Goal: Task Accomplishment & Management: Use online tool/utility

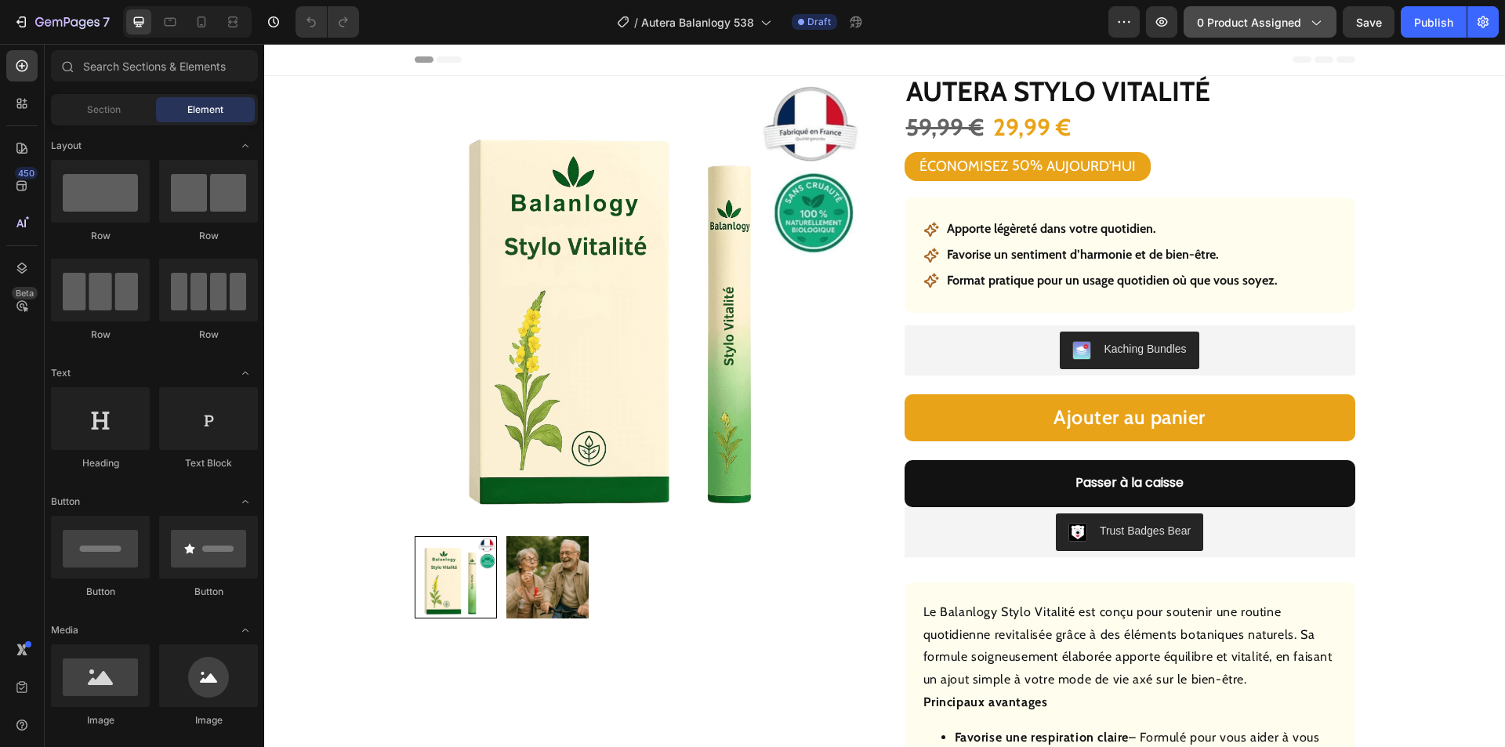
click at [1246, 25] on span "0 product assigned" at bounding box center [1249, 22] width 104 height 16
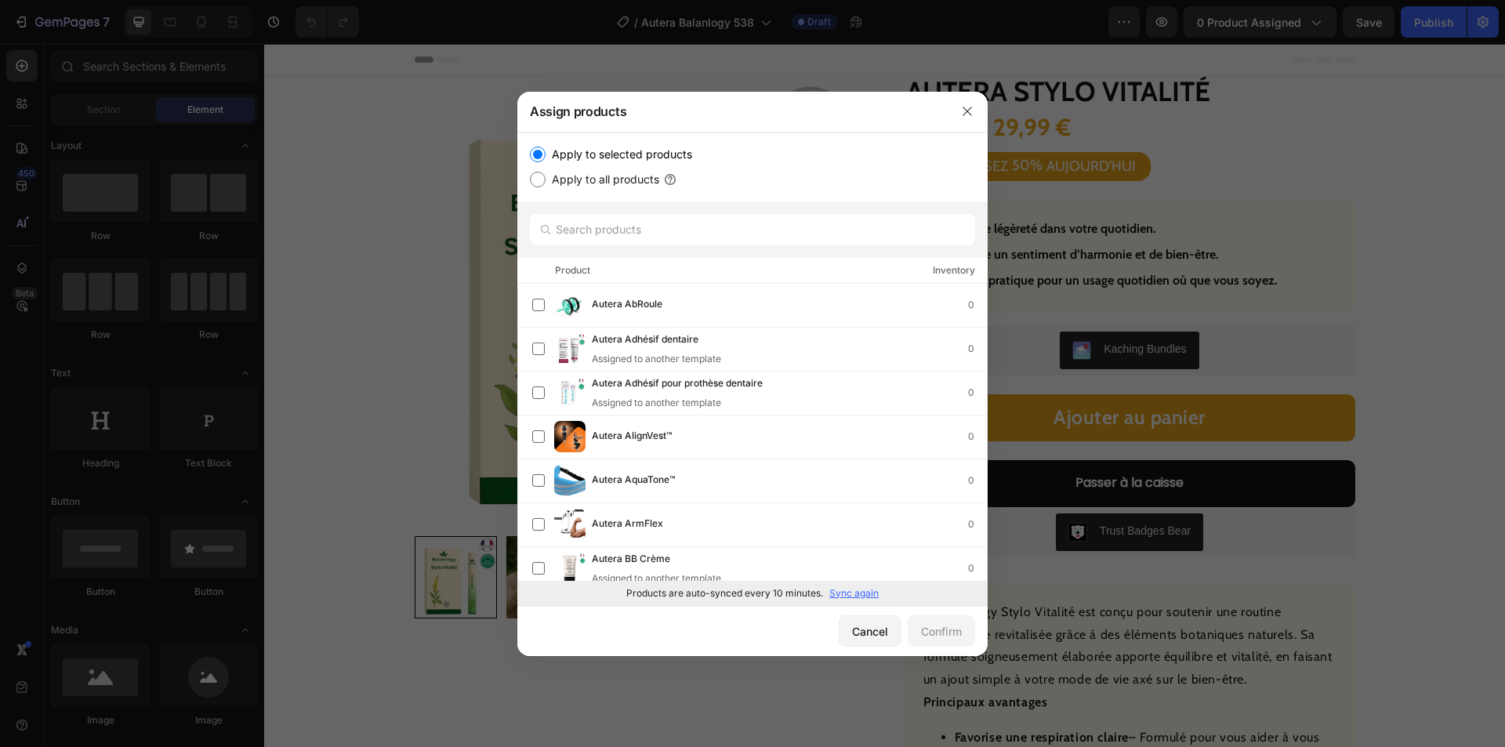
click at [855, 591] on p "Sync again" at bounding box center [854, 593] width 49 height 14
click at [601, 234] on input "text" at bounding box center [752, 229] width 445 height 31
paste input "Autera Huile Vitalité"
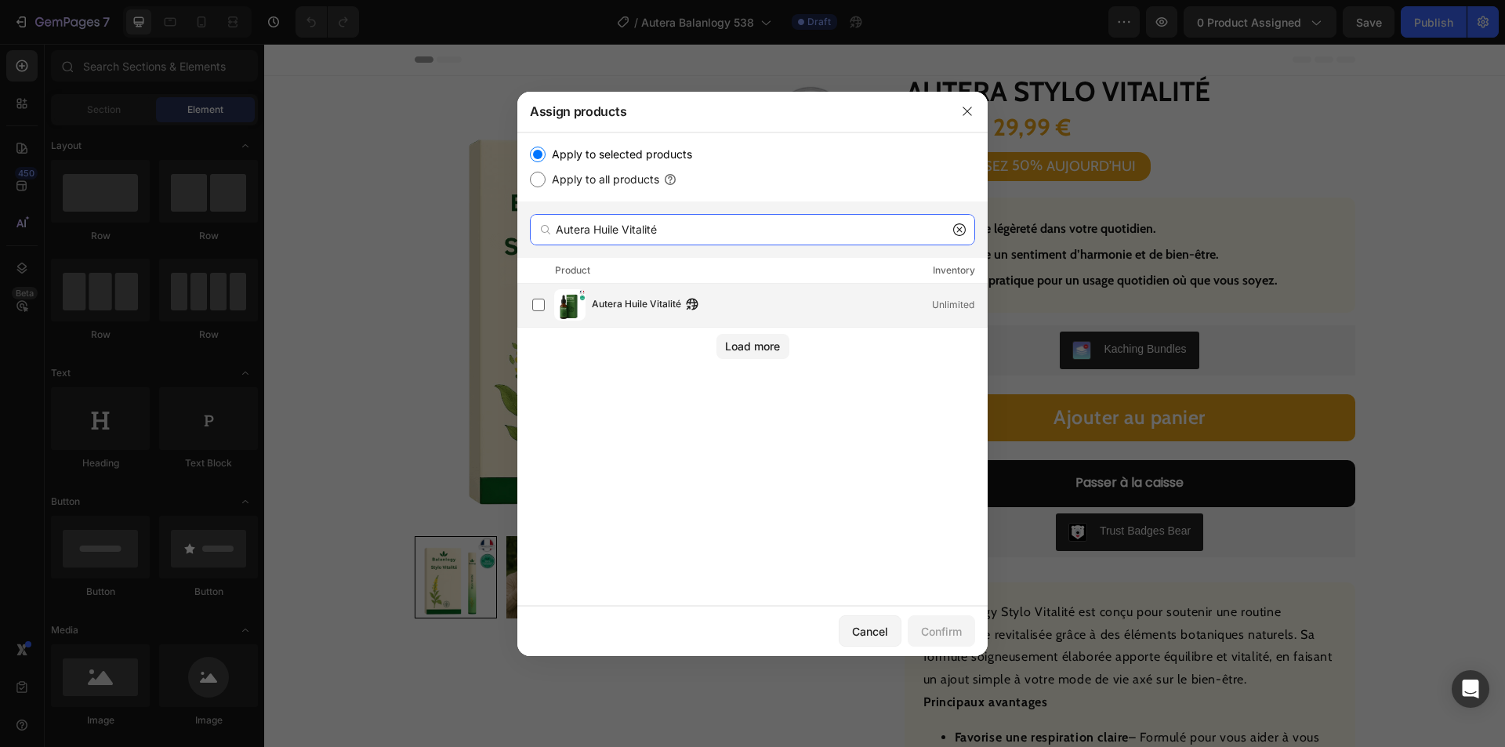
type input "Autera Huile Vitalité"
click at [668, 307] on span "Autera Huile Vitalité" at bounding box center [636, 304] width 89 height 17
click at [934, 630] on div "Confirm" at bounding box center [941, 631] width 41 height 16
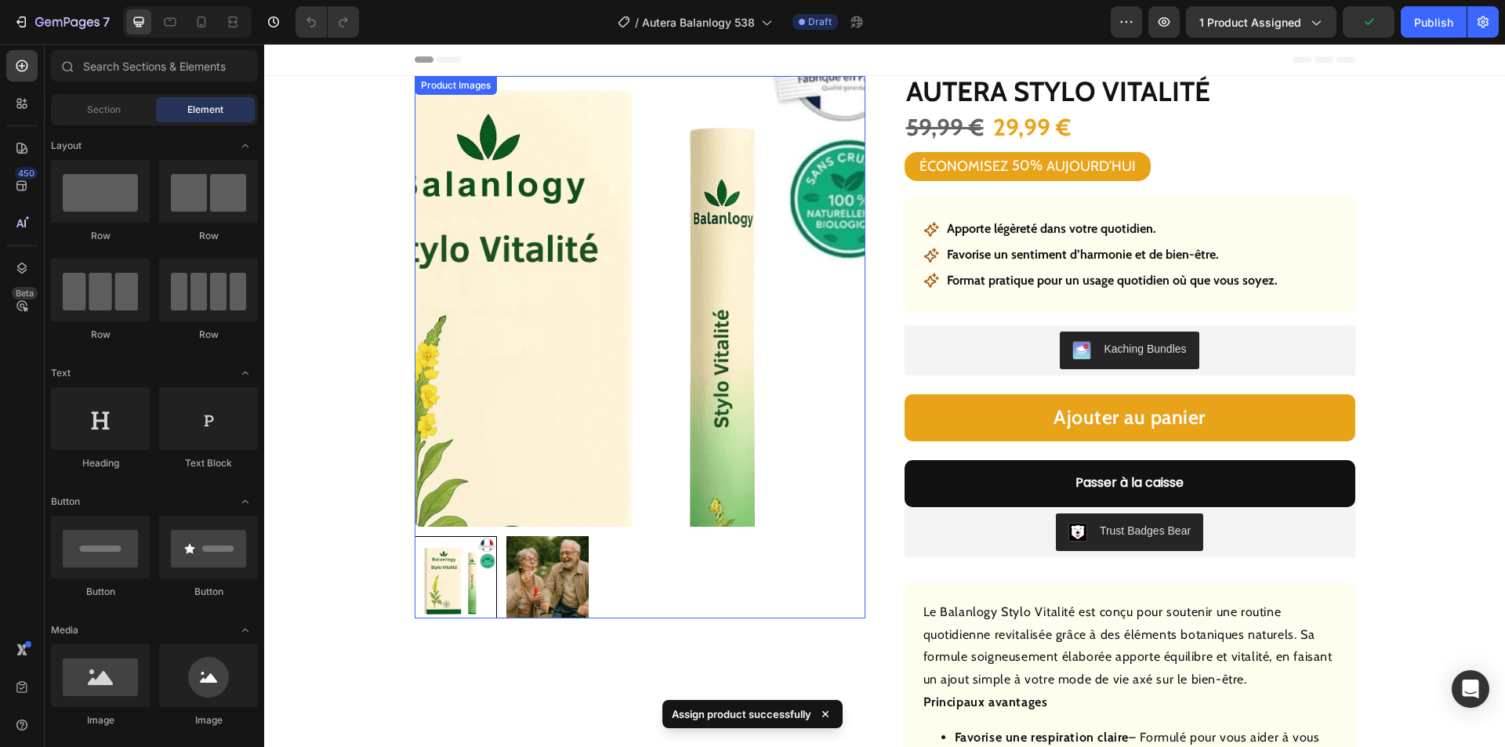
click at [672, 237] on img at bounding box center [640, 301] width 451 height 451
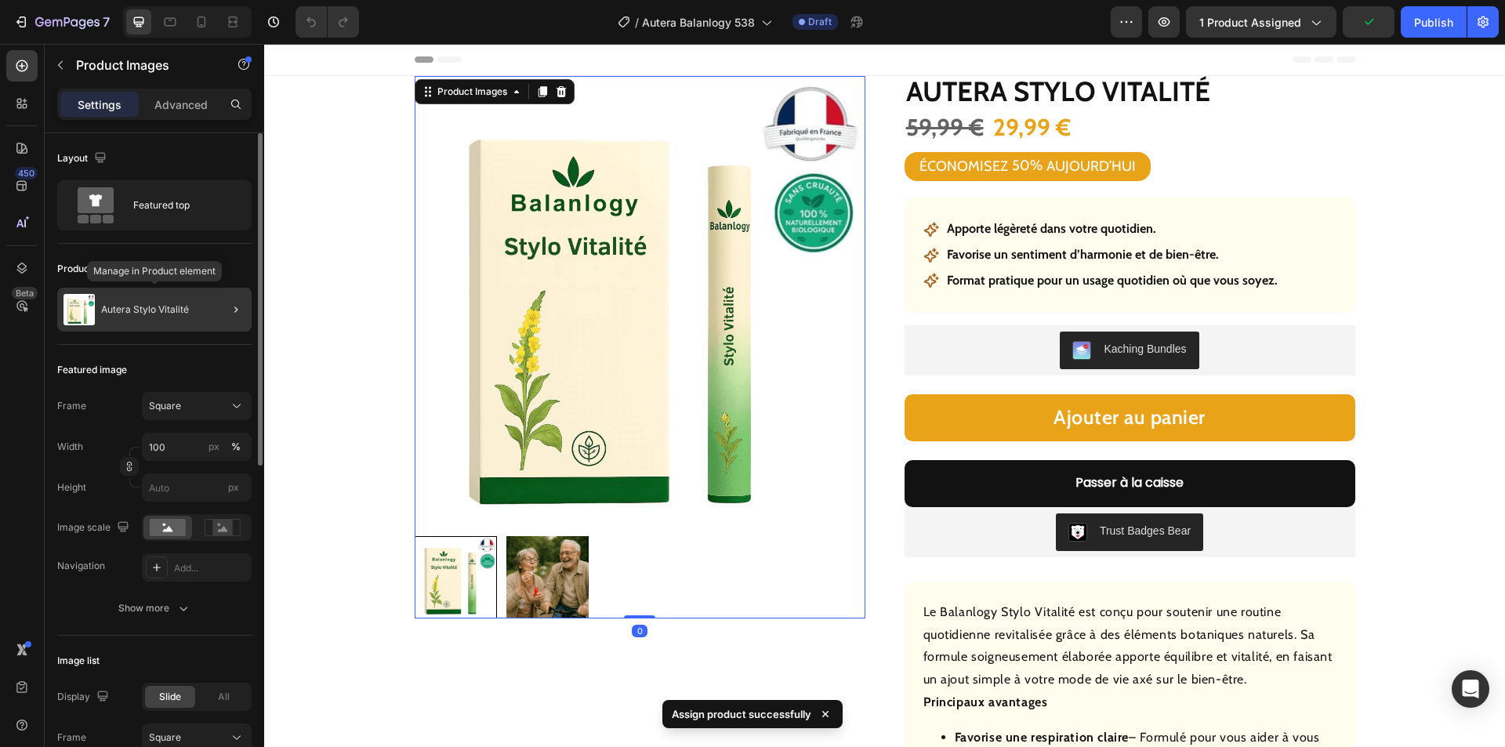
click at [147, 314] on div "Autera Stylo Vitalité" at bounding box center [154, 310] width 194 height 44
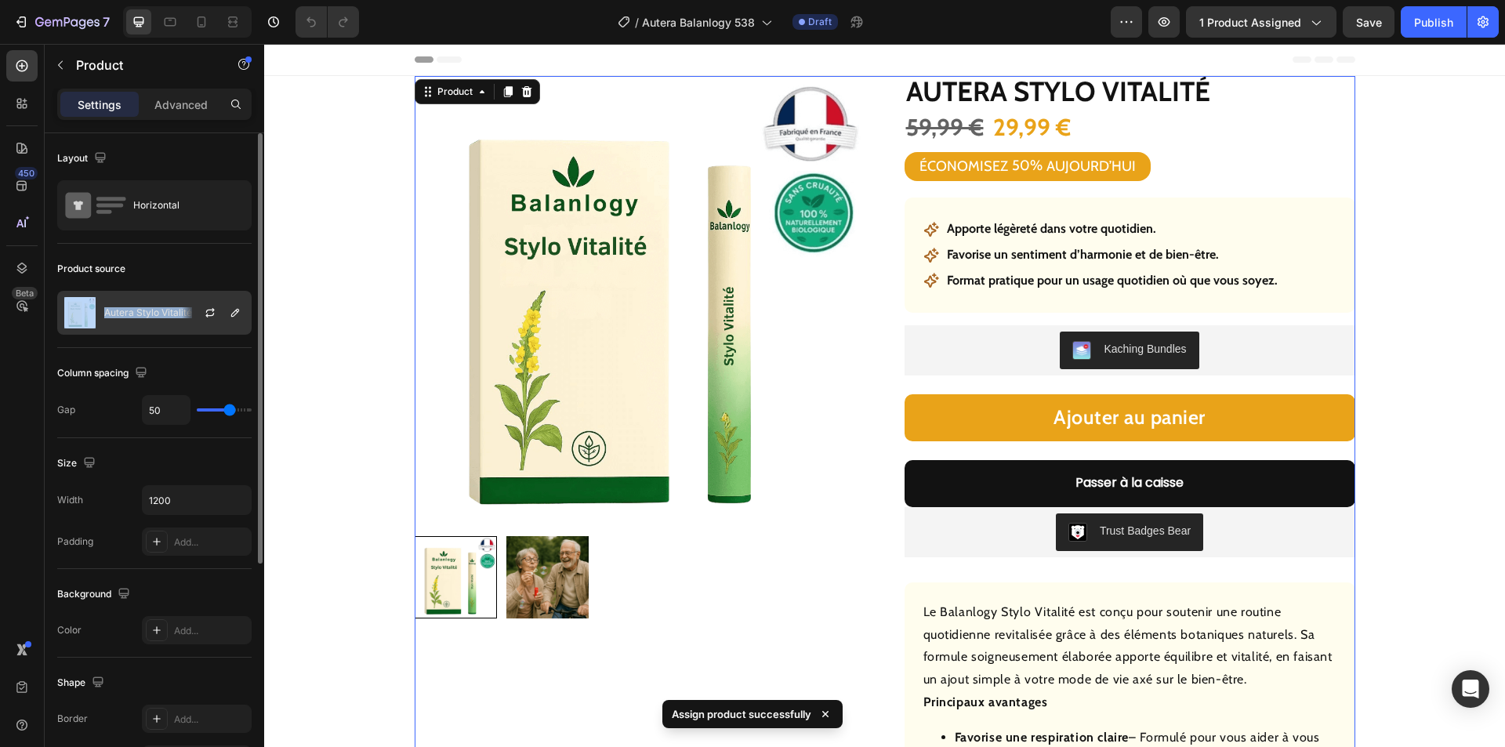
click at [151, 310] on p "Autera Stylo Vitalité" at bounding box center [148, 312] width 88 height 11
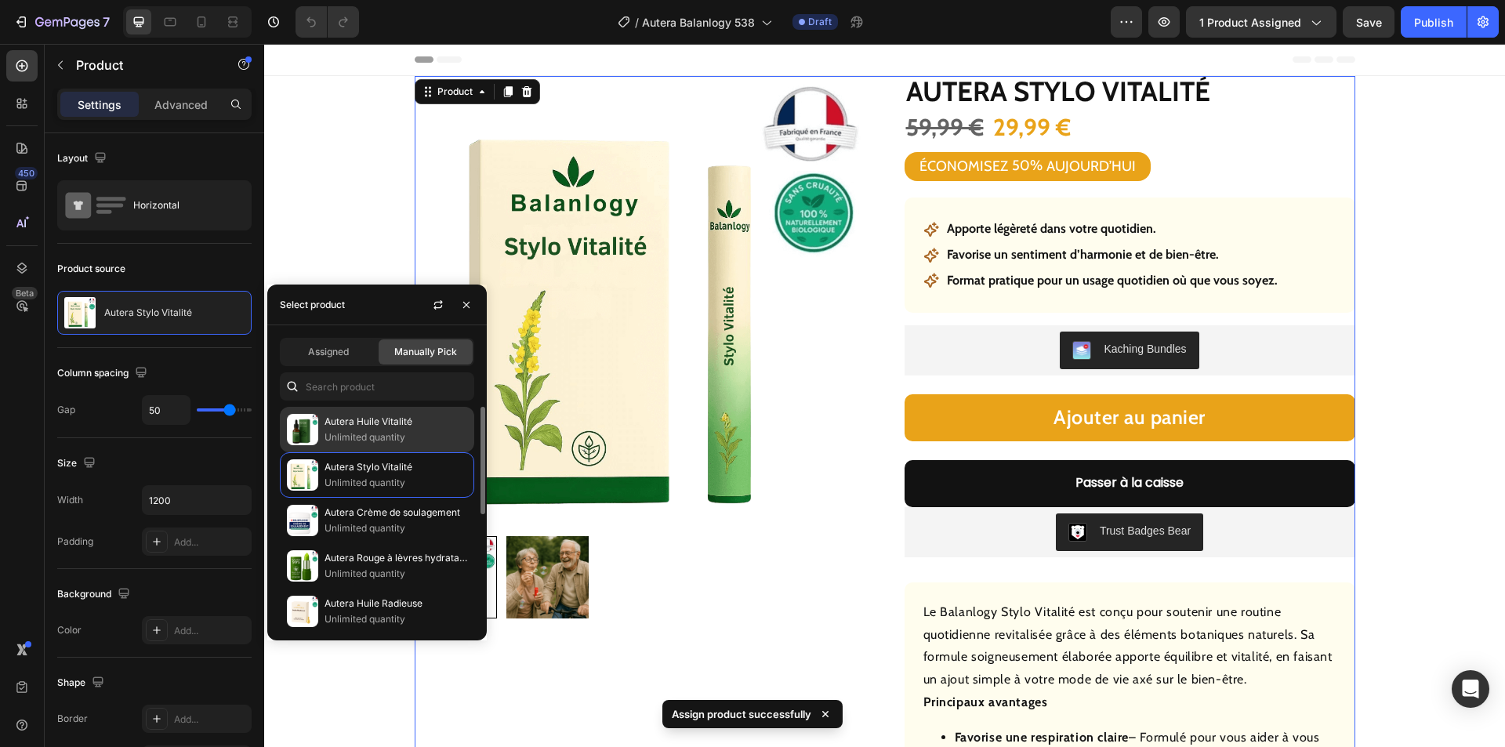
click at [365, 422] on p "Autera Huile Vitalité" at bounding box center [396, 422] width 143 height 16
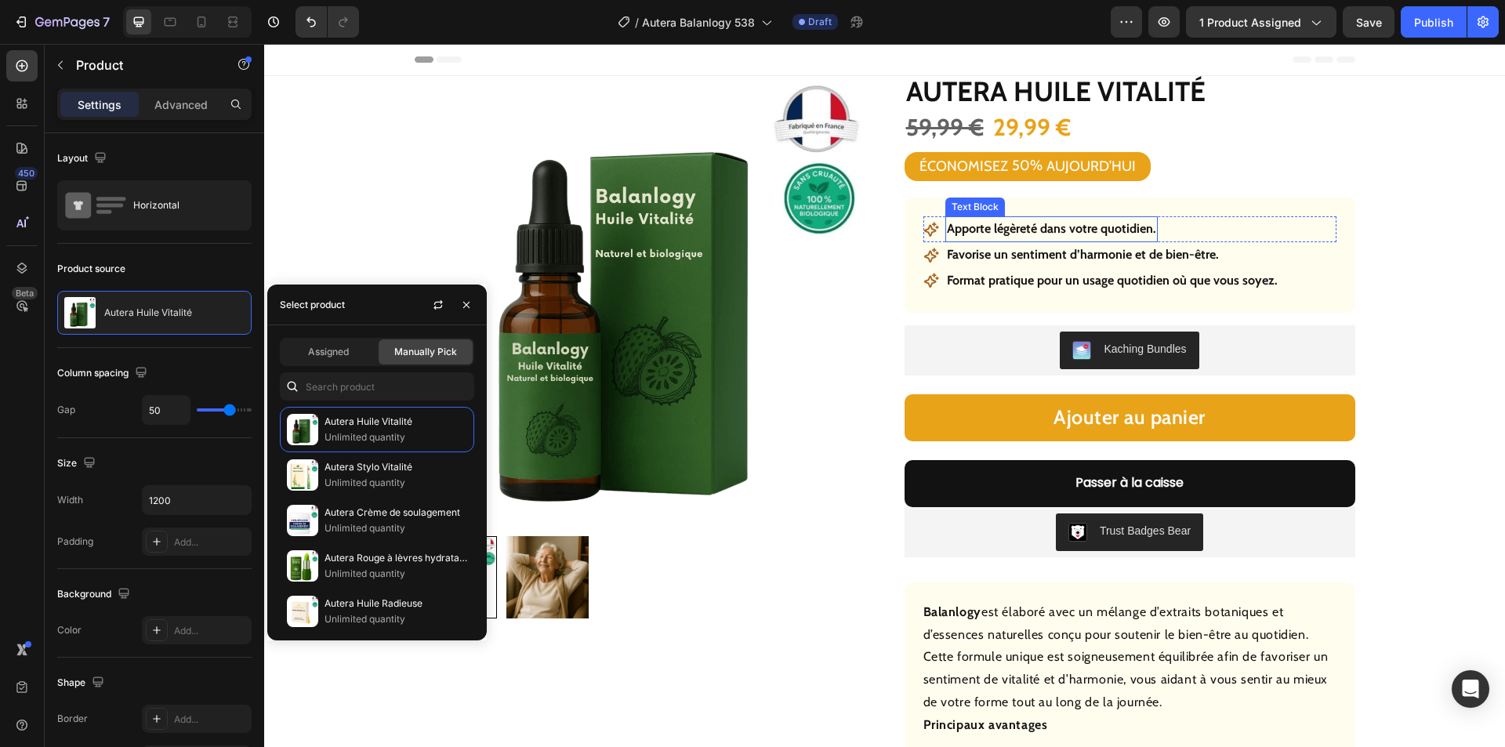
click at [1038, 220] on p "Apporte légèreté dans votre quotidien." at bounding box center [1051, 229] width 209 height 23
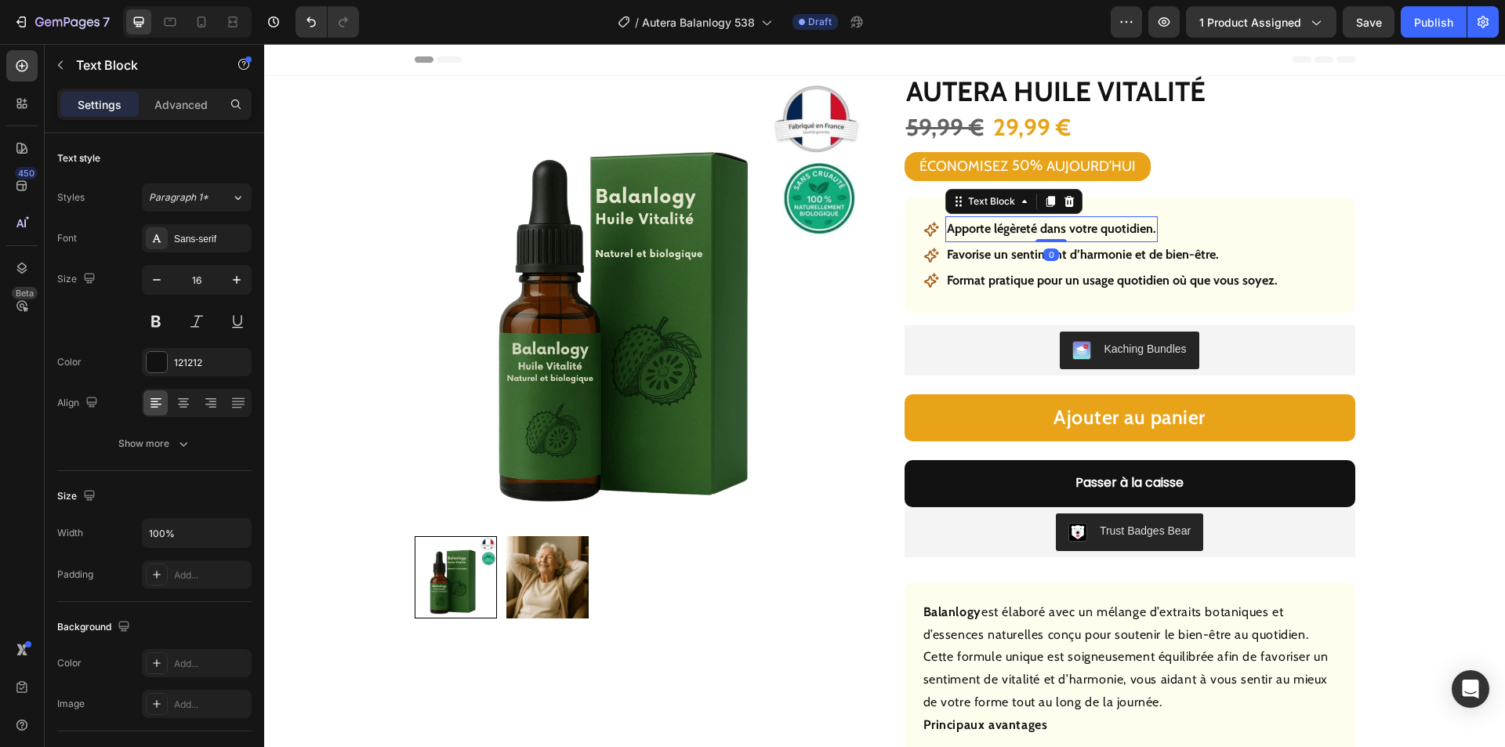
click at [1026, 225] on p "Apporte légèreté dans votre quotidien." at bounding box center [1051, 229] width 209 height 23
click at [1033, 285] on p "Format pratique pour un usage quotidien où que vous soyez." at bounding box center [1112, 281] width 331 height 23
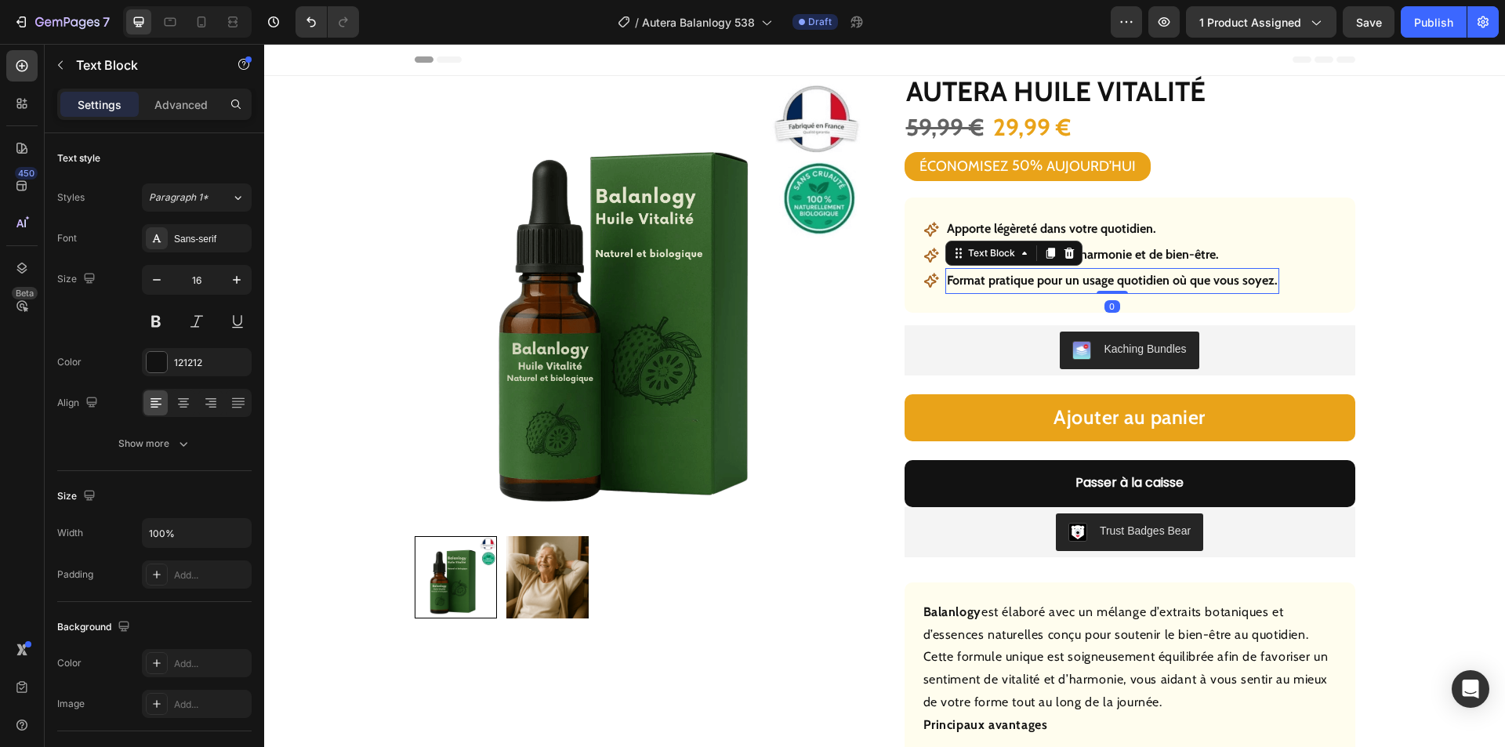
click at [1033, 283] on p "Format pratique pour un usage quotidien où que vous soyez." at bounding box center [1112, 281] width 331 height 23
click at [1034, 283] on p "Format pratique pour un usage quotidien où que vous soyez." at bounding box center [1112, 281] width 331 height 23
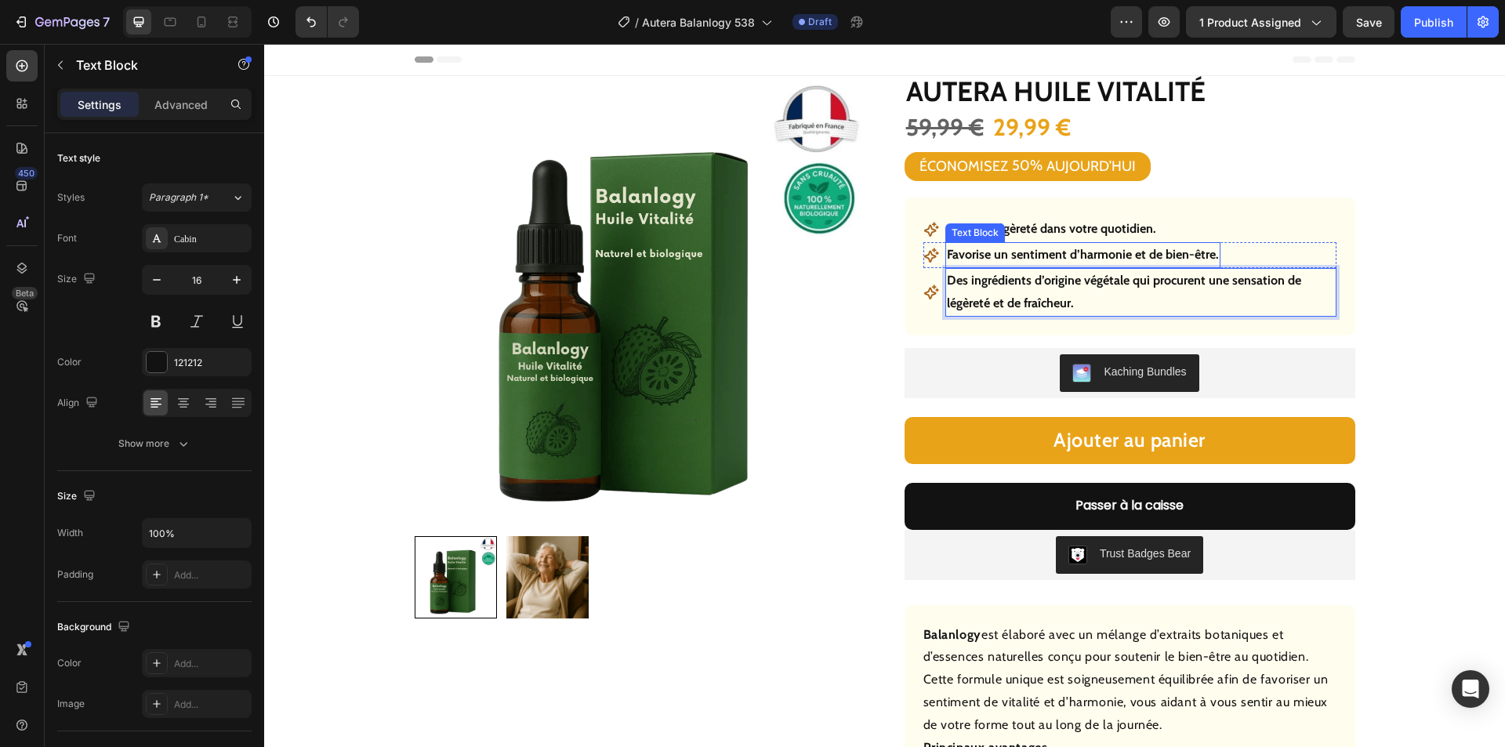
click at [1073, 255] on p "Favorise un sentiment d’harmonie et de bien-être." at bounding box center [1083, 255] width 272 height 23
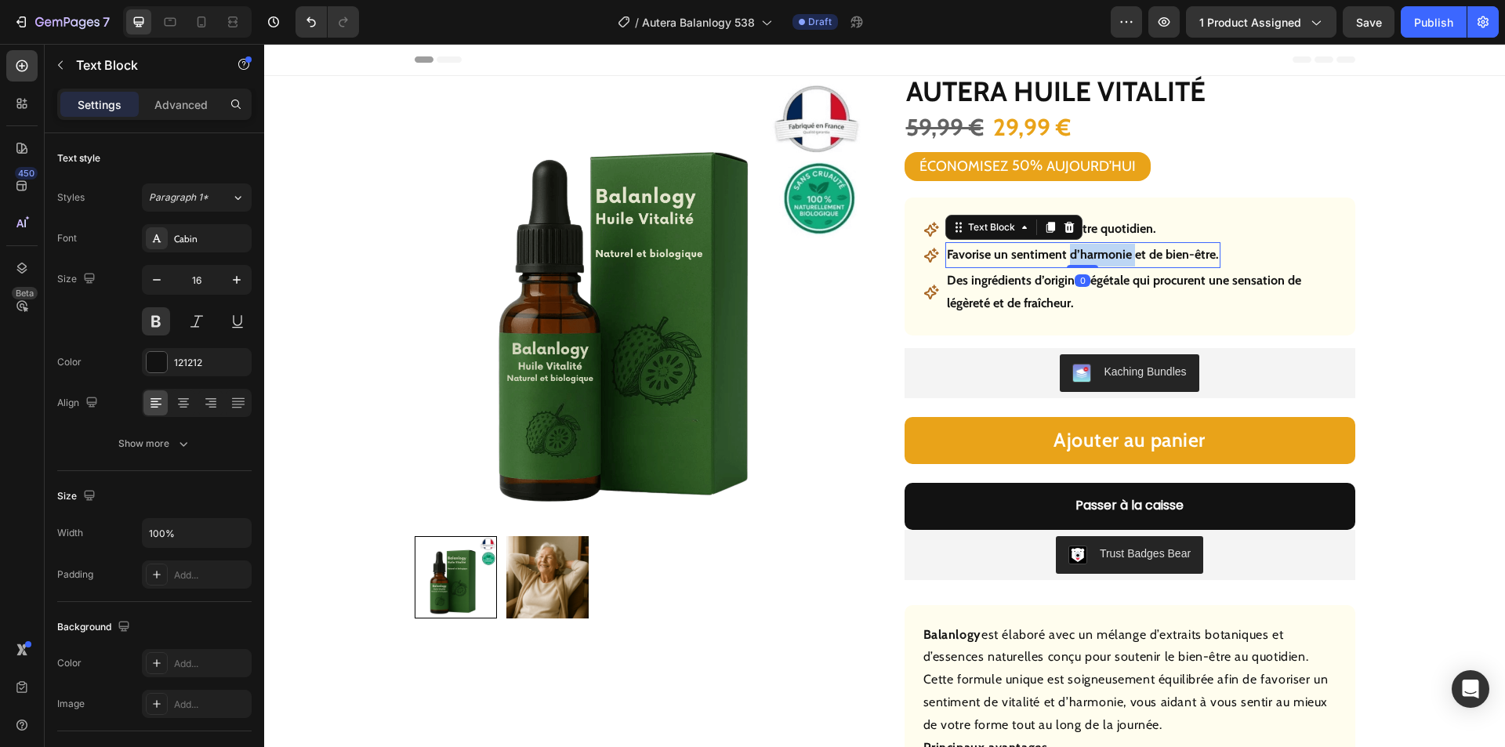
click at [1073, 255] on p "Favorise un sentiment d’harmonie et de bien-être." at bounding box center [1083, 255] width 272 height 23
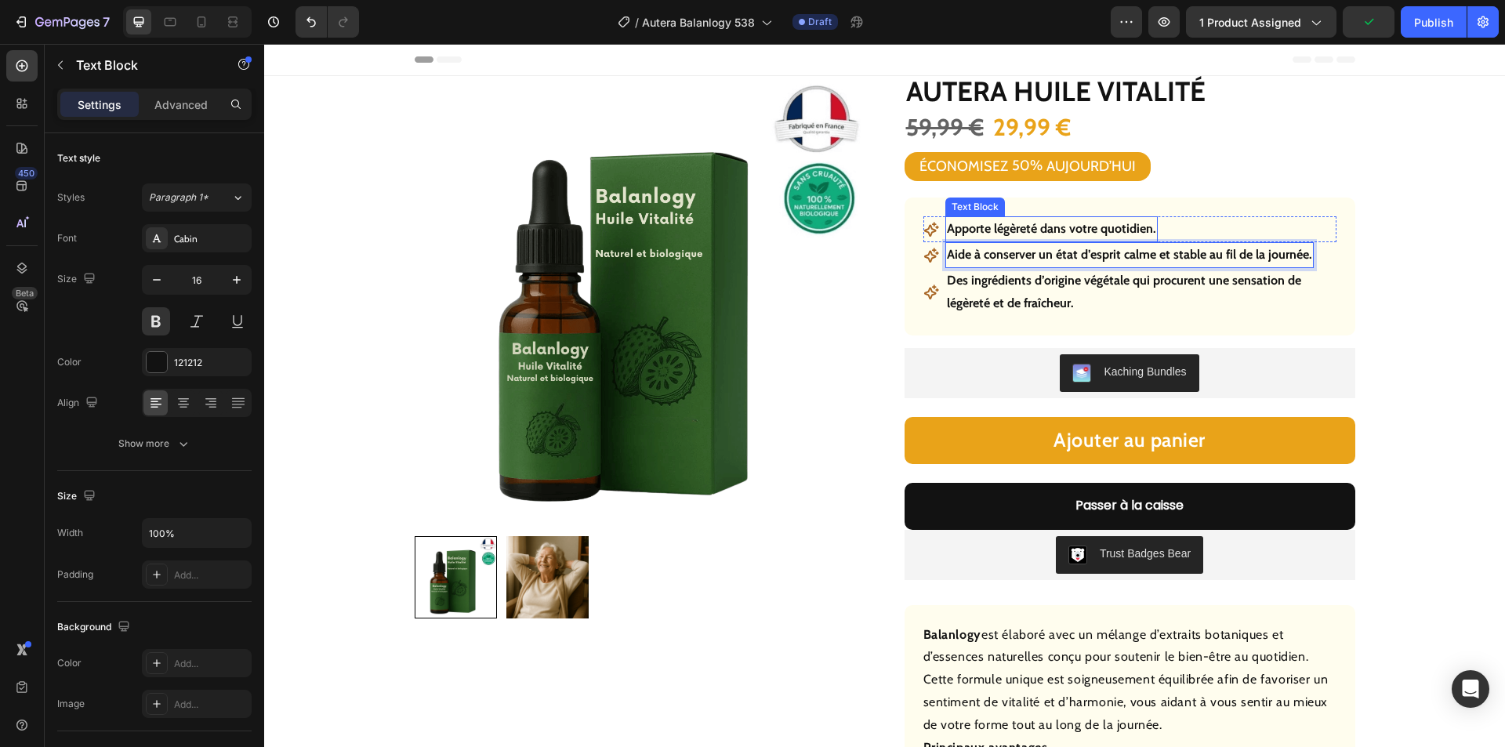
click at [1083, 227] on p "Apporte légèreté dans votre quotidien." at bounding box center [1051, 229] width 209 height 23
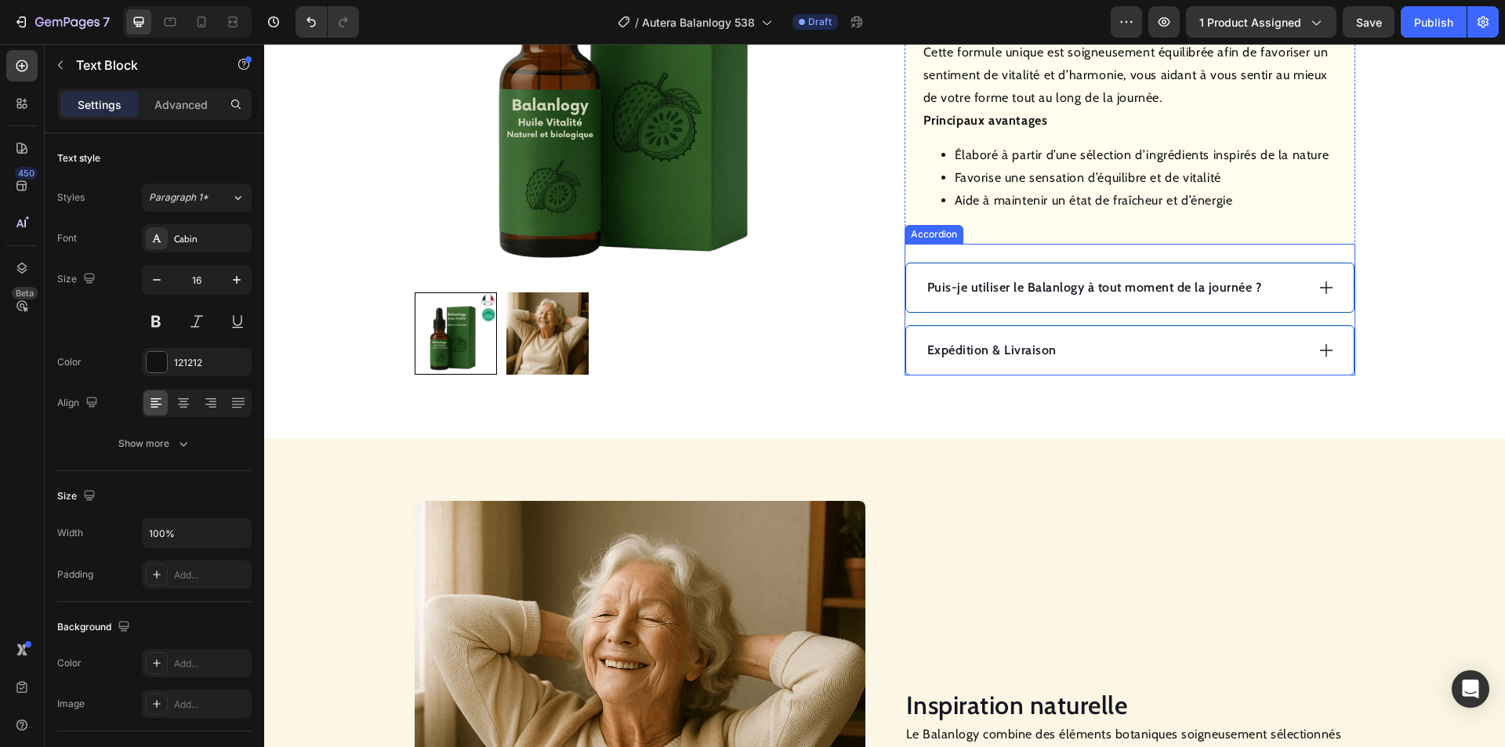
scroll to position [549, 0]
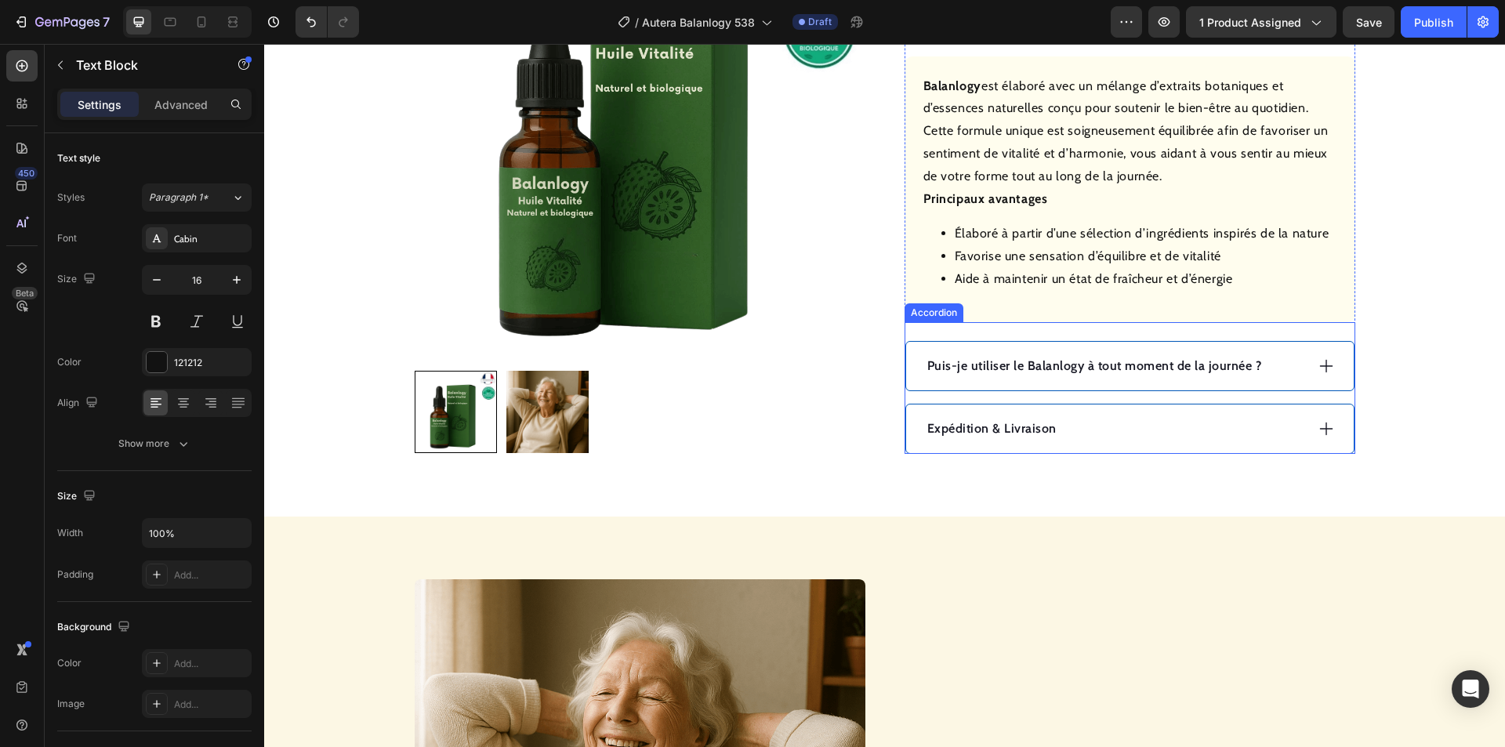
click at [1319, 365] on icon at bounding box center [1326, 366] width 17 height 17
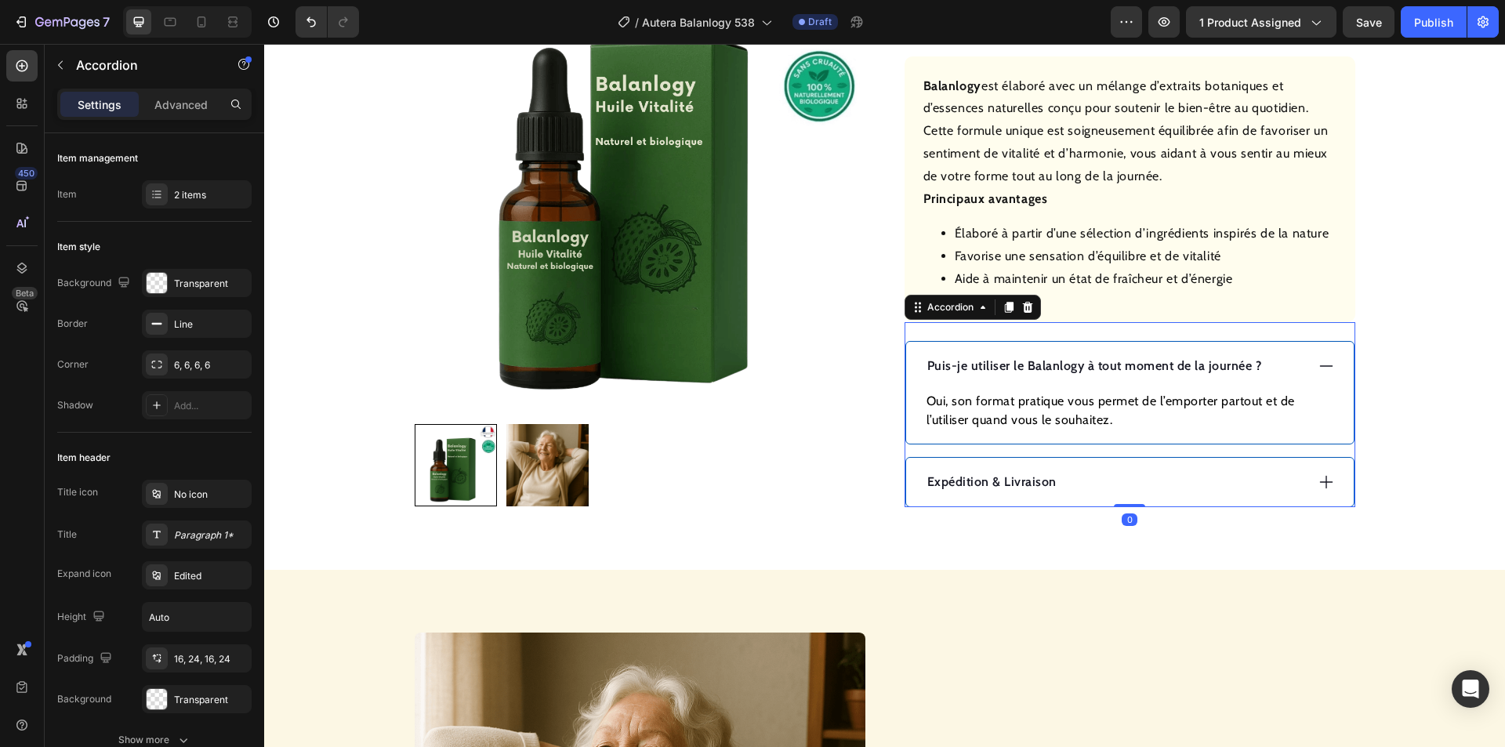
click at [1170, 361] on p "Puis-je utiliser le Balanlogy à tout moment de la journée ?" at bounding box center [1095, 366] width 335 height 19
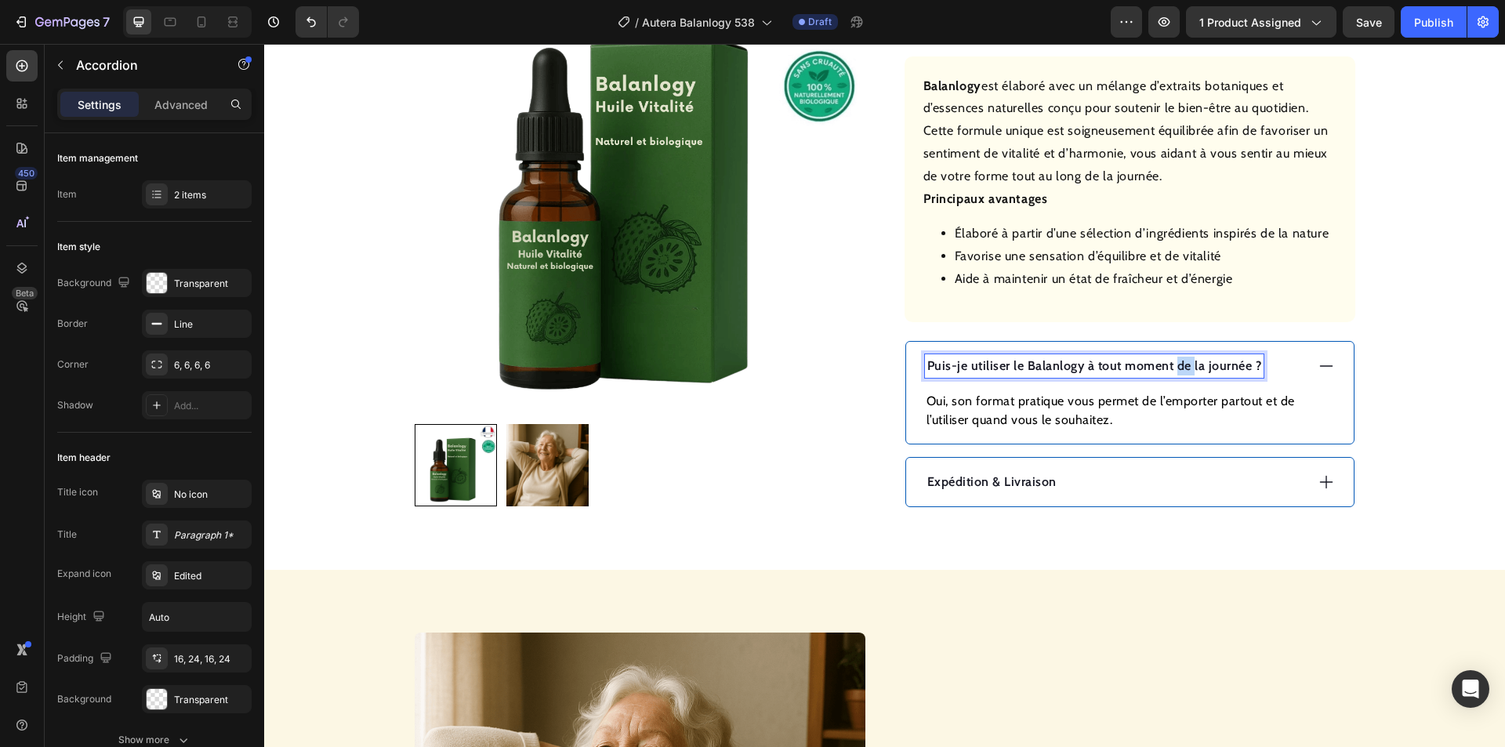
click at [1170, 361] on p "Puis-je utiliser le Balanlogy à tout moment de la journée ?" at bounding box center [1095, 366] width 335 height 19
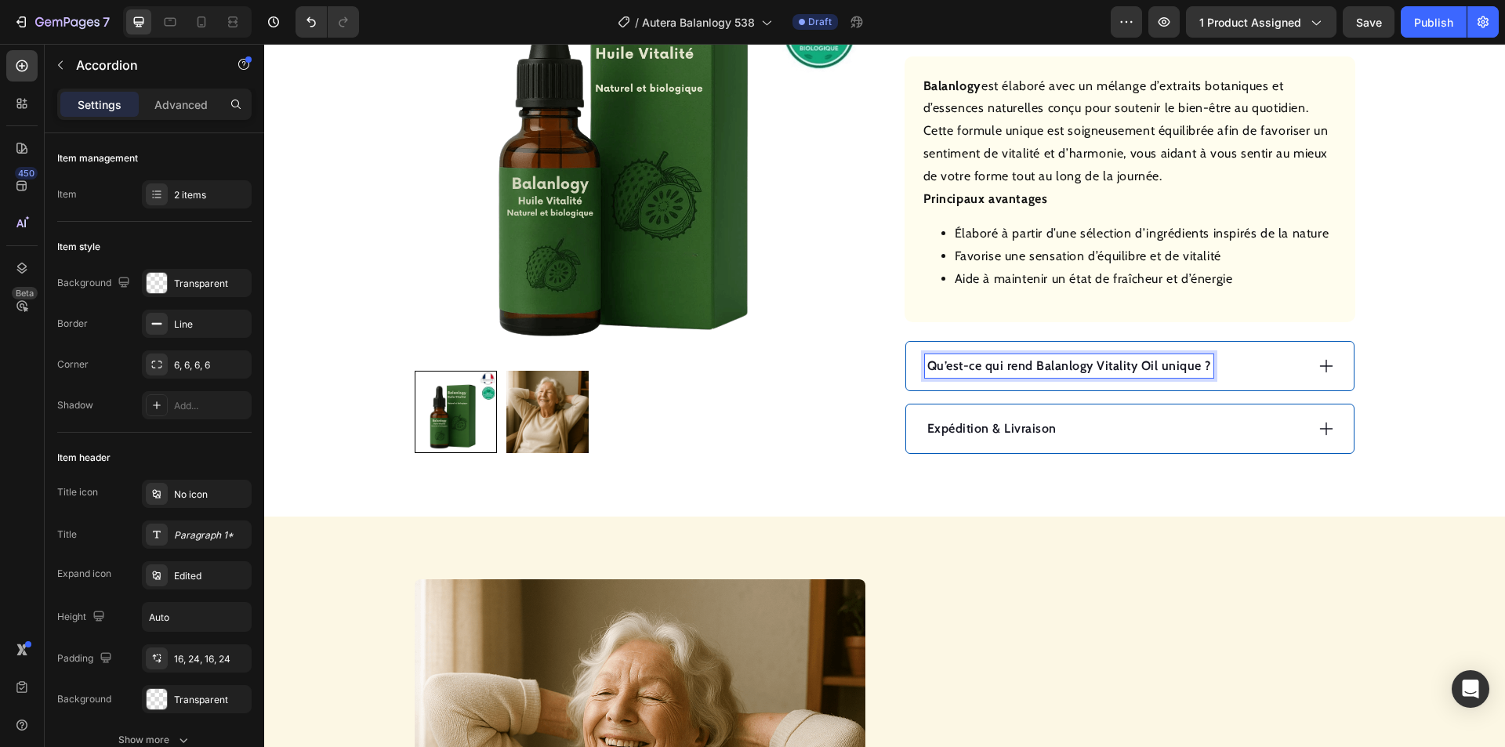
click at [1159, 364] on p "Qu’est-ce qui rend Balanlogy Vitality Oil unique ?" at bounding box center [1070, 366] width 284 height 19
click at [1158, 366] on p "Qu’est-ce qui rend Balanlogy Vitality Oil unique ?" at bounding box center [1070, 366] width 284 height 19
drag, startPoint x: 1156, startPoint y: 367, endPoint x: 1092, endPoint y: 364, distance: 63.6
click at [1092, 364] on p "Qu’est-ce qui rend Balanlogy Vitality Oil unique ?" at bounding box center [1070, 366] width 284 height 19
click at [1247, 368] on div "Qu’est-ce qui rend Balanlogy unique ?" at bounding box center [1115, 366] width 380 height 24
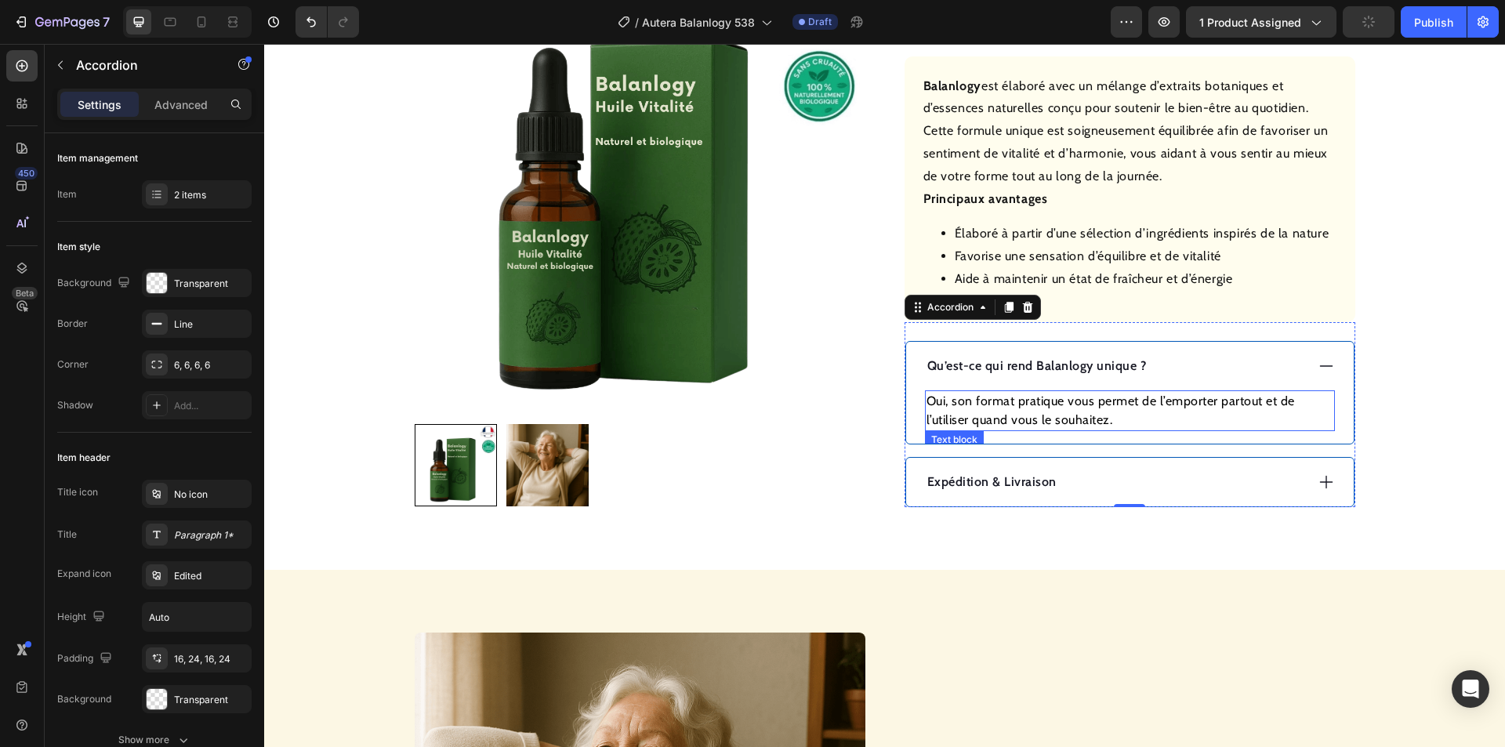
click at [1145, 398] on p "Oui, son format pratique vous permet de l’emporter partout et de l’utiliser qua…" at bounding box center [1130, 411] width 407 height 38
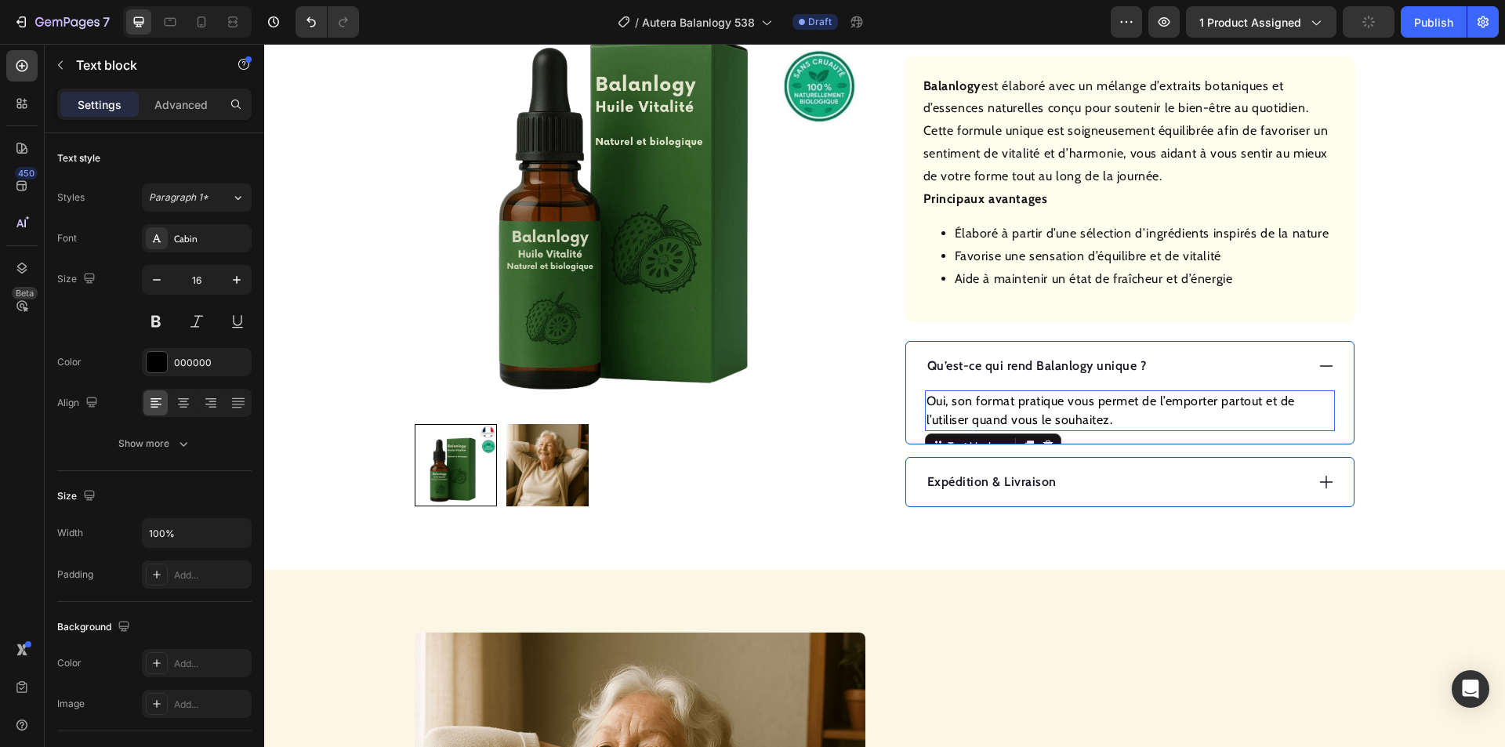
click at [1136, 398] on p "Oui, son format pratique vous permet de l’emporter partout et de l’utiliser qua…" at bounding box center [1130, 411] width 407 height 38
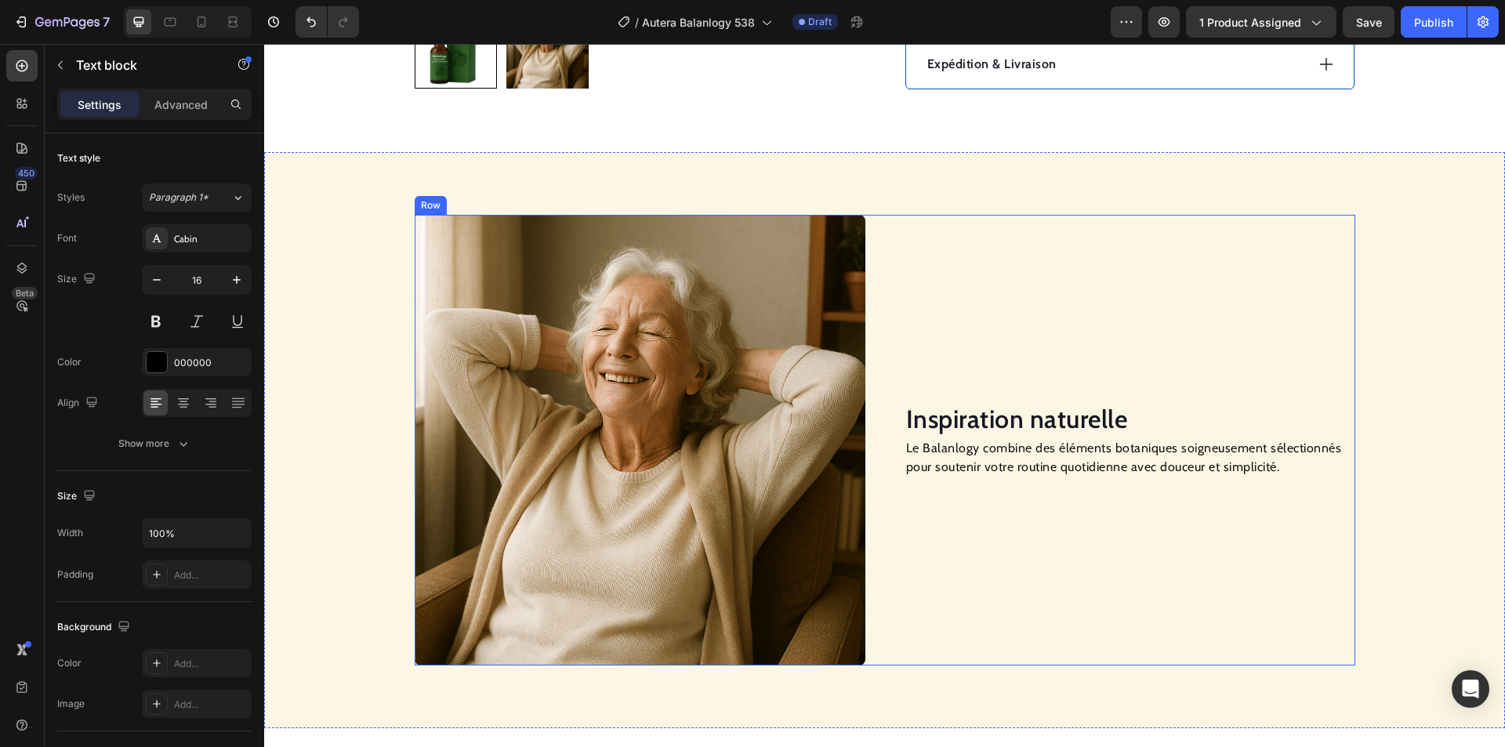
scroll to position [1098, 0]
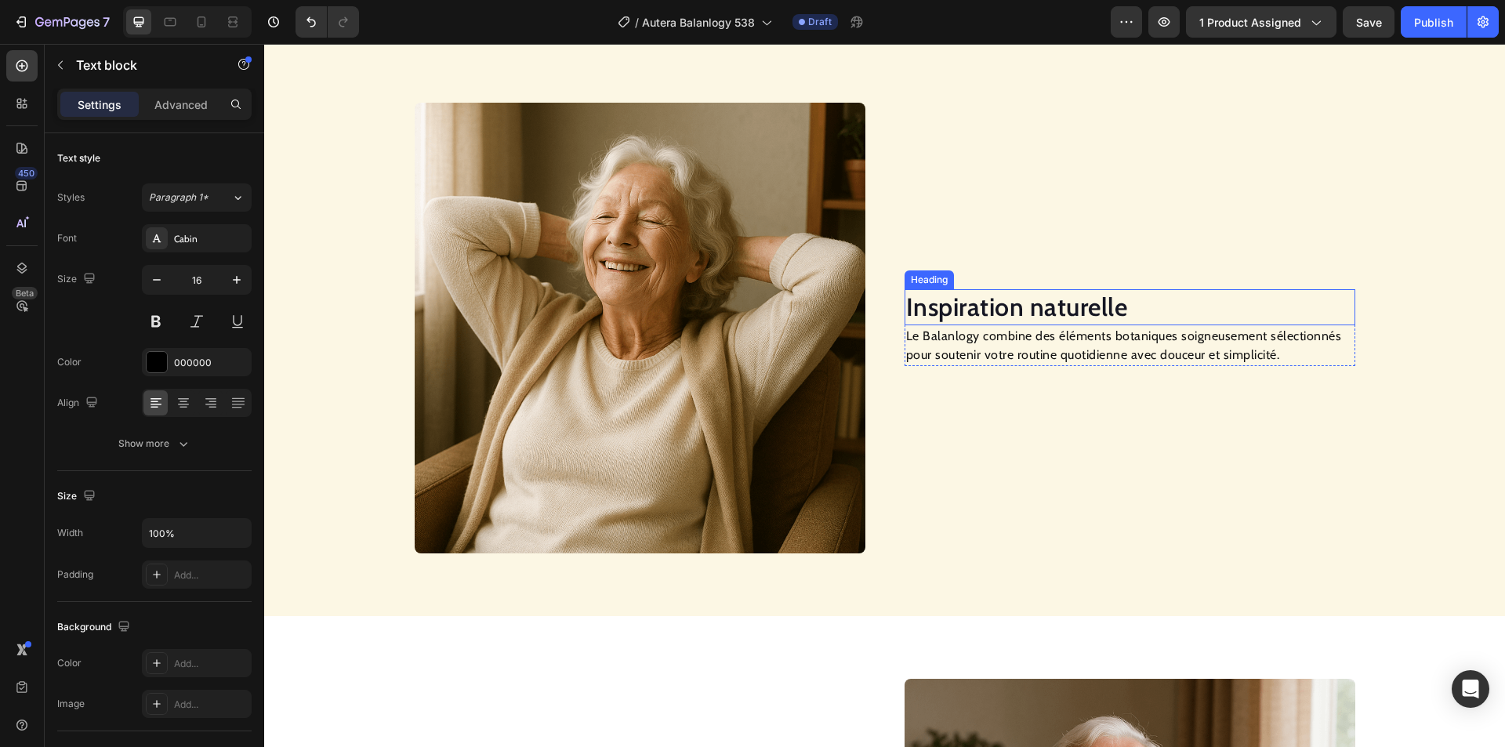
click at [999, 311] on h2 "Inspiration naturelle" at bounding box center [1130, 307] width 451 height 36
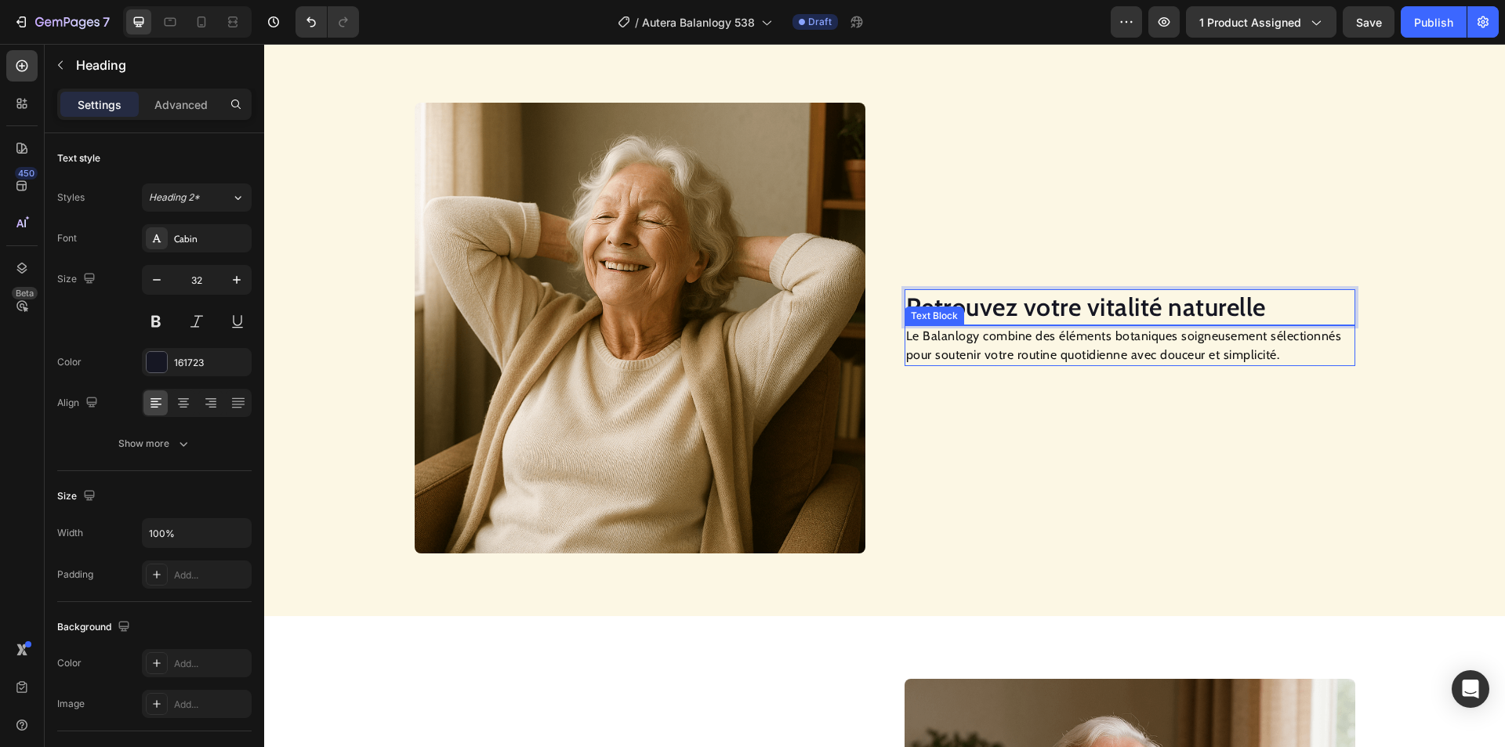
click at [948, 346] on p "Le Balanlogy combine des éléments botaniques soigneusement sélectionnés pour so…" at bounding box center [1130, 346] width 448 height 38
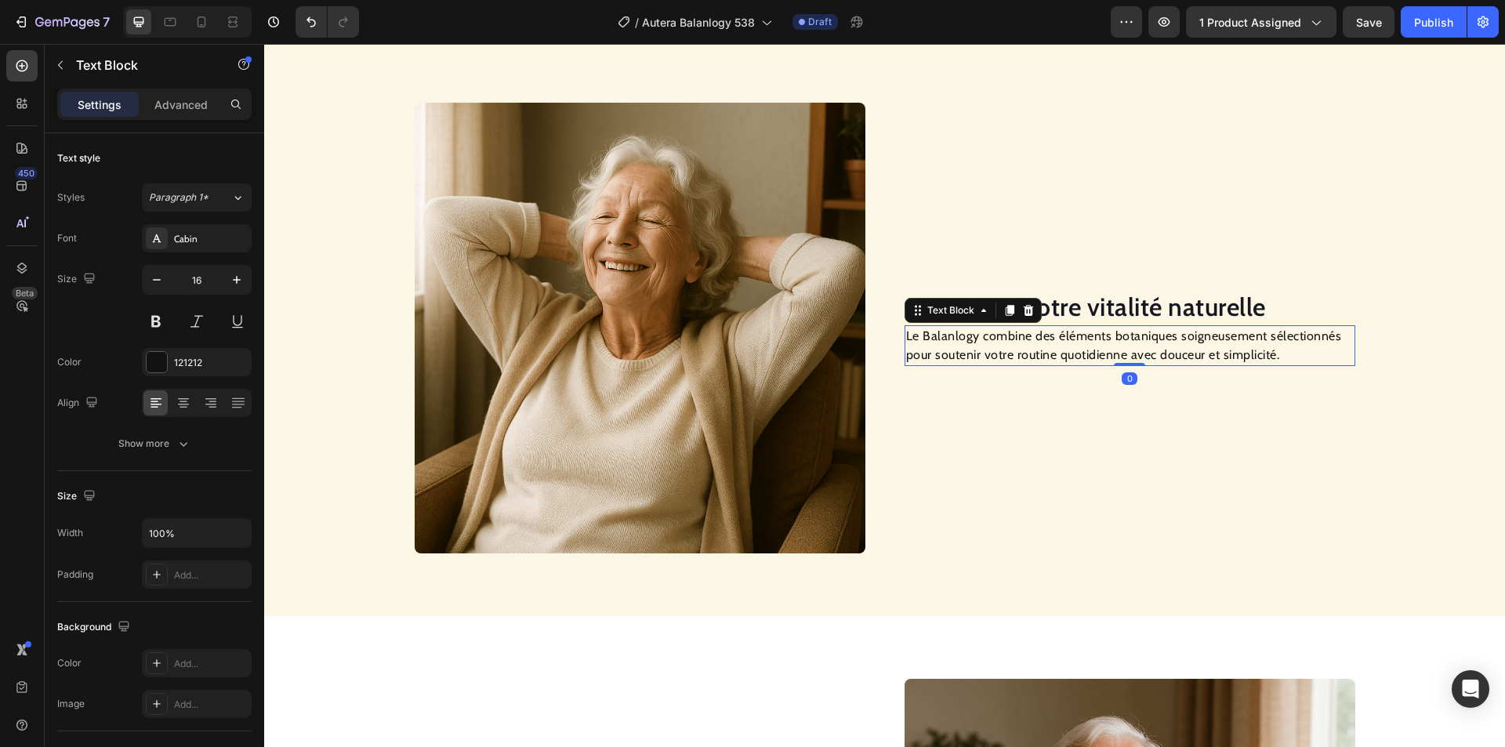
click at [948, 346] on p "Le Balanlogy combine des éléments botaniques soigneusement sélectionnés pour so…" at bounding box center [1130, 346] width 448 height 38
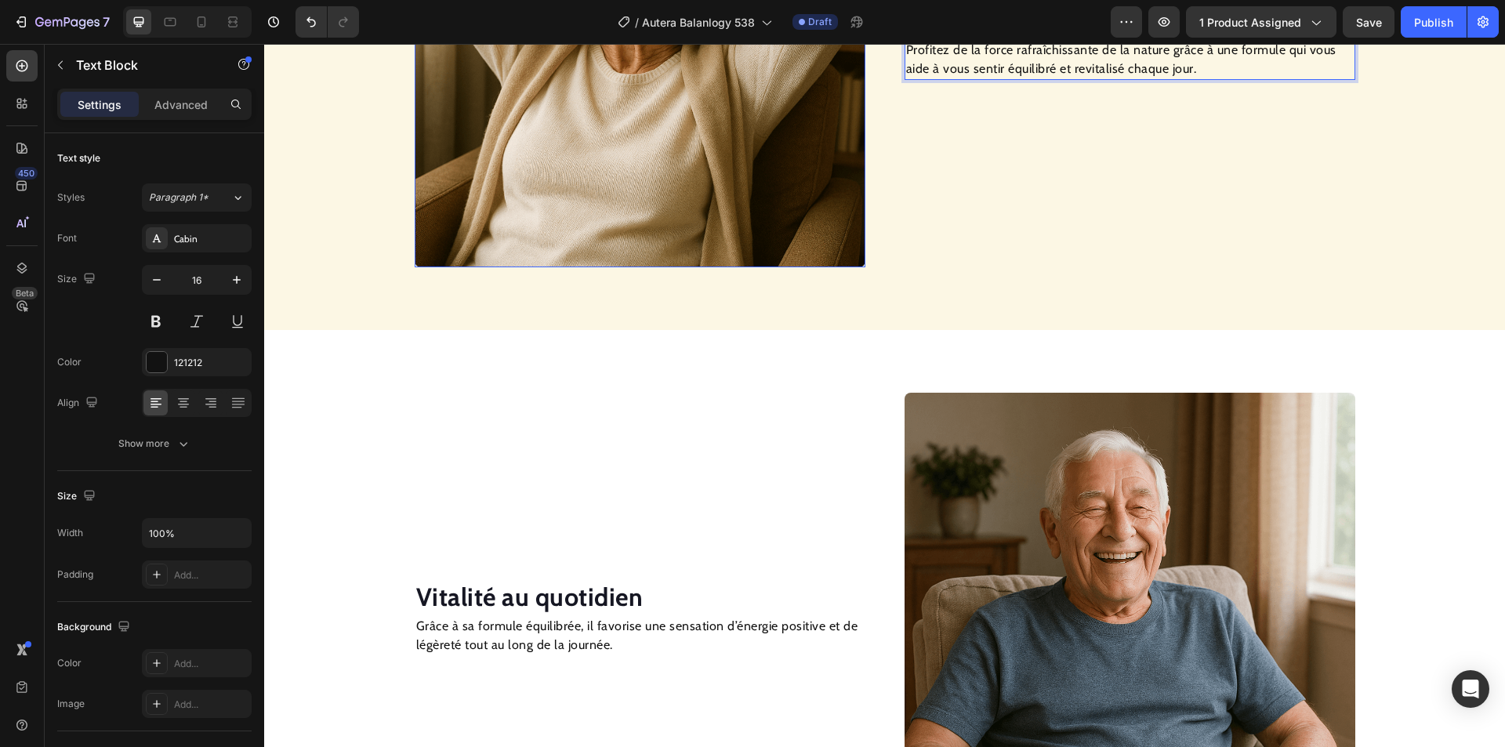
scroll to position [1411, 0]
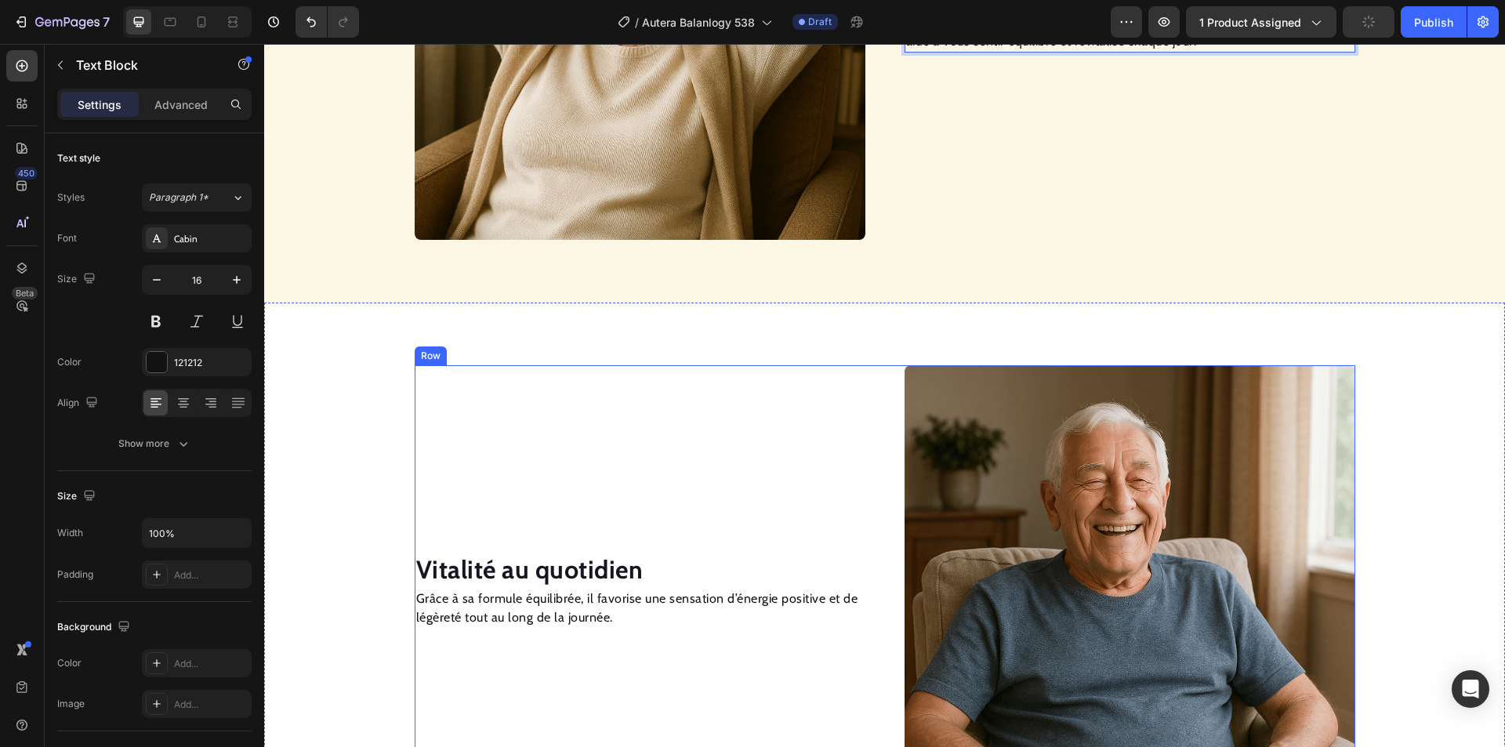
click at [514, 569] on strong "Vitalité au quotidien" at bounding box center [529, 569] width 227 height 31
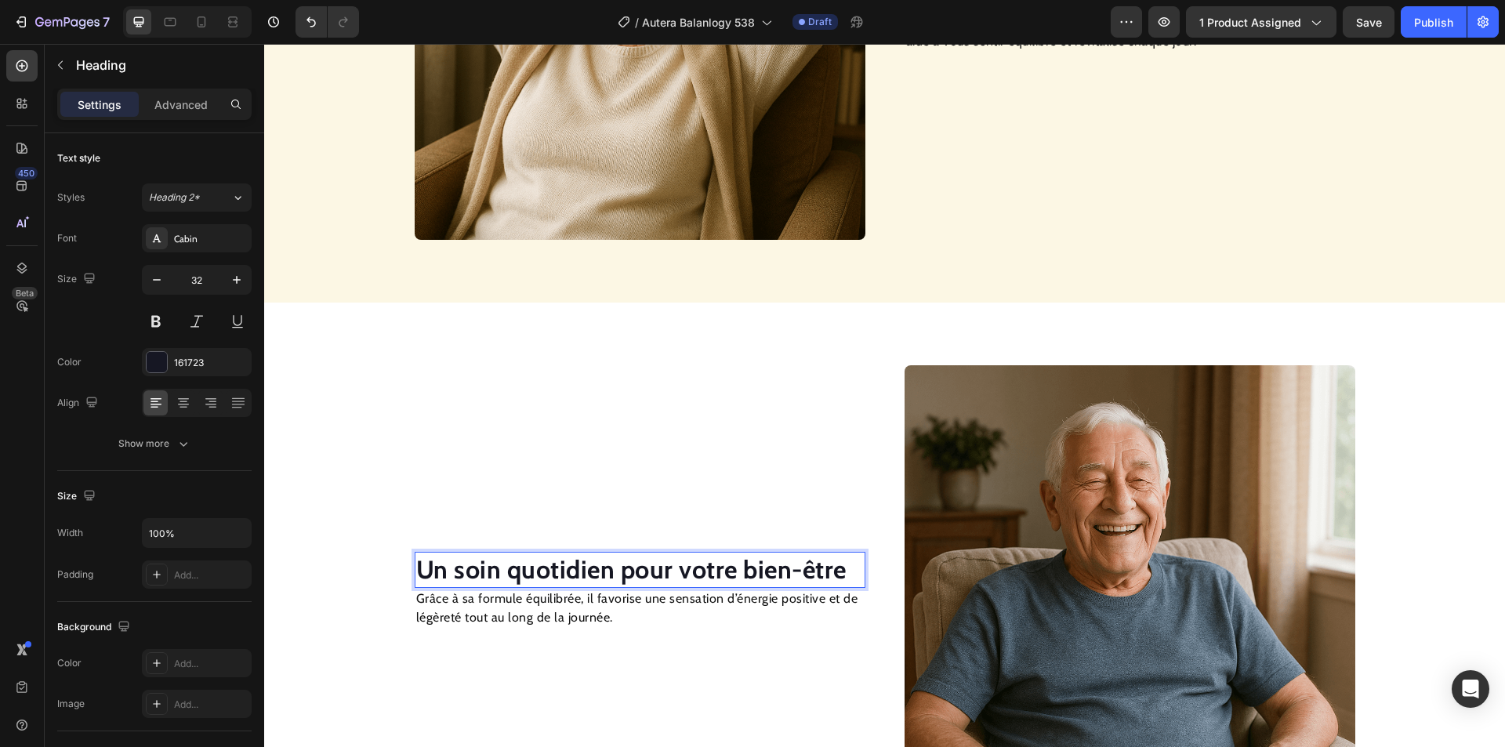
click at [481, 605] on p "Grâce à sa formule équilibrée, il favorise une sensation d’énergie positive et …" at bounding box center [640, 609] width 448 height 38
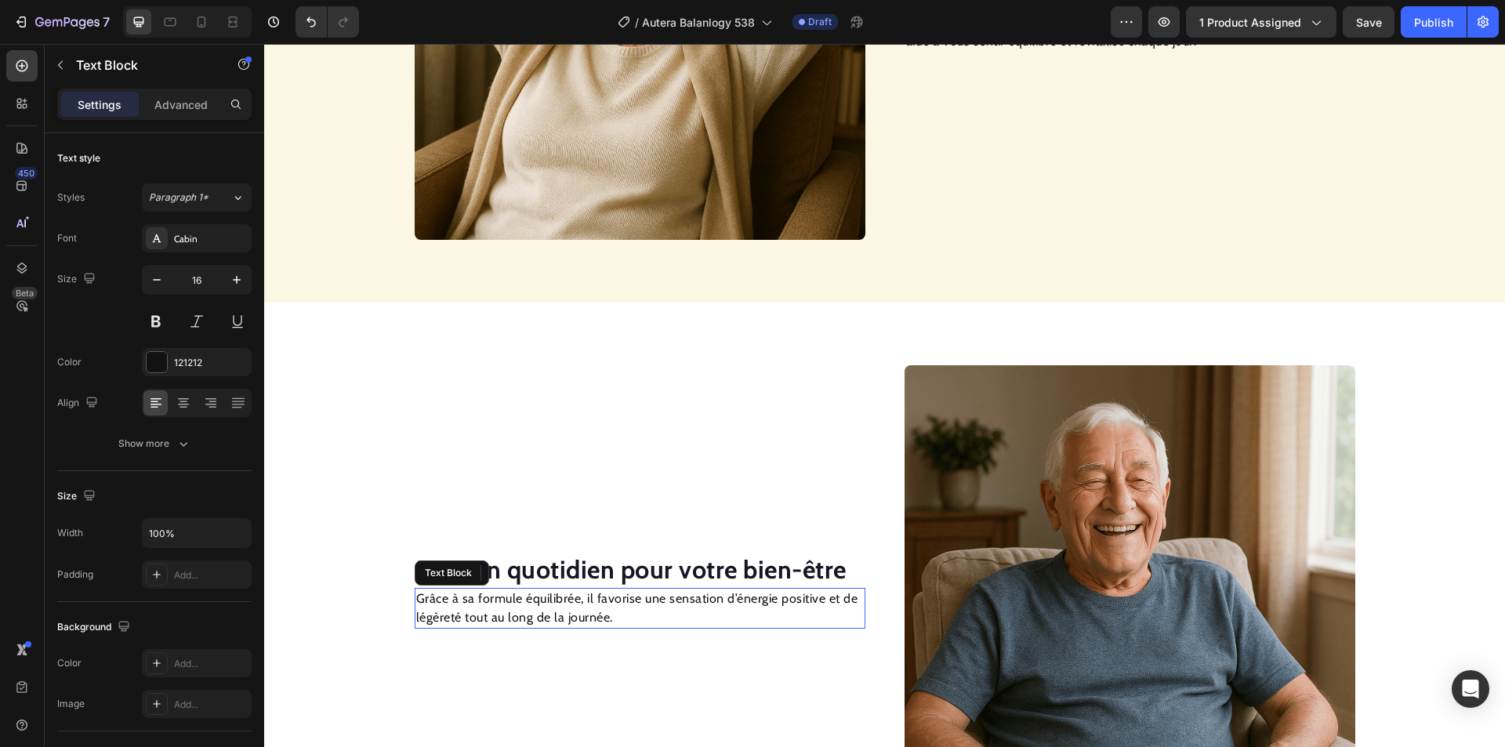
click at [484, 603] on p "Grâce à sa formule équilibrée, il favorise une sensation d’énergie positive et …" at bounding box center [640, 609] width 448 height 38
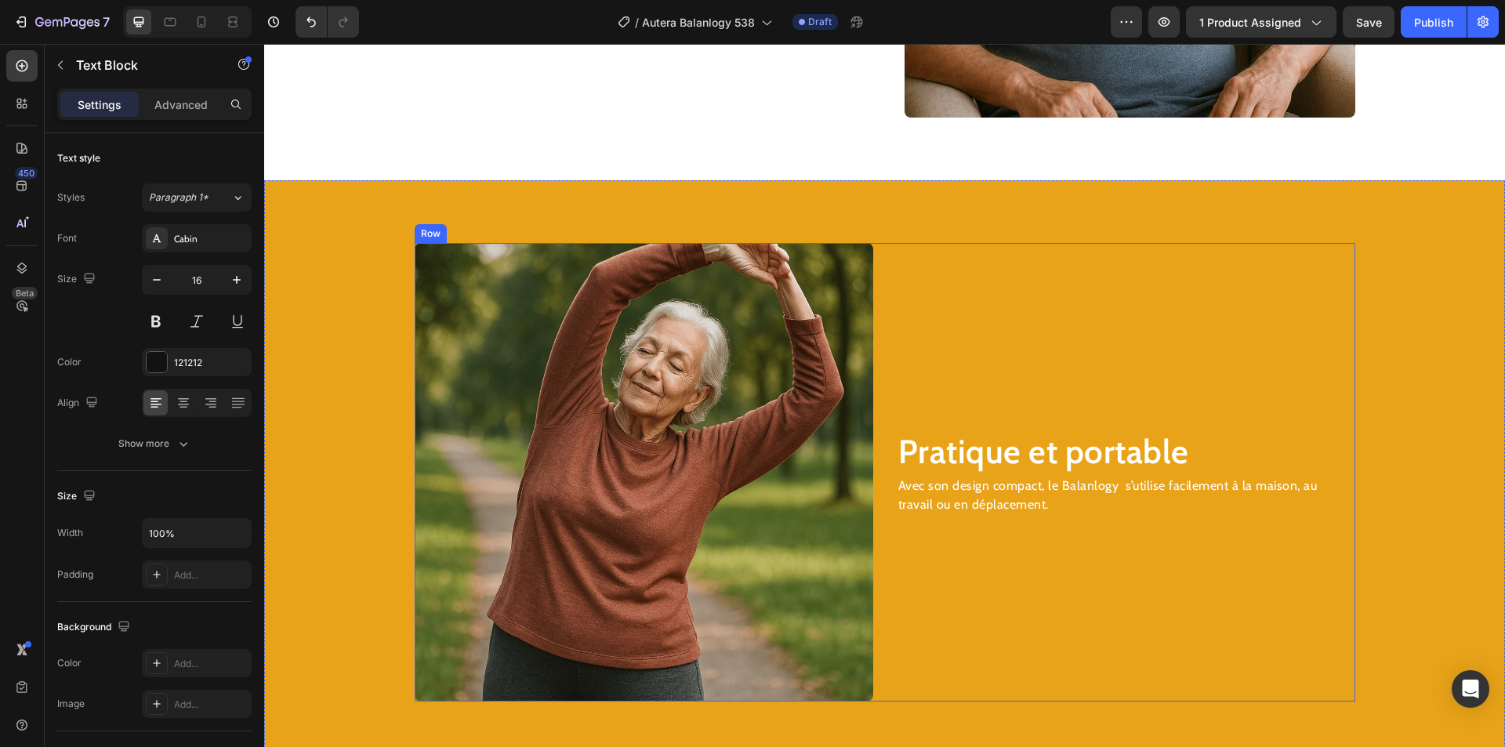
scroll to position [2195, 0]
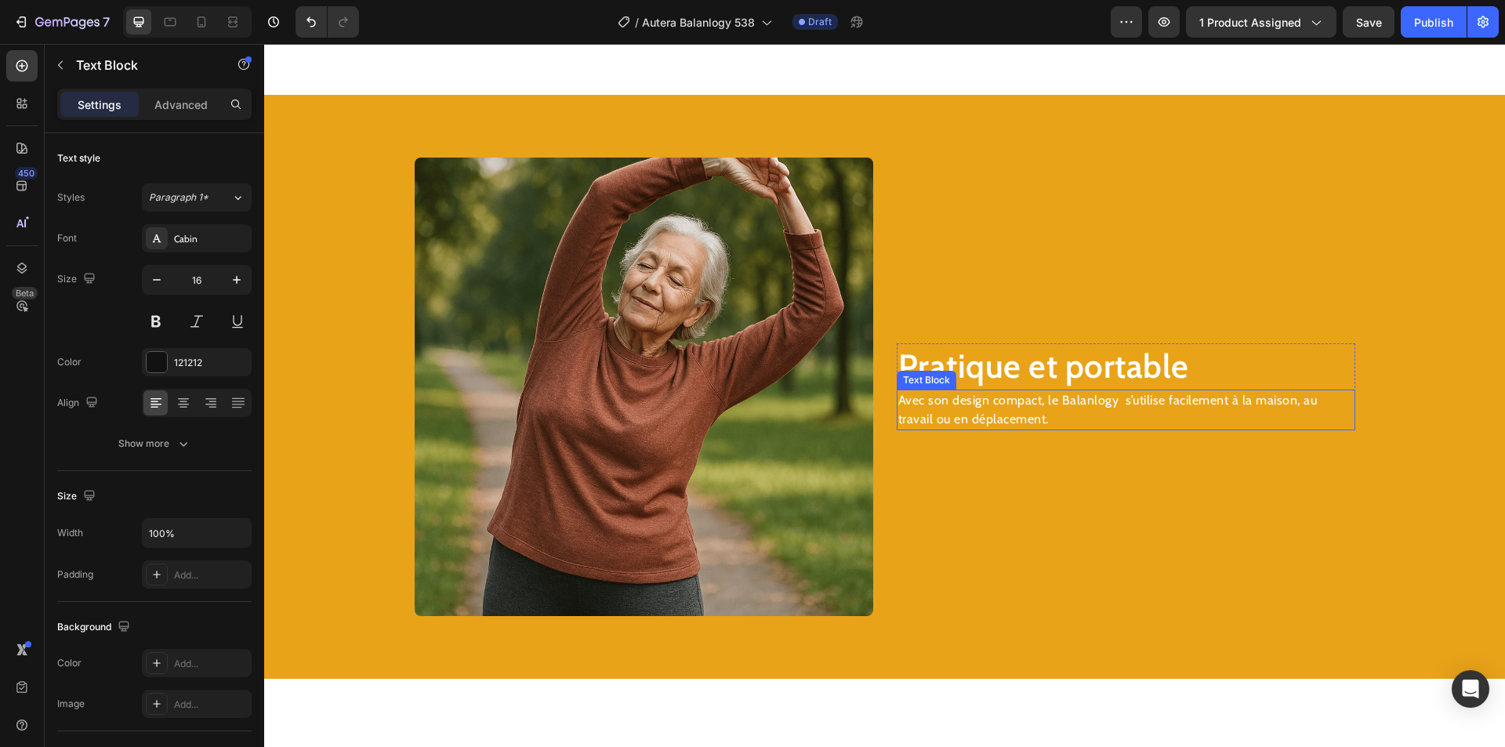
click at [971, 361] on h2 "Pratique et portable" at bounding box center [1126, 366] width 459 height 46
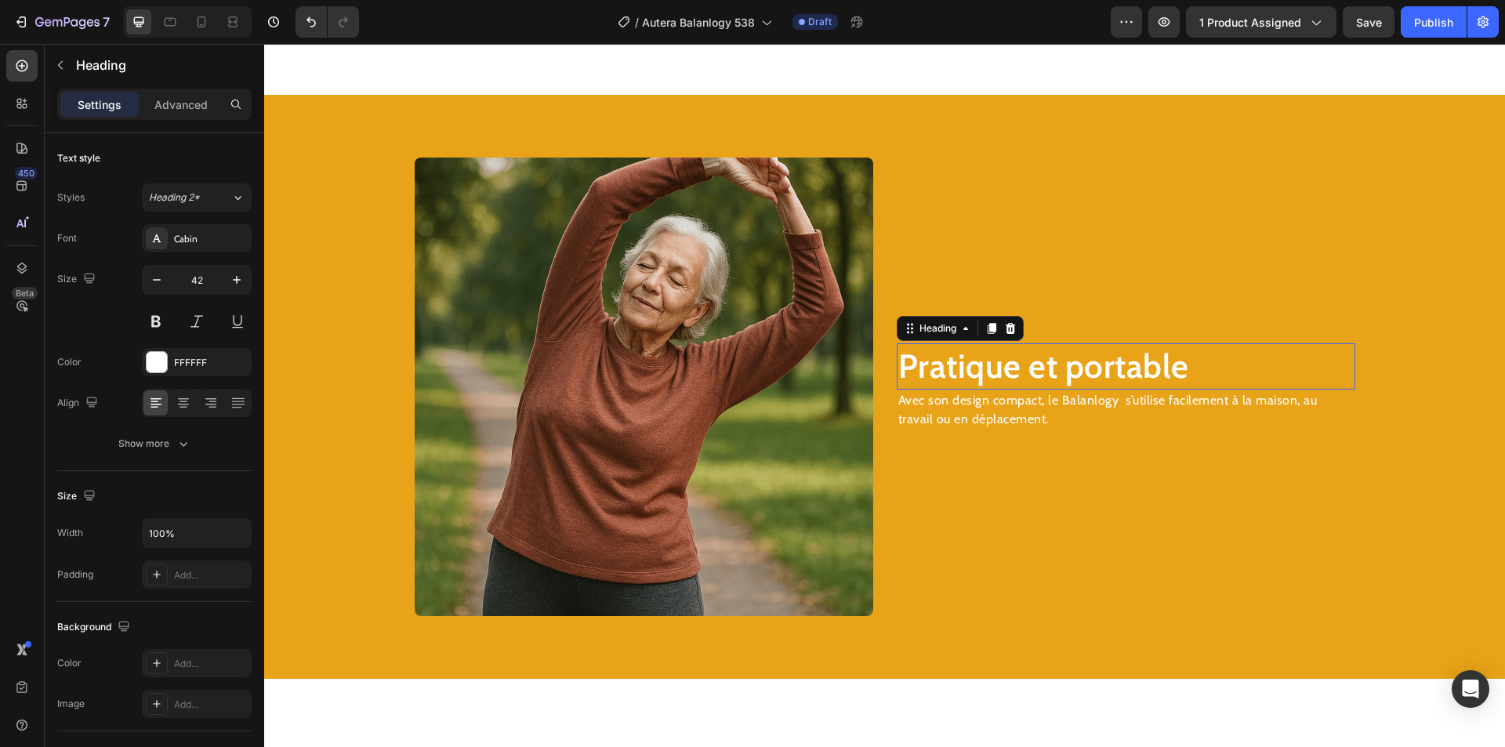
click at [951, 375] on h2 "Pratique et portable" at bounding box center [1126, 366] width 459 height 46
click at [951, 375] on p "Pratique et portable" at bounding box center [1127, 366] width 456 height 43
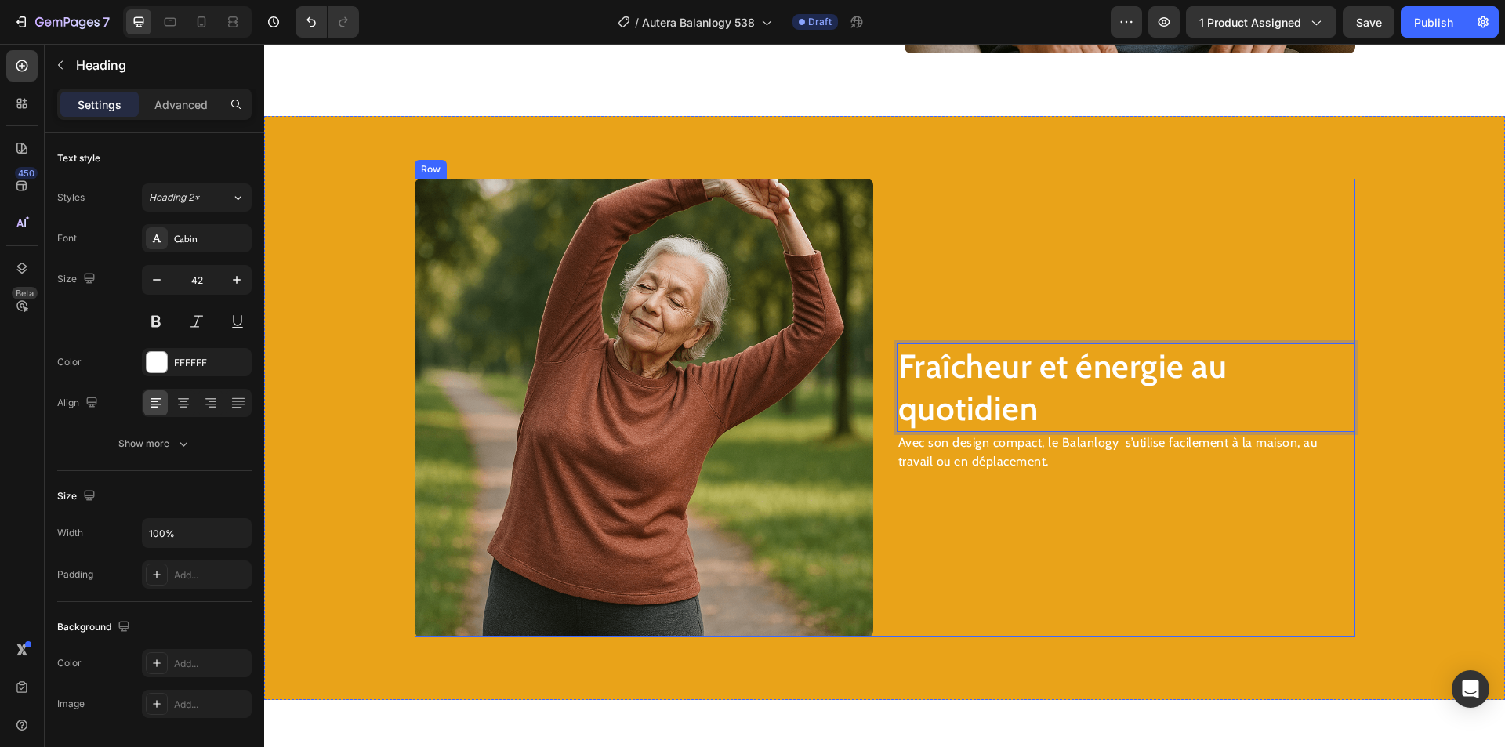
click at [946, 460] on p "Avec son design compact, le Balanlogy s’utilise facilement à la maison, au trav…" at bounding box center [1127, 453] width 456 height 38
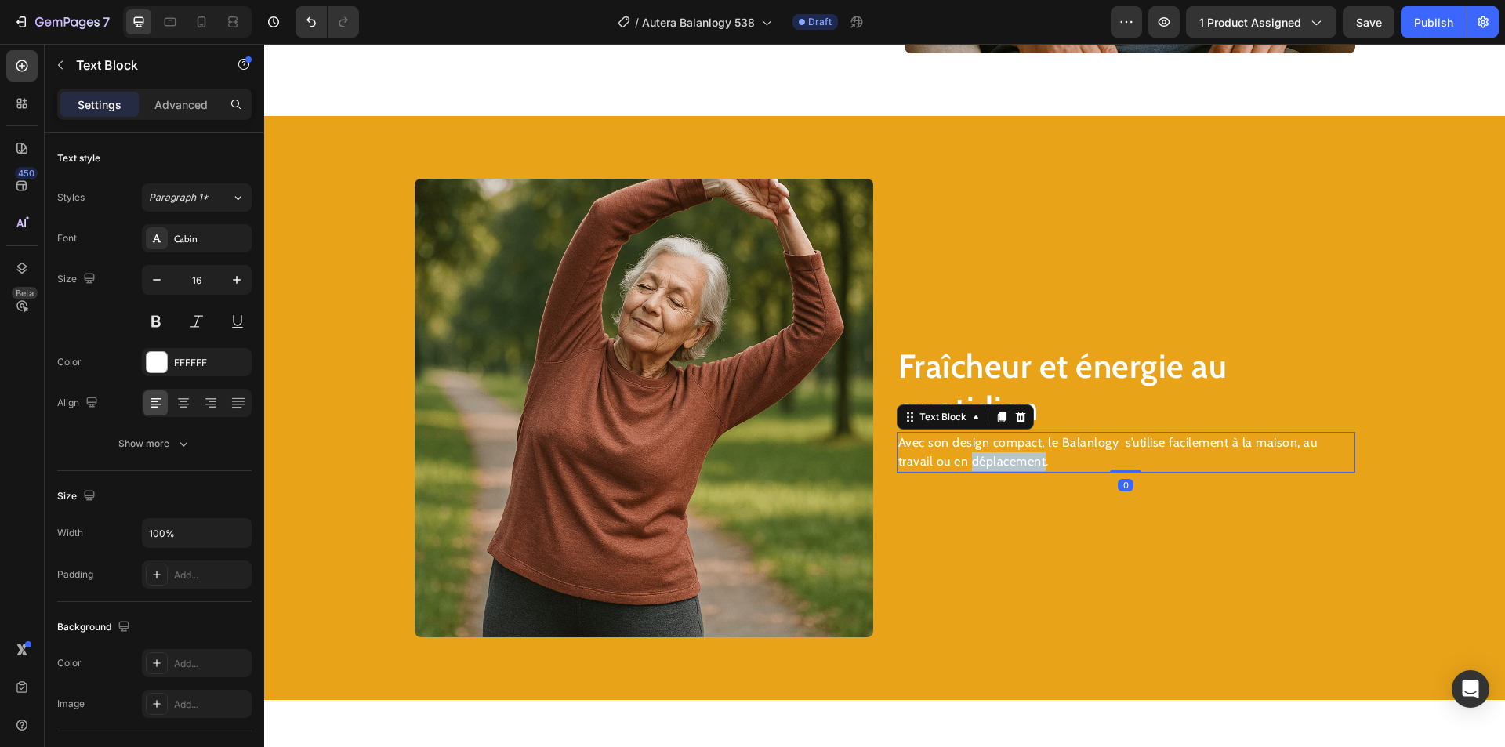
click at [946, 460] on p "Avec son design compact, le Balanlogy s’utilise facilement à la maison, au trav…" at bounding box center [1127, 453] width 456 height 38
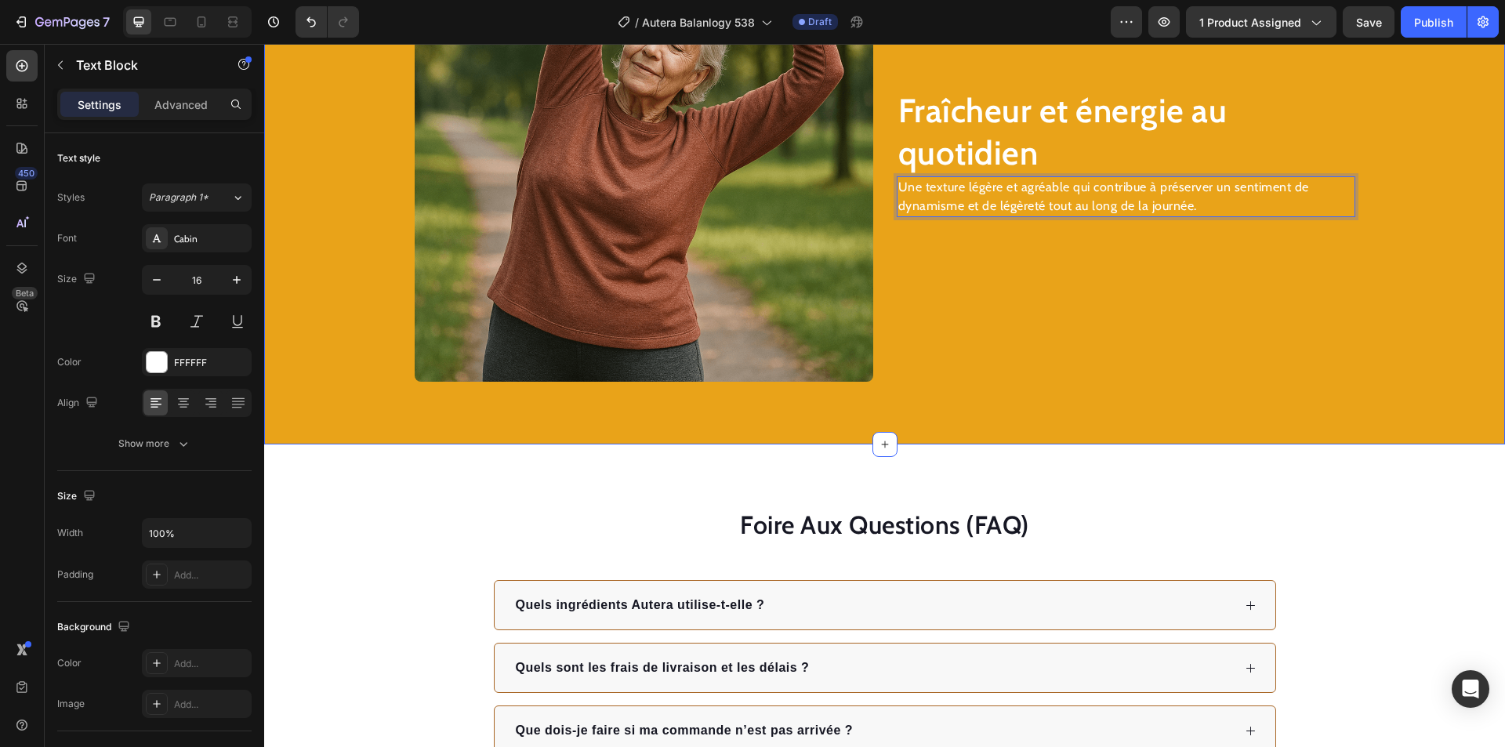
scroll to position [2566, 0]
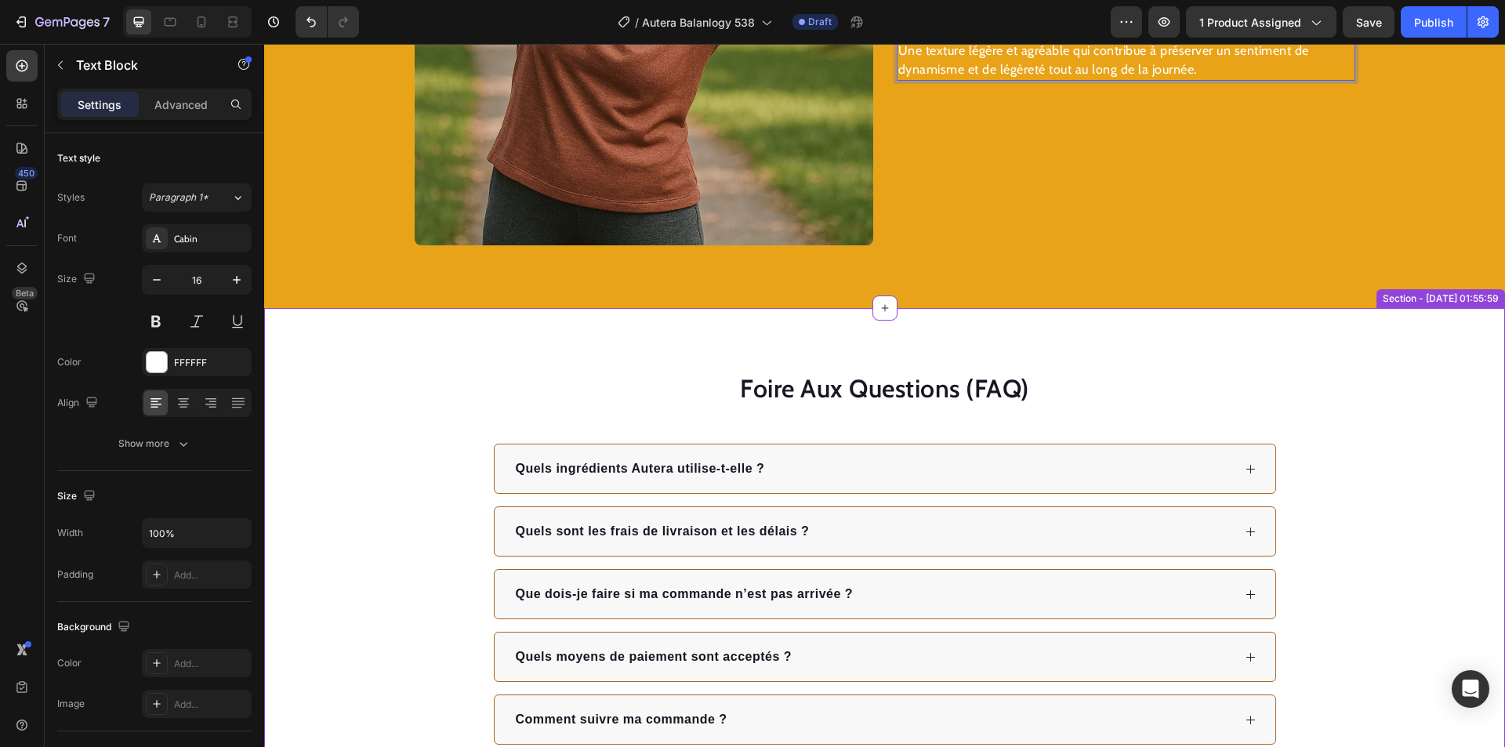
click at [910, 586] on div "Que dois-je faire si ma commande n’est pas arrivée ?" at bounding box center [873, 595] width 719 height 24
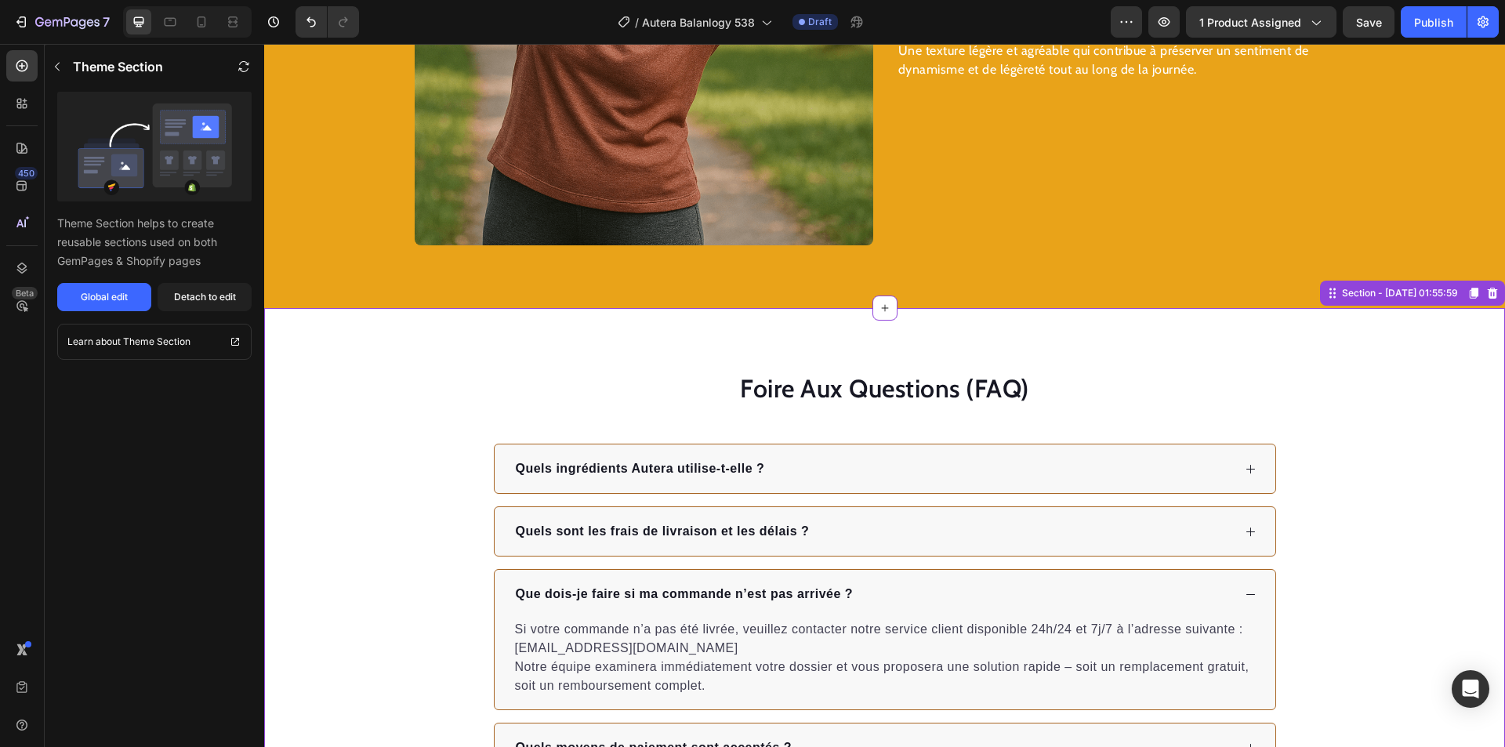
click at [911, 586] on div "Que dois-je faire si ma commande n’est pas arrivée ?" at bounding box center [873, 595] width 719 height 24
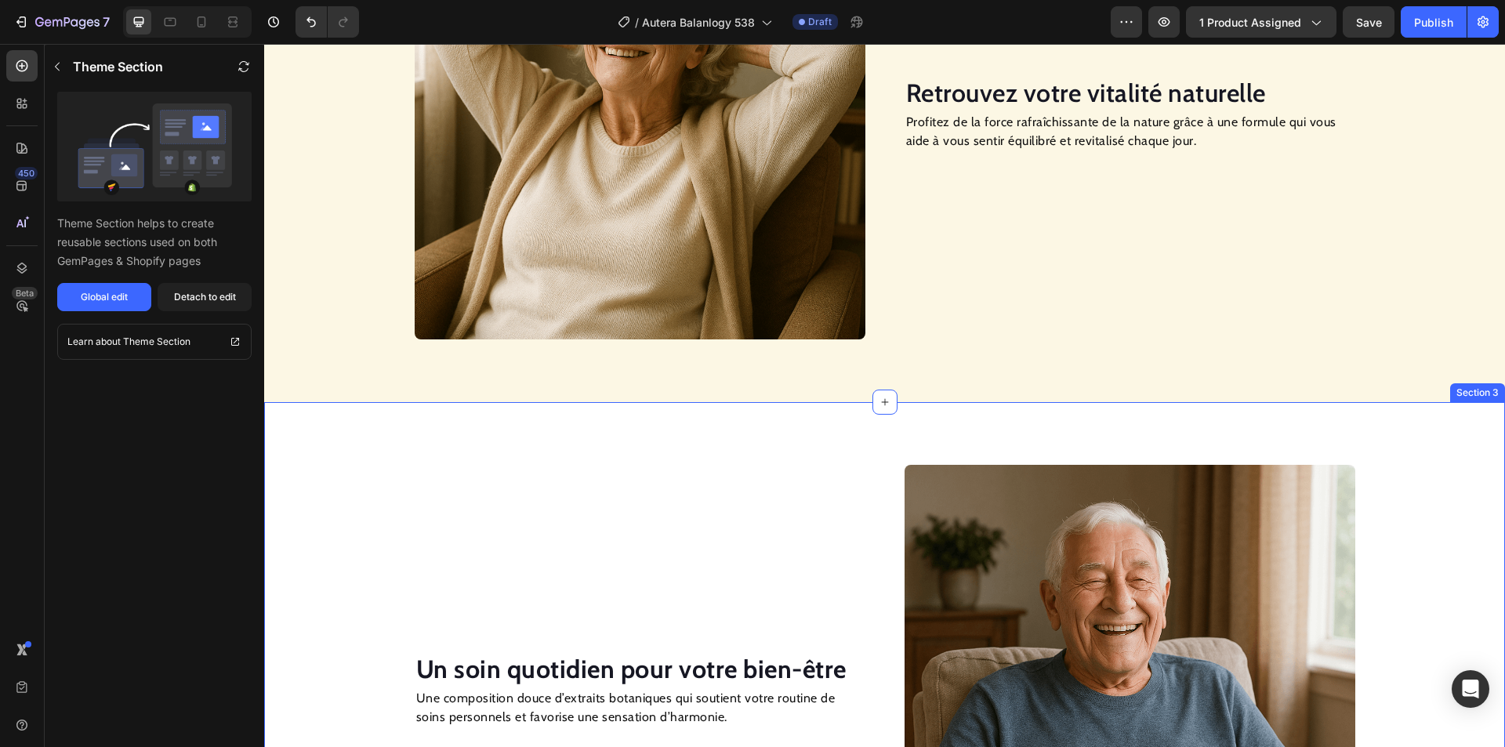
scroll to position [1195, 0]
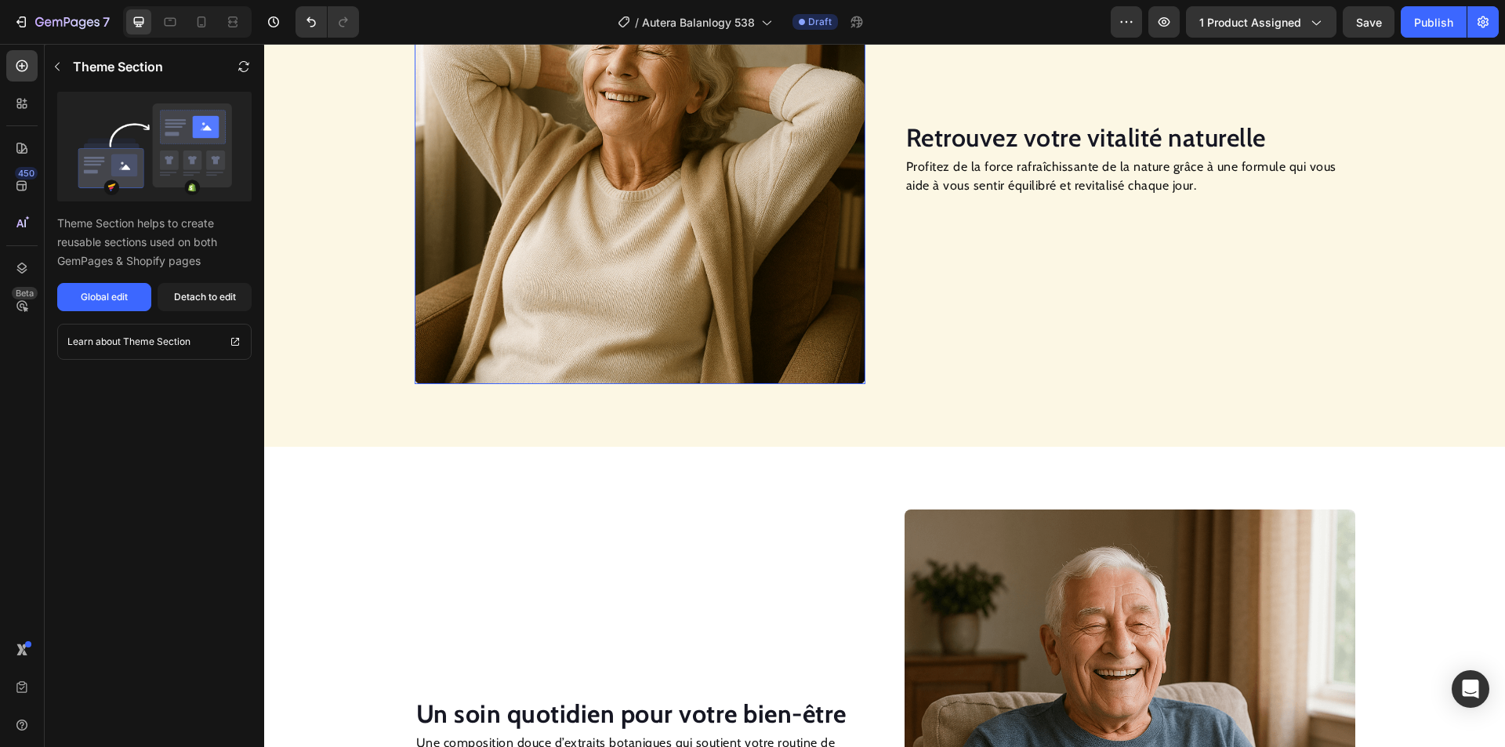
click at [678, 340] on img at bounding box center [640, 158] width 451 height 451
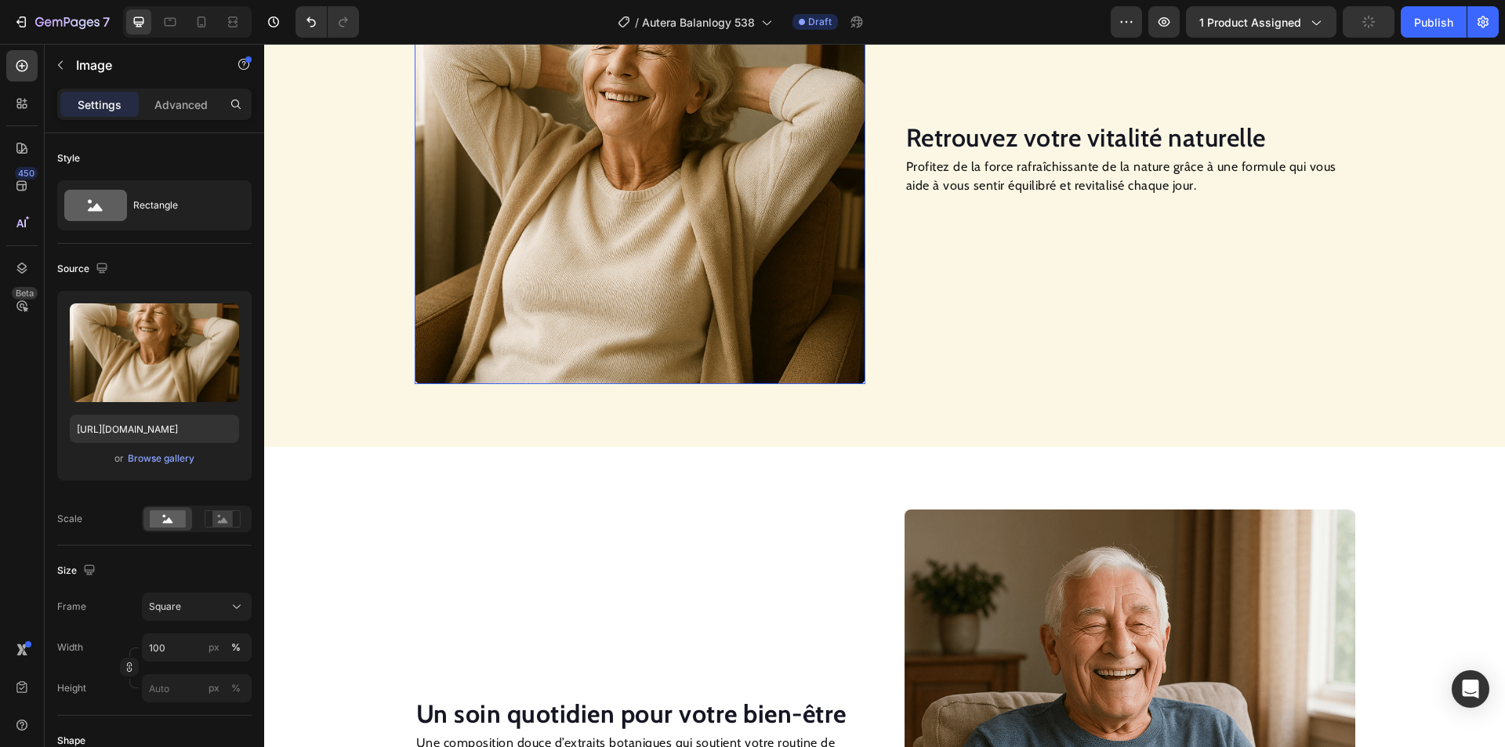
scroll to position [920, 0]
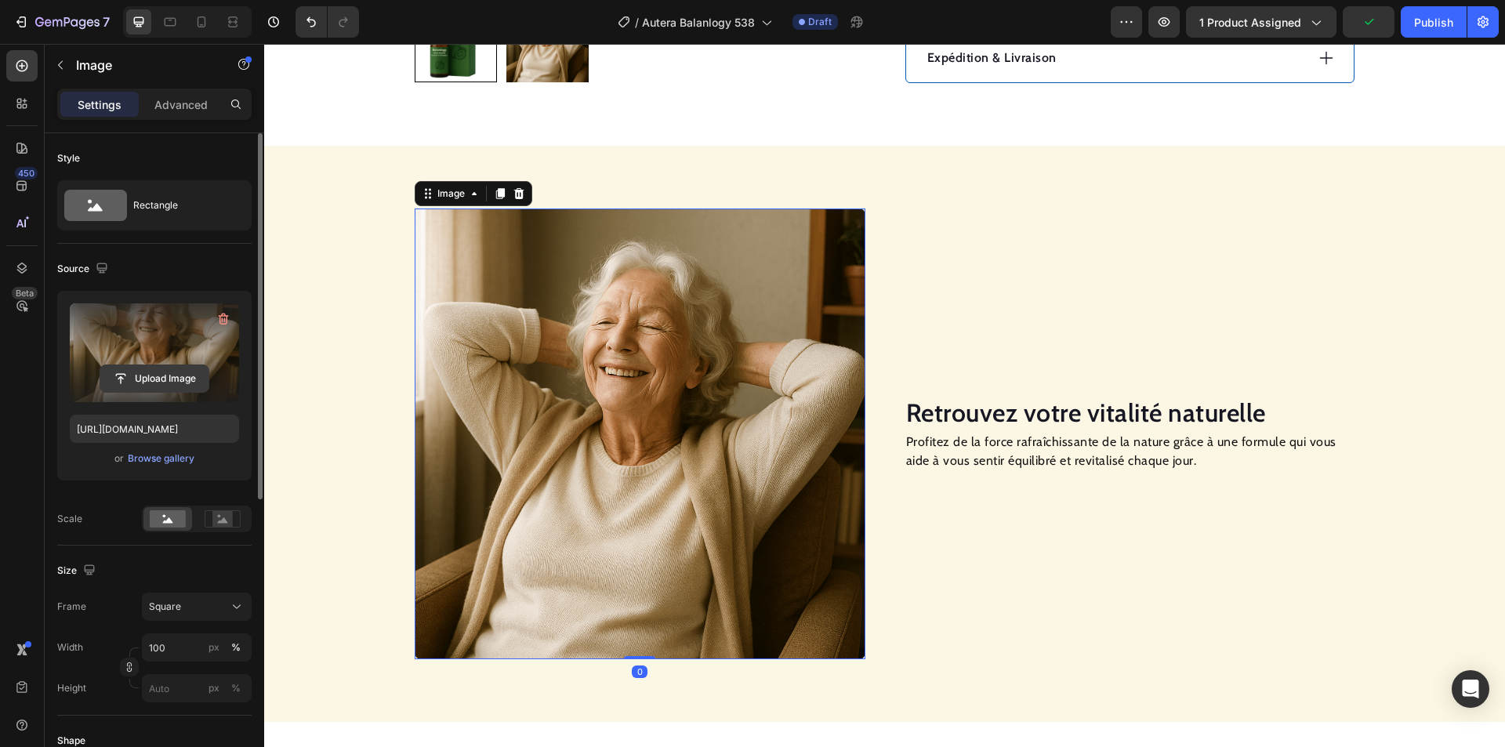
click at [197, 372] on input "file" at bounding box center [154, 378] width 108 height 27
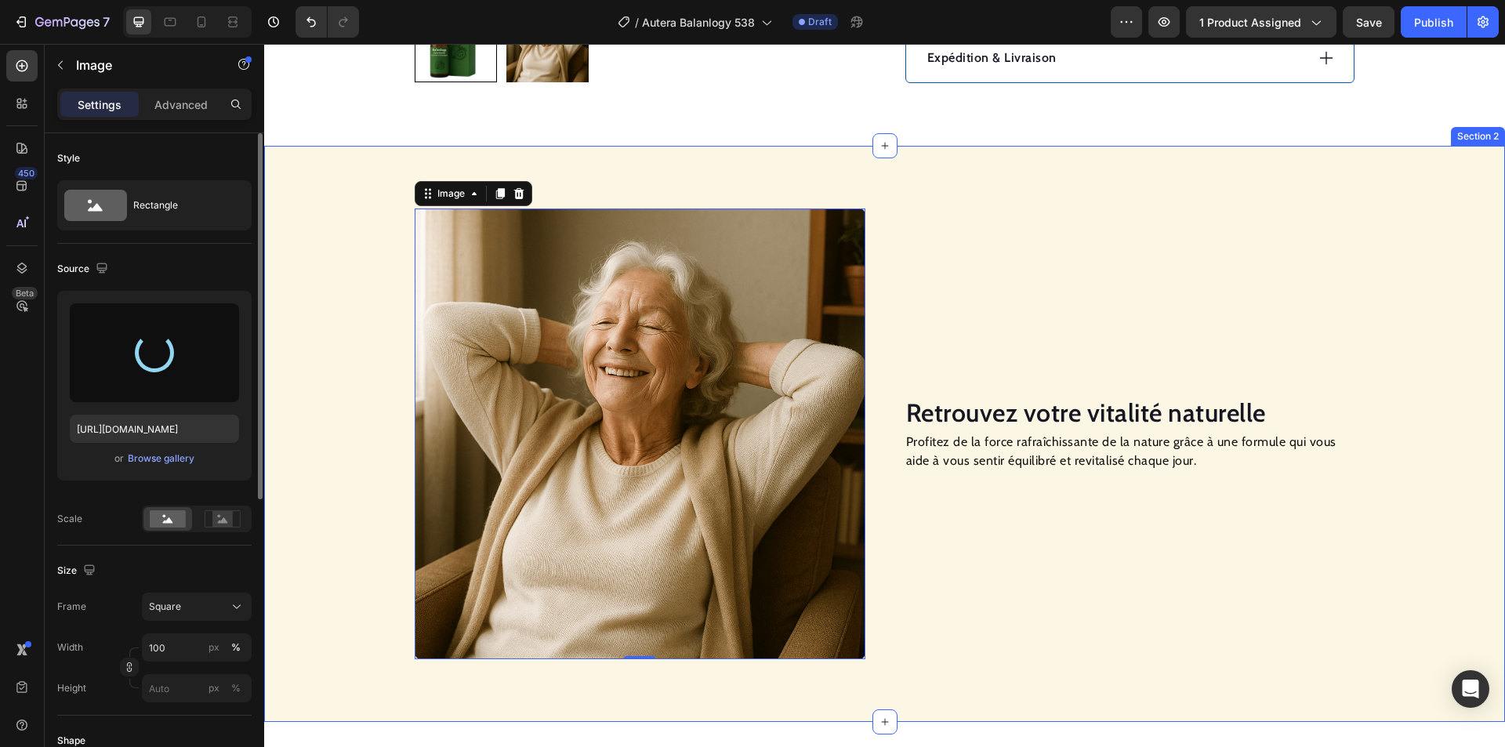
type input "[URL][DOMAIN_NAME]"
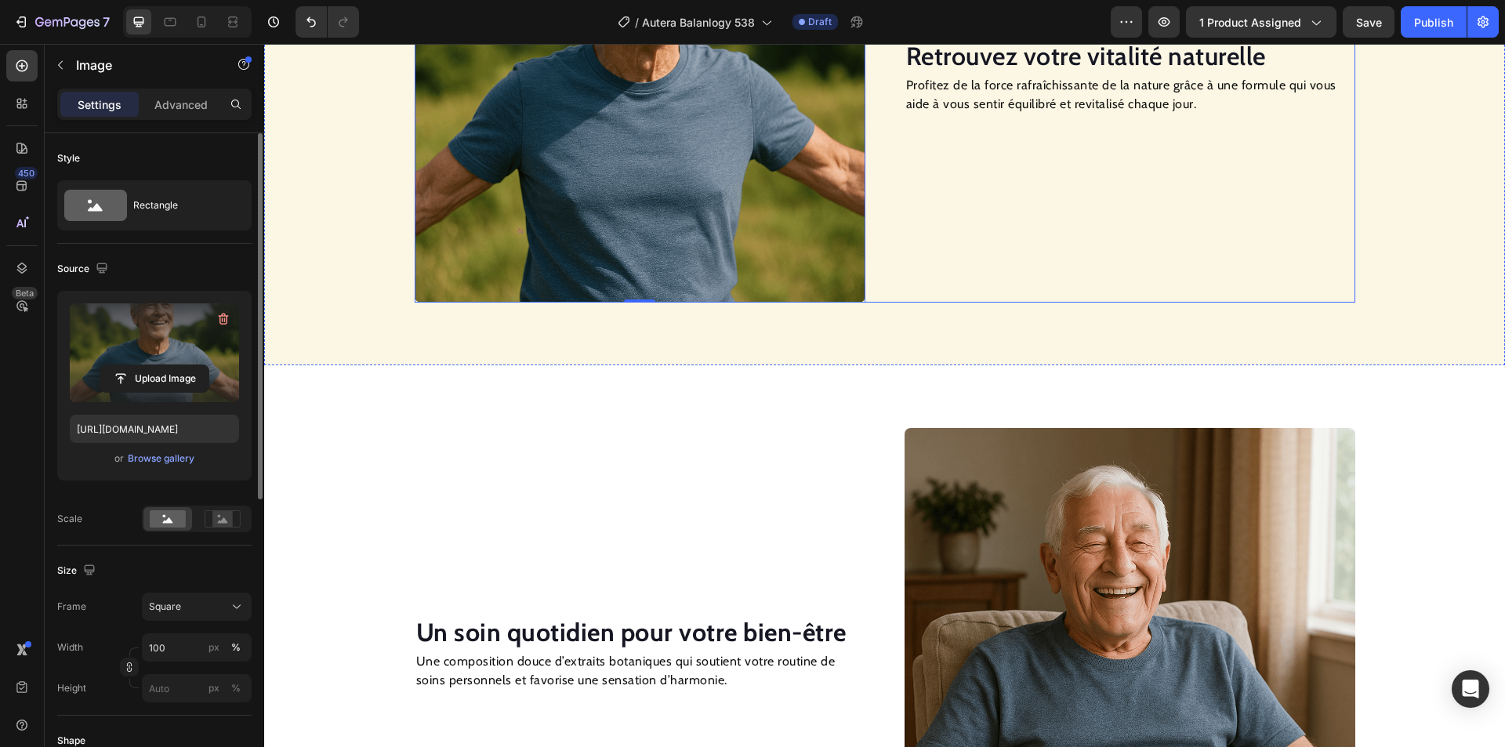
scroll to position [1469, 0]
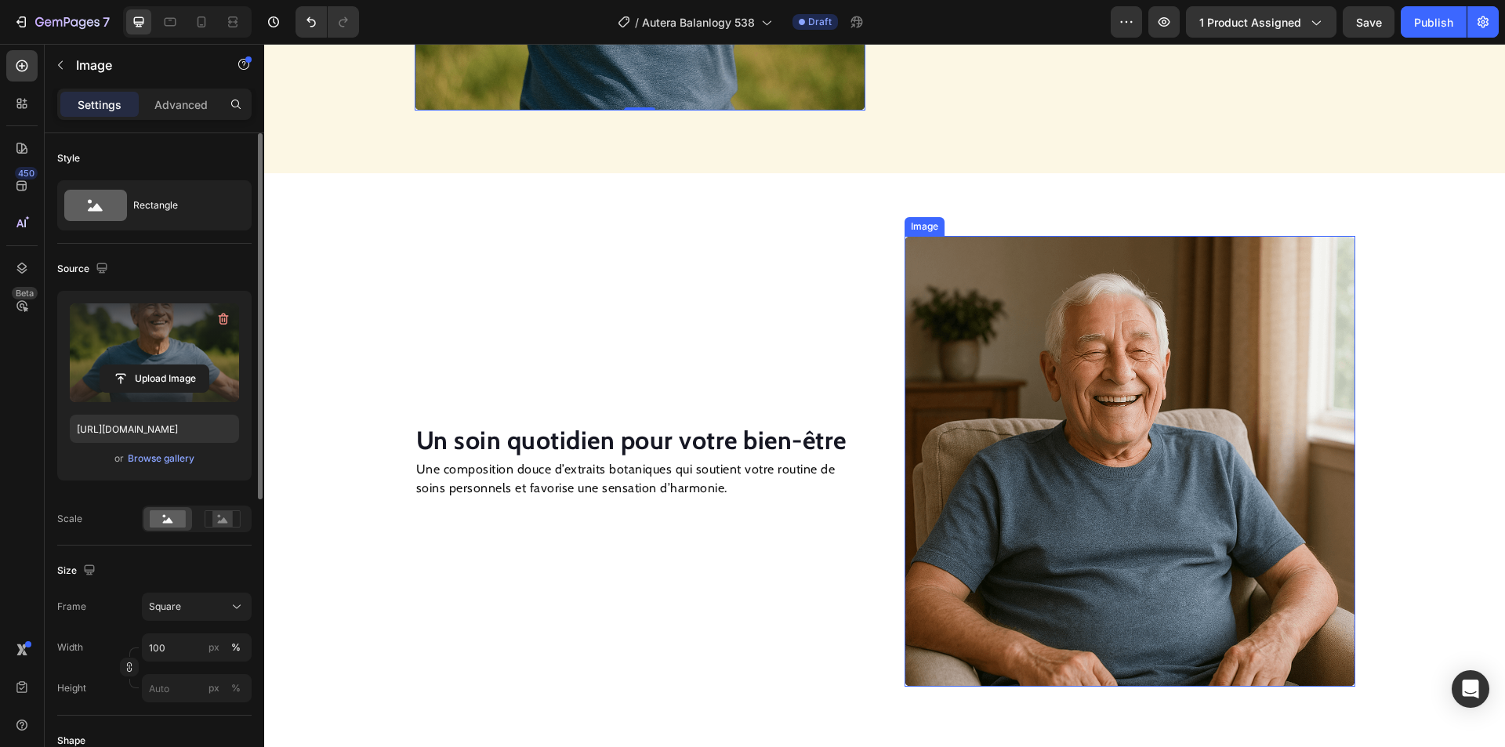
click at [1069, 369] on img at bounding box center [1130, 461] width 451 height 451
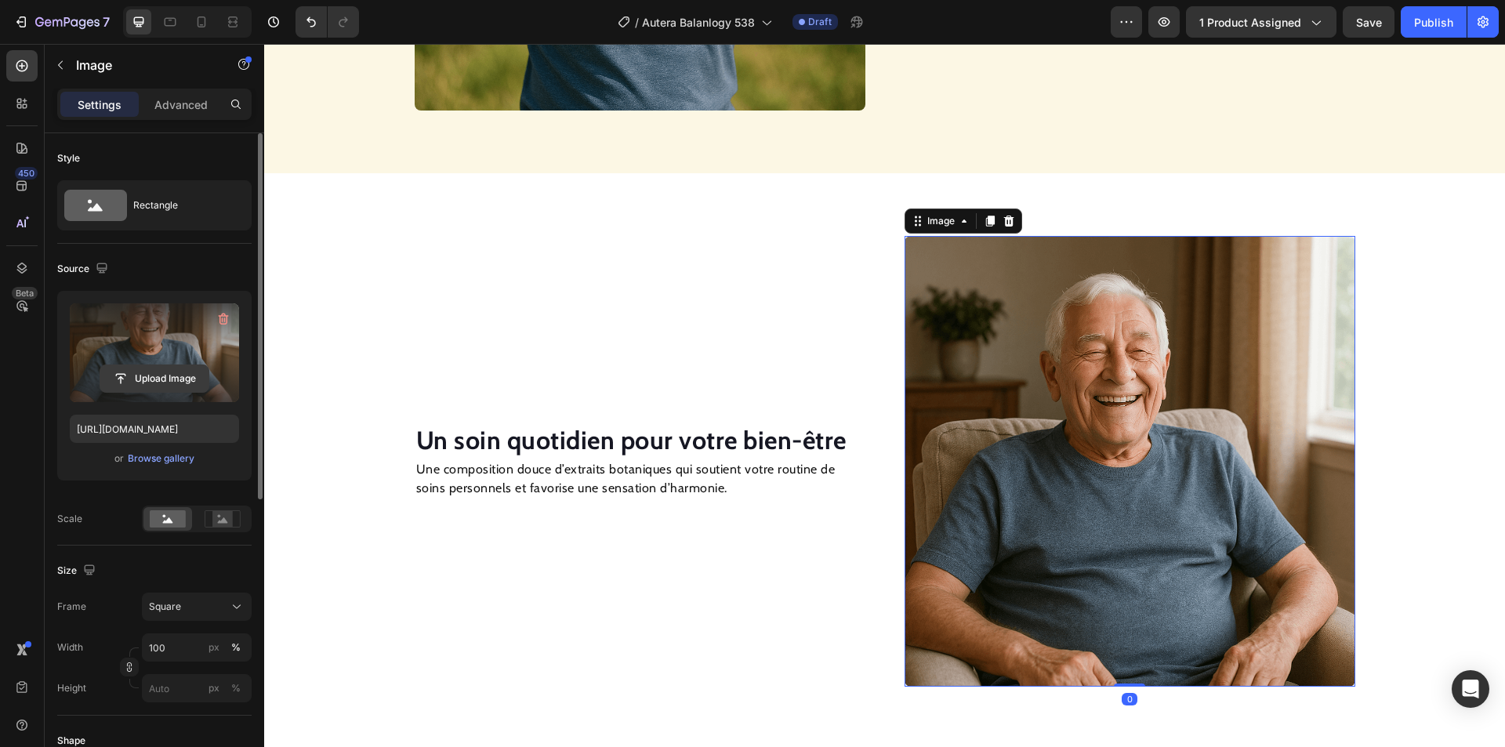
click at [191, 378] on input "file" at bounding box center [154, 378] width 108 height 27
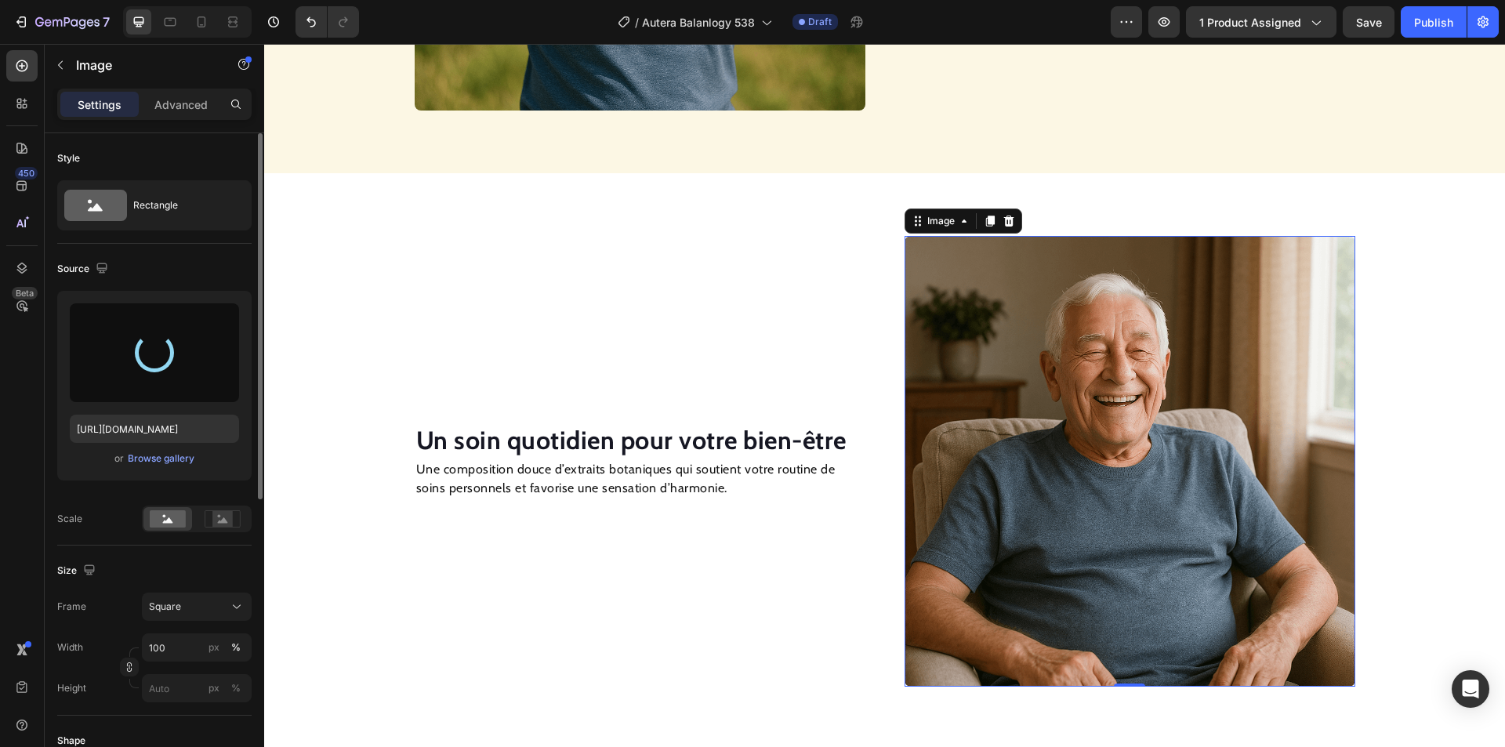
type input "[URL][DOMAIN_NAME]"
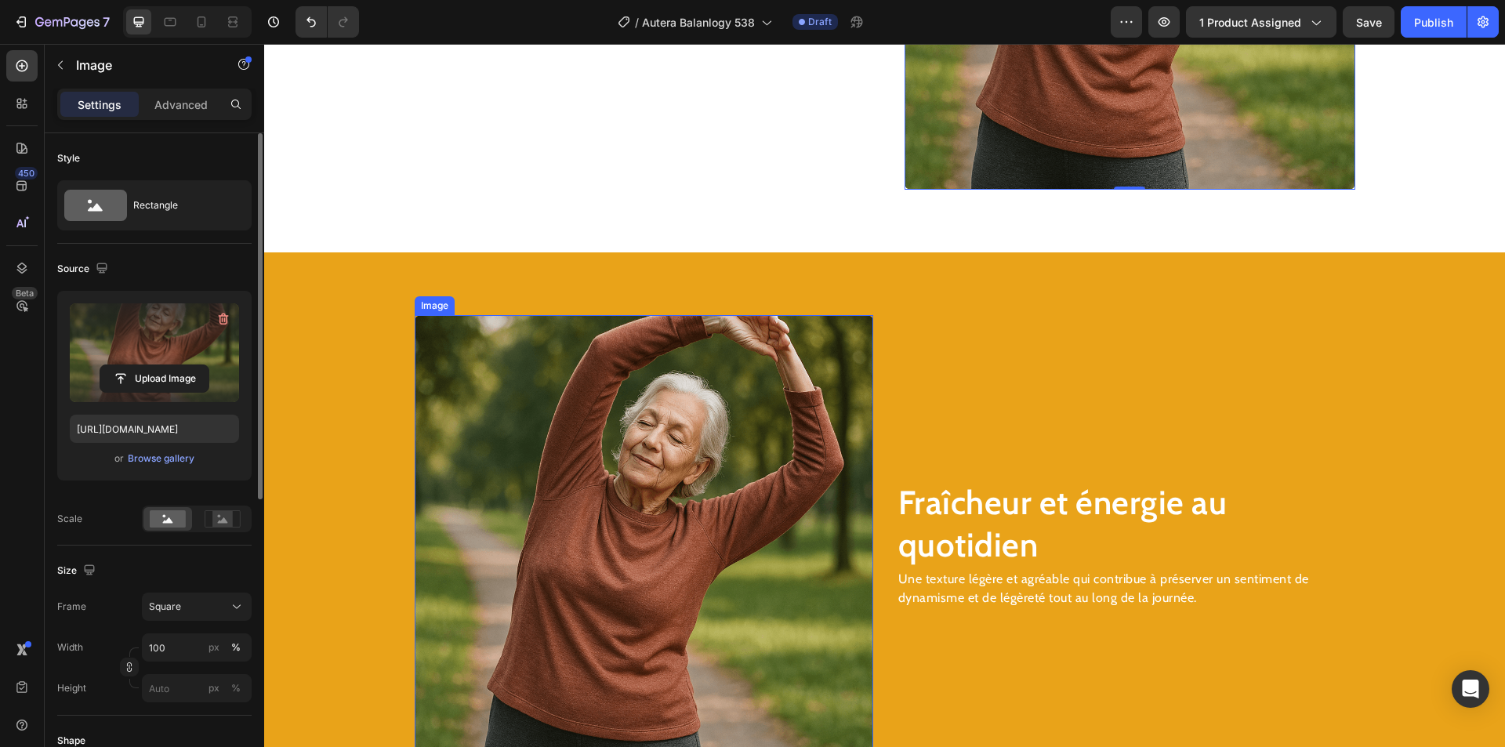
scroll to position [2096, 0]
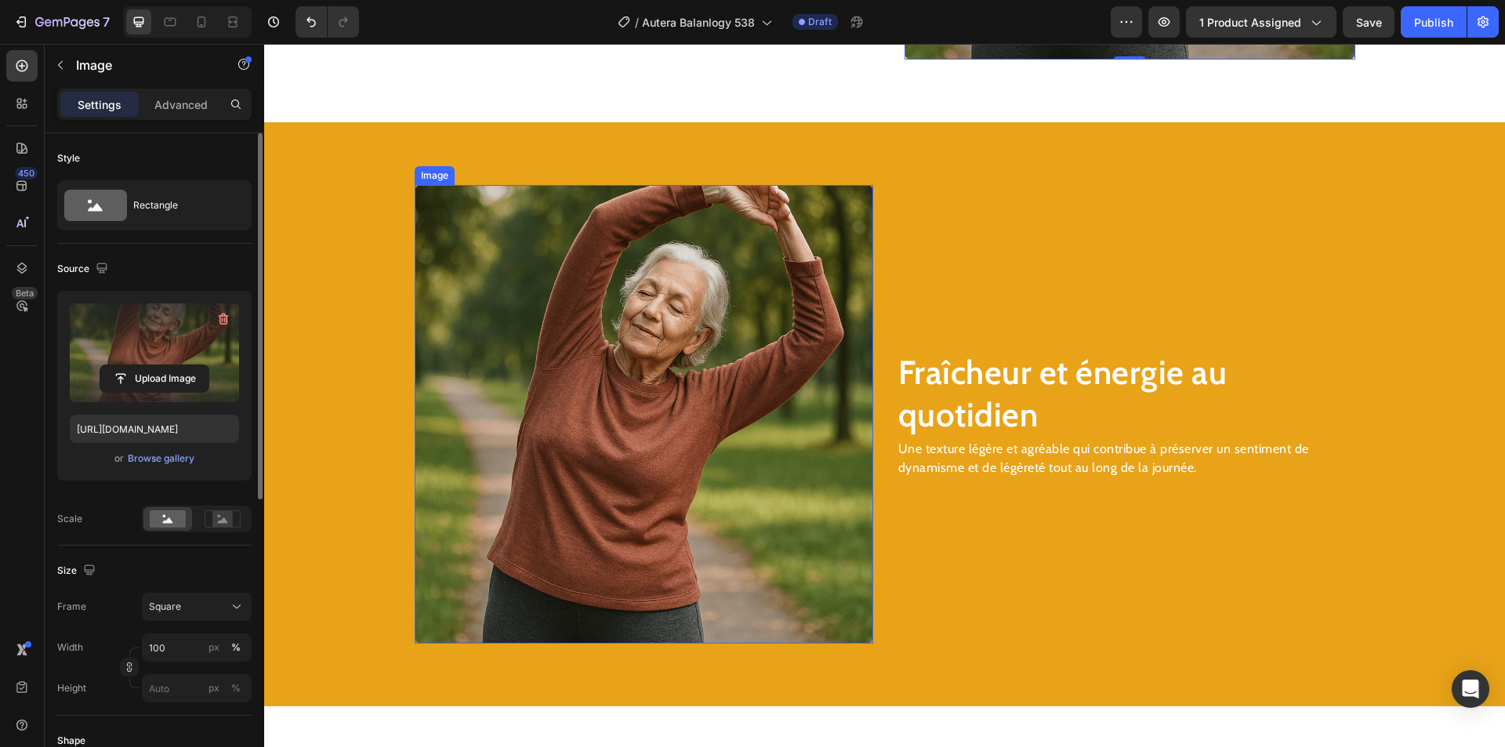
click at [664, 416] on img at bounding box center [644, 414] width 459 height 459
click at [182, 376] on input "file" at bounding box center [154, 378] width 108 height 27
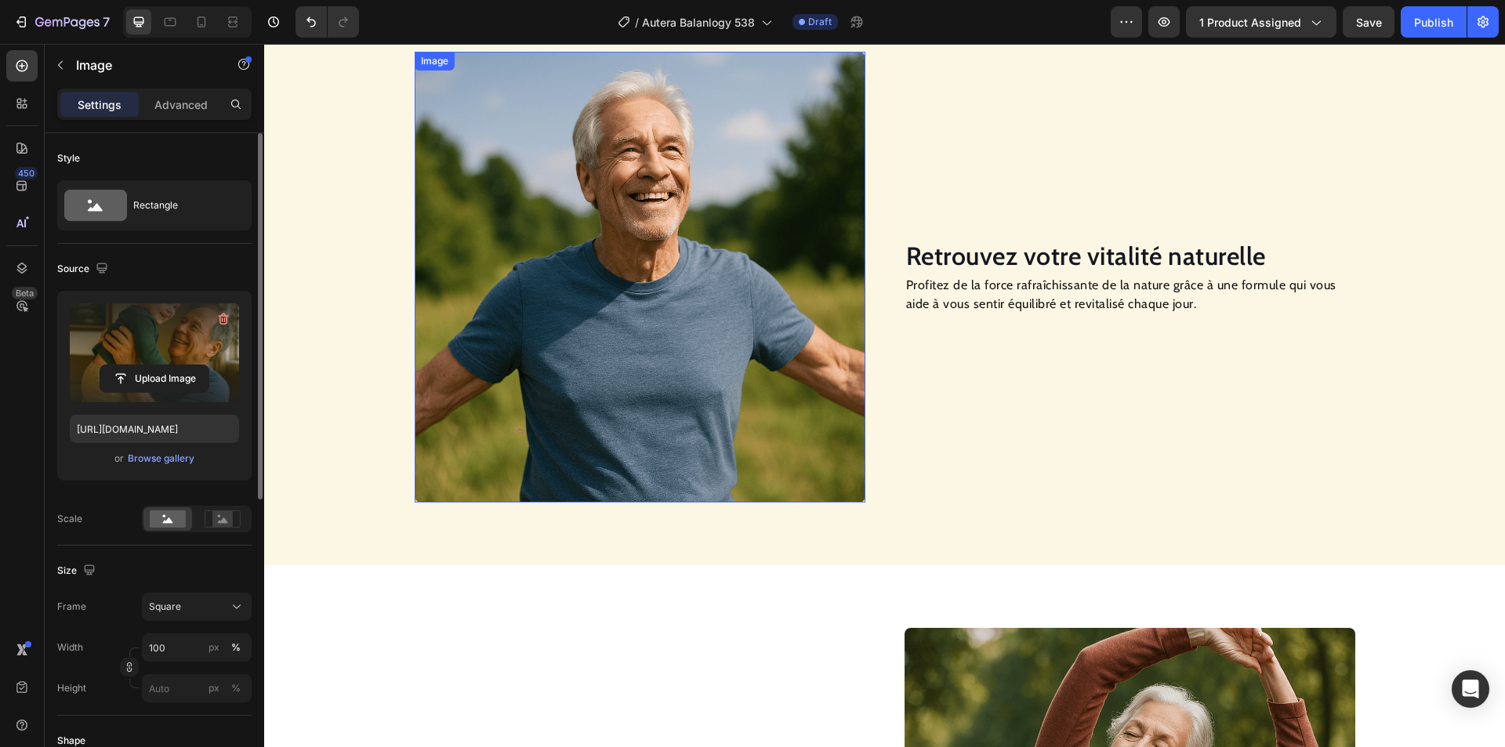
scroll to position [763, 0]
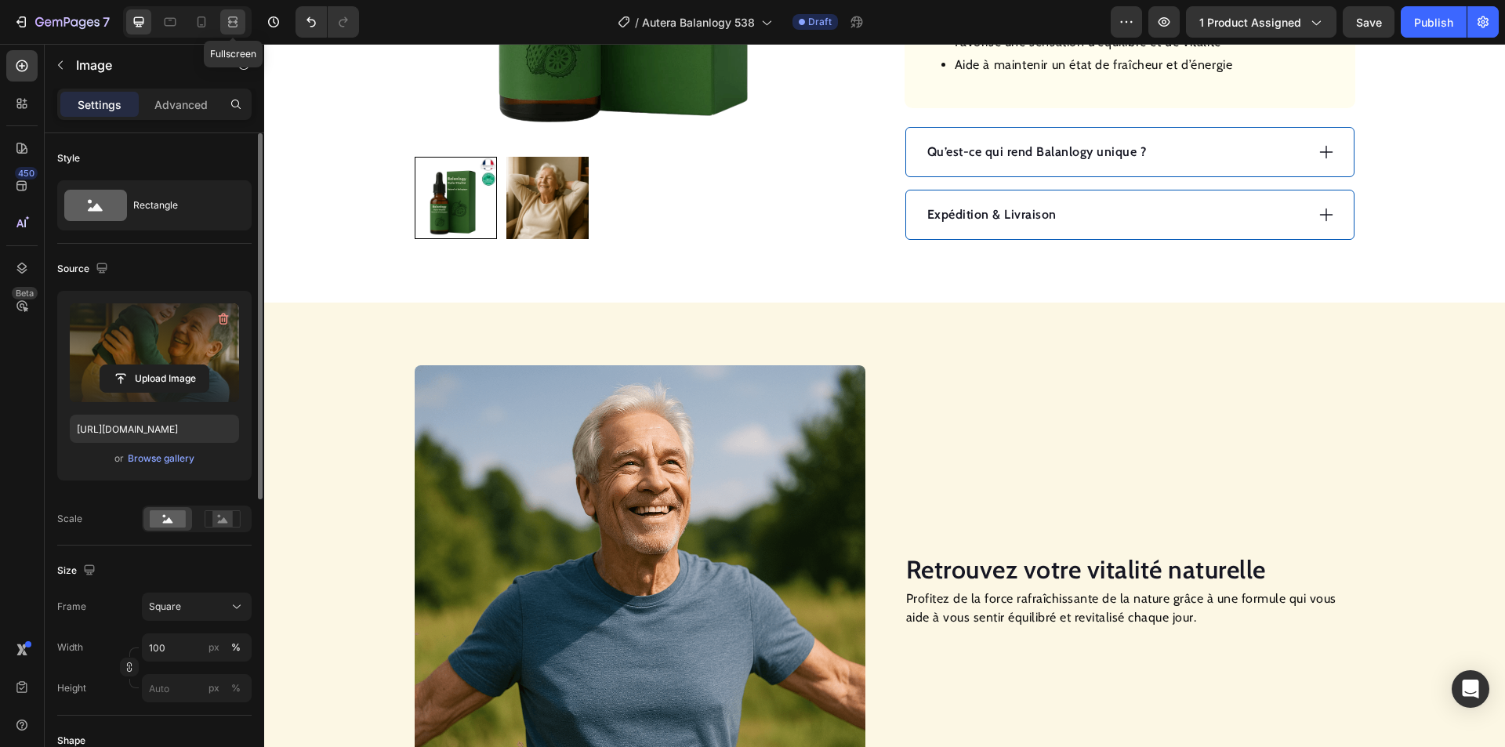
click at [237, 21] on icon at bounding box center [235, 22] width 5 height 4
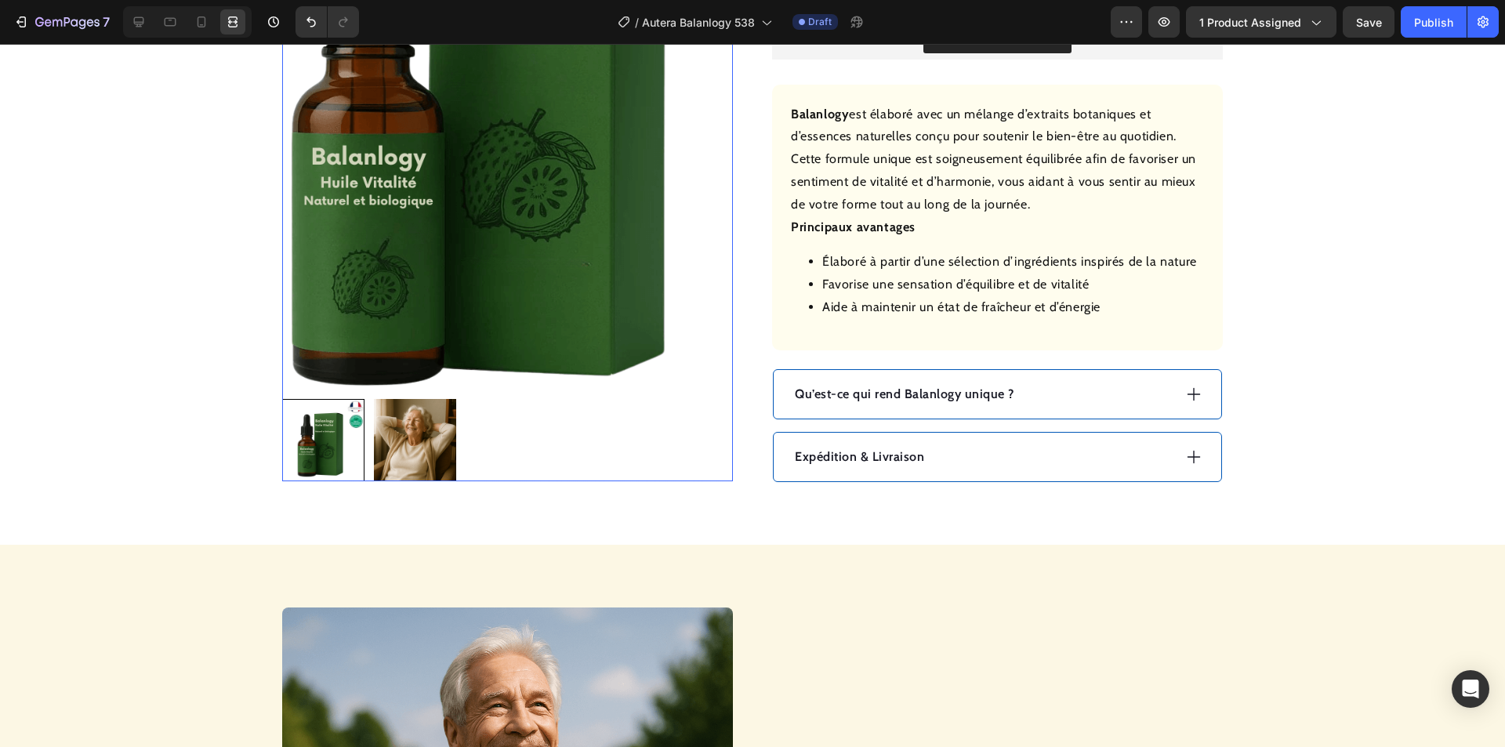
scroll to position [449, 0]
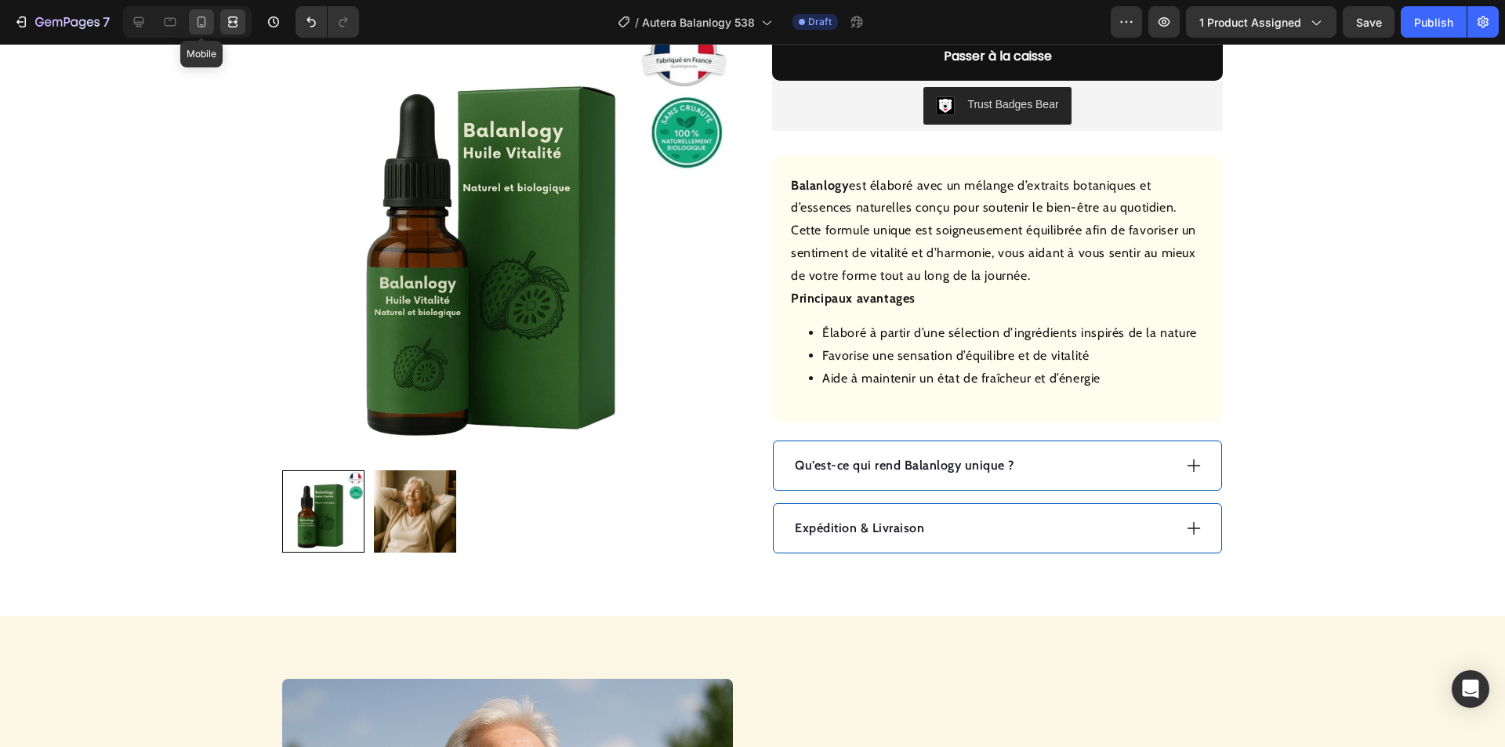
click at [202, 21] on icon at bounding box center [202, 22] width 16 height 16
type input "[URL][DOMAIN_NAME]"
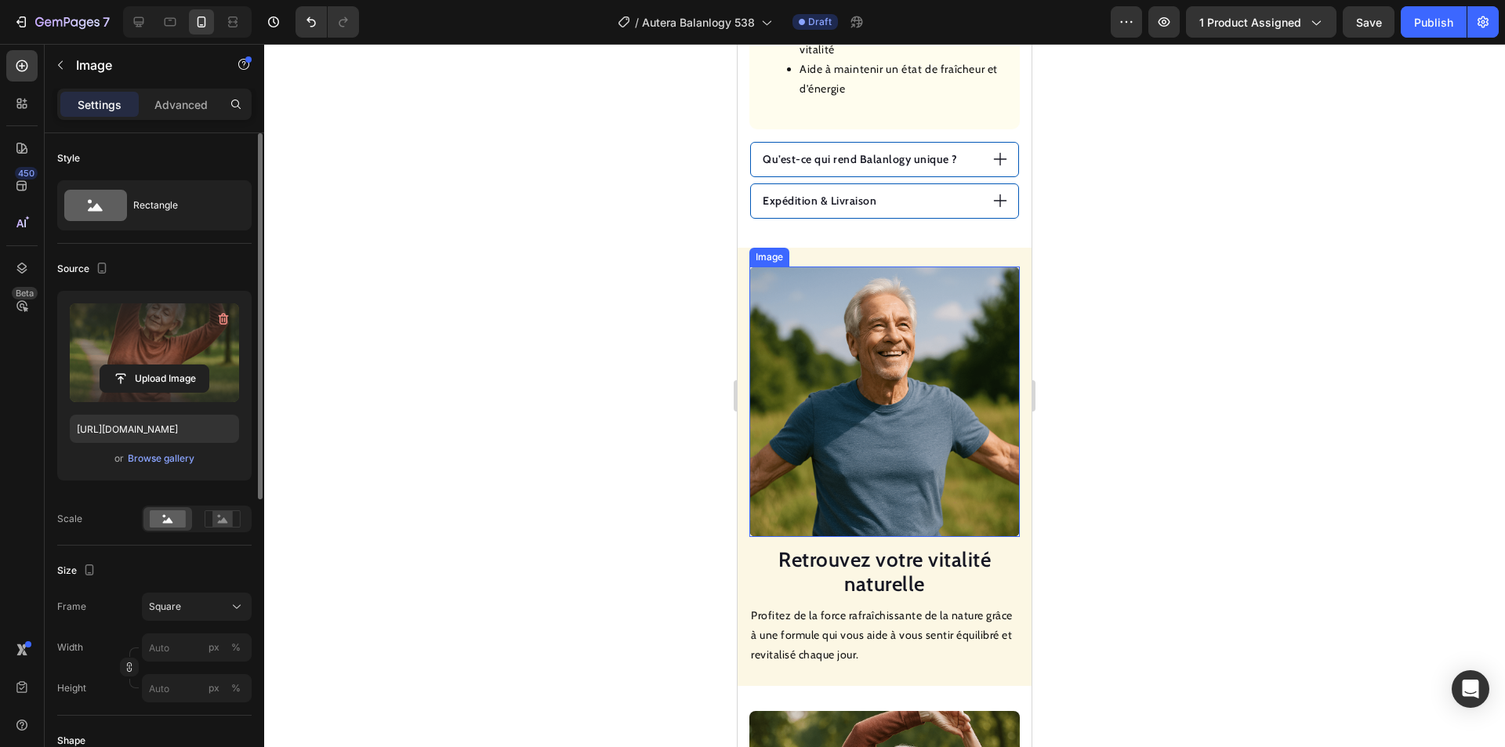
scroll to position [1233, 0]
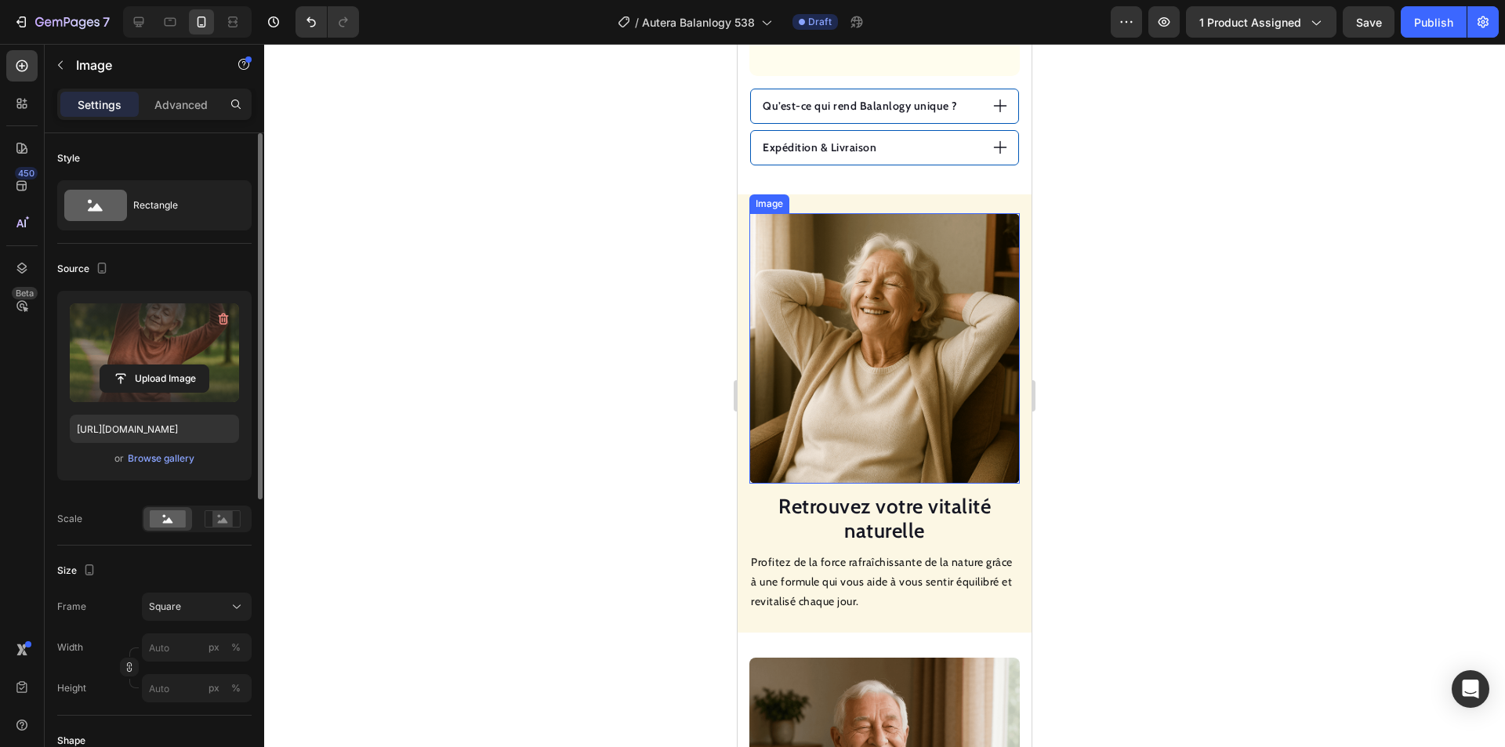
click at [881, 378] on img at bounding box center [885, 348] width 271 height 271
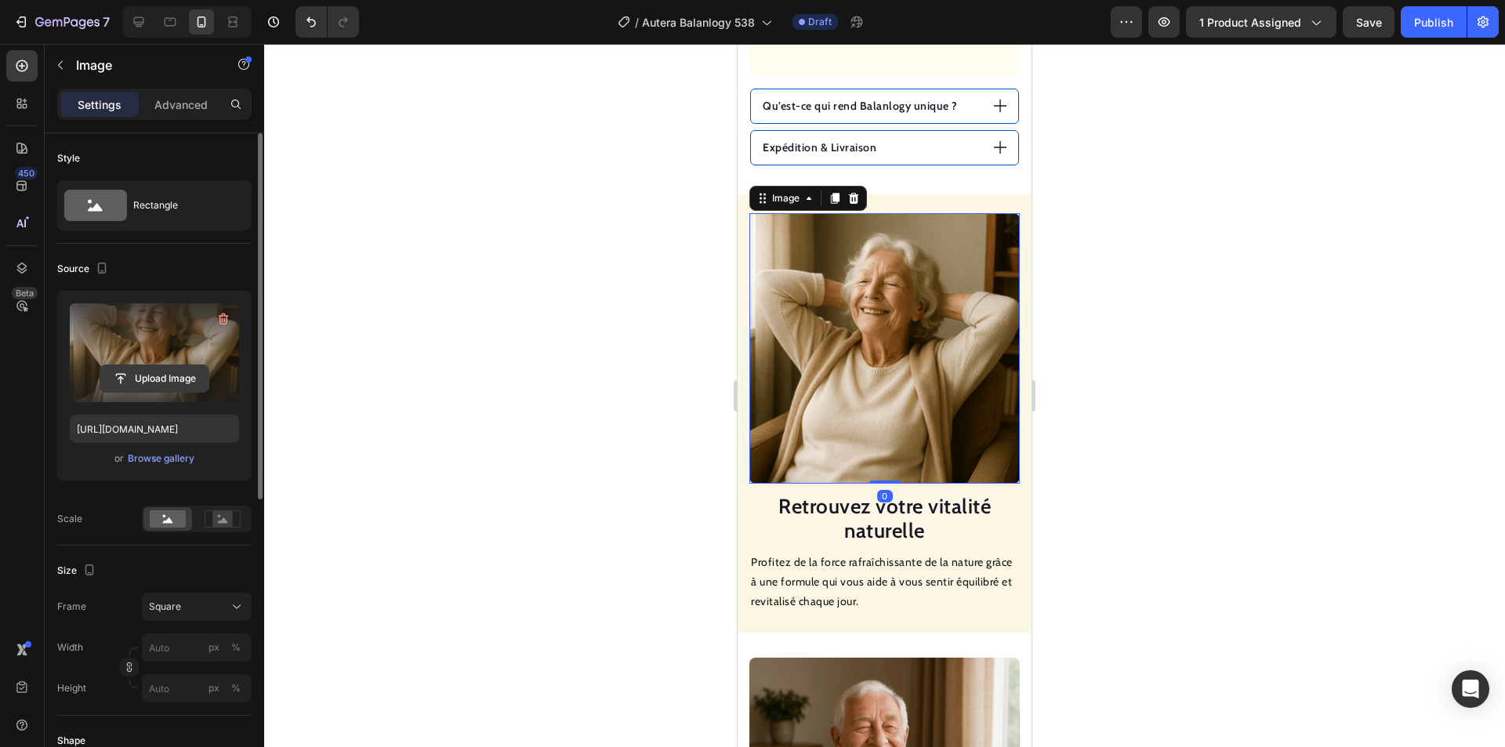
click at [185, 376] on input "file" at bounding box center [154, 378] width 108 height 27
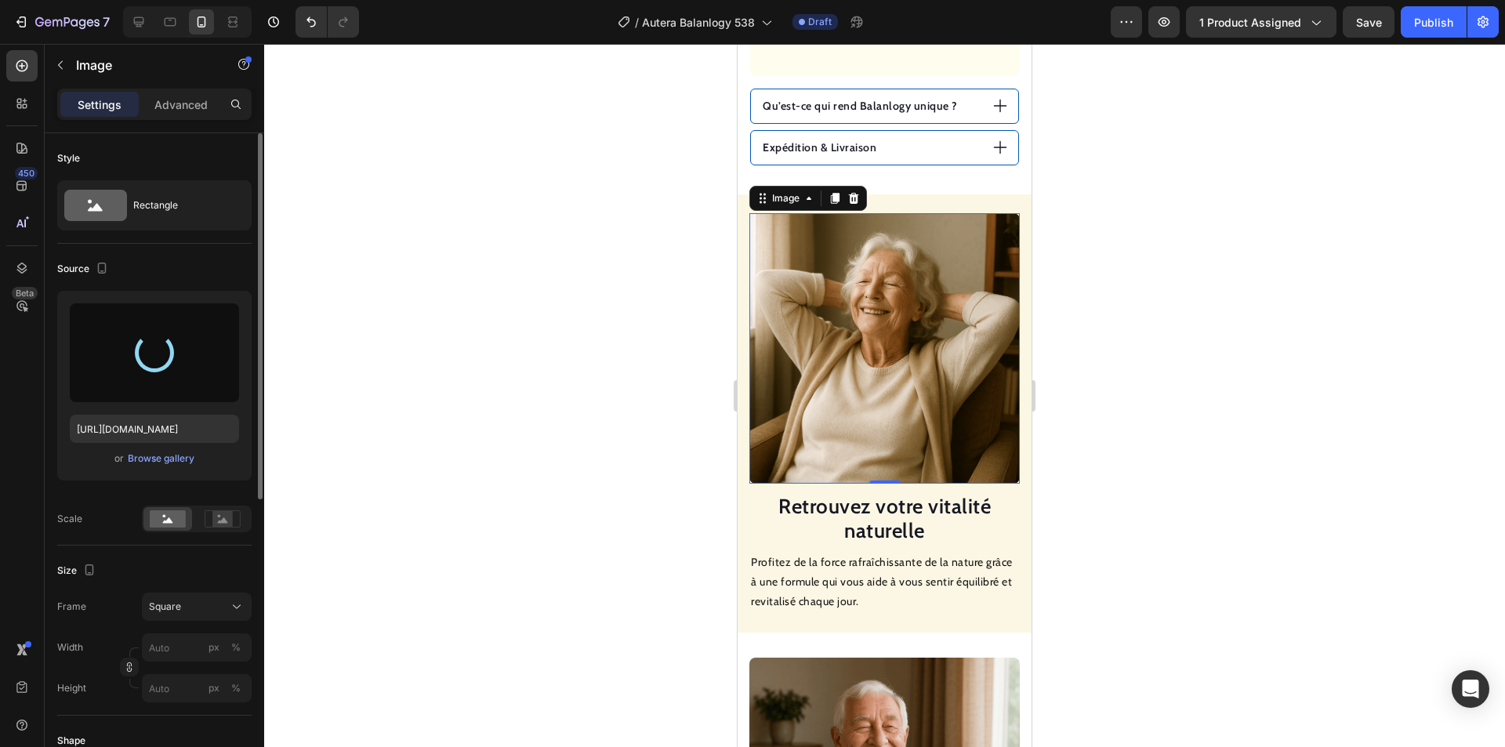
type input "[URL][DOMAIN_NAME]"
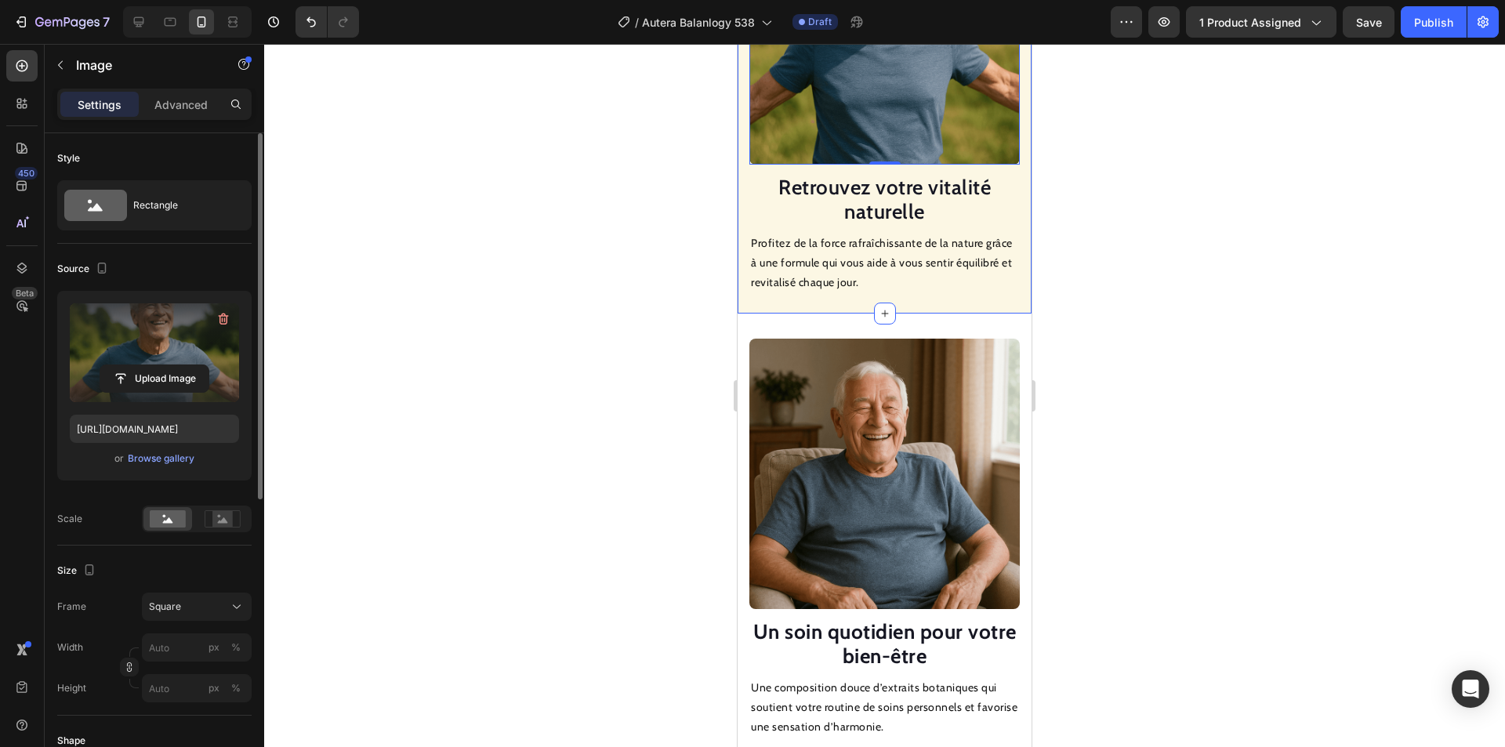
scroll to position [1547, 0]
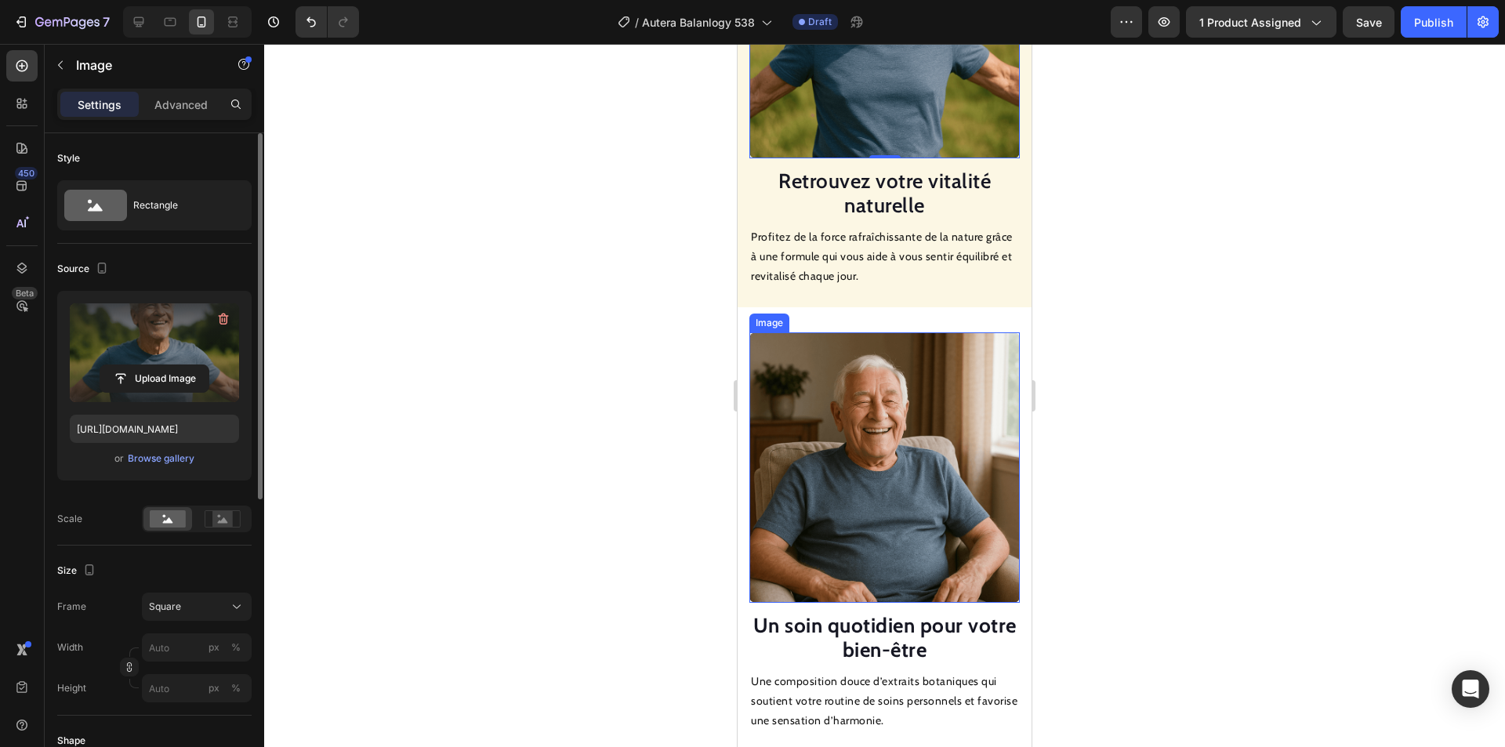
click at [828, 467] on img at bounding box center [885, 467] width 271 height 271
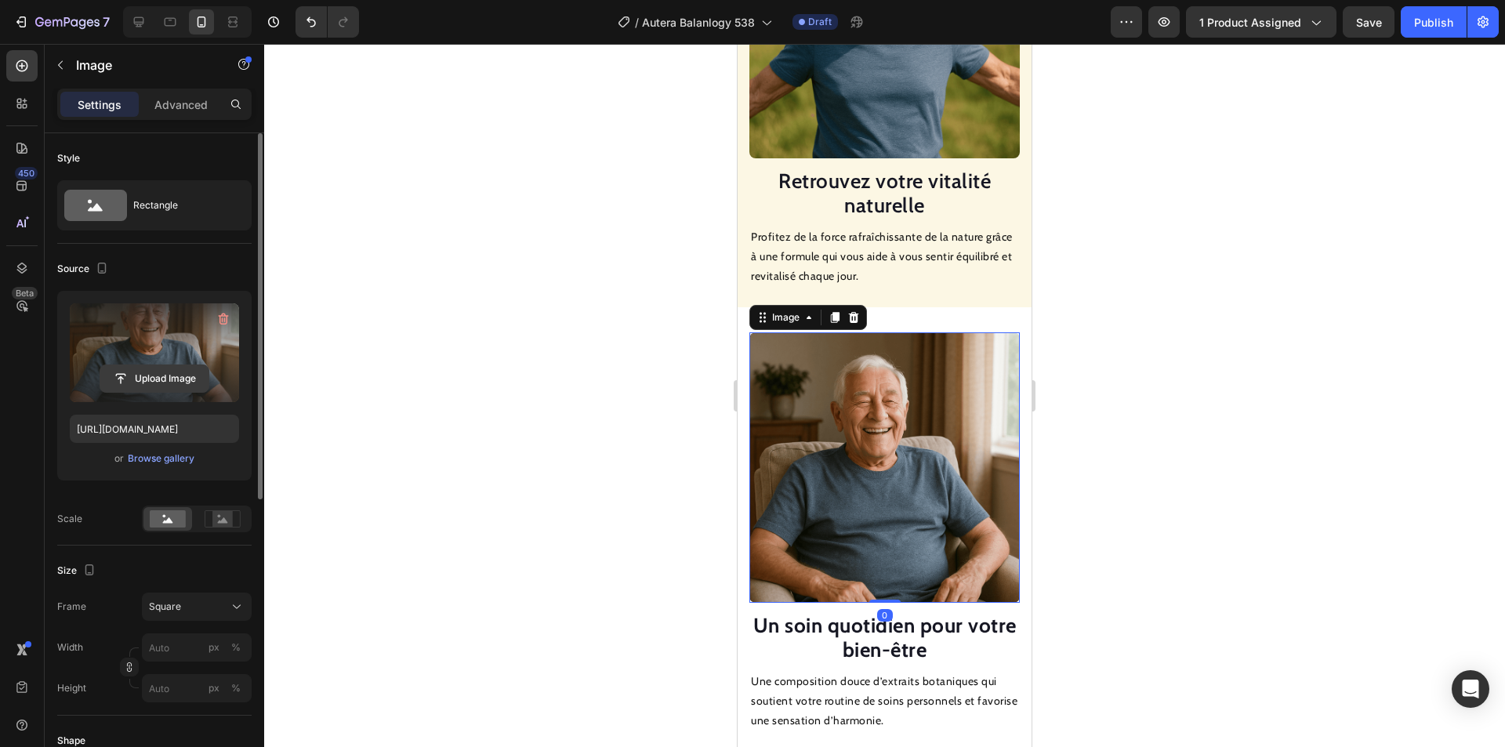
click at [171, 376] on input "file" at bounding box center [154, 378] width 108 height 27
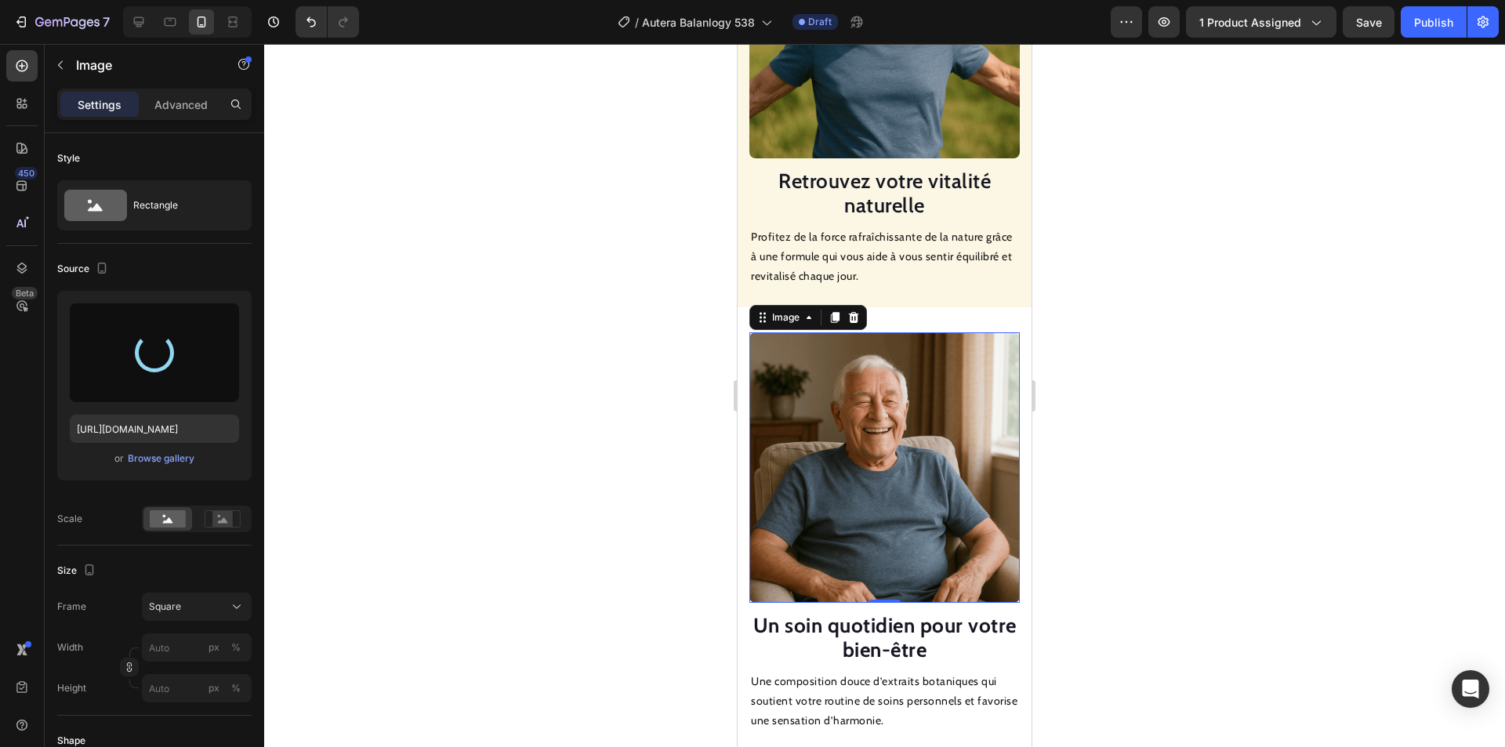
type input "[URL][DOMAIN_NAME]"
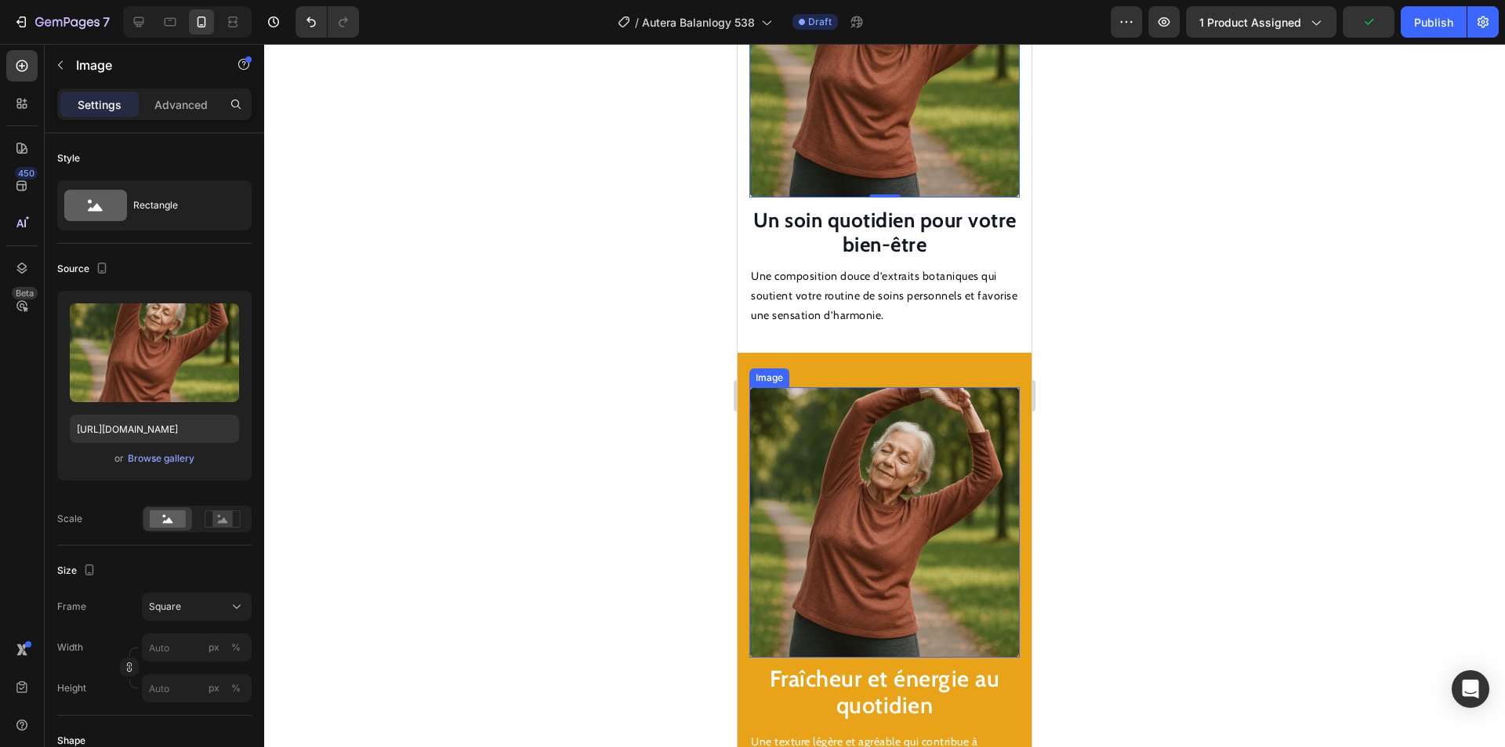
scroll to position [2017, 0]
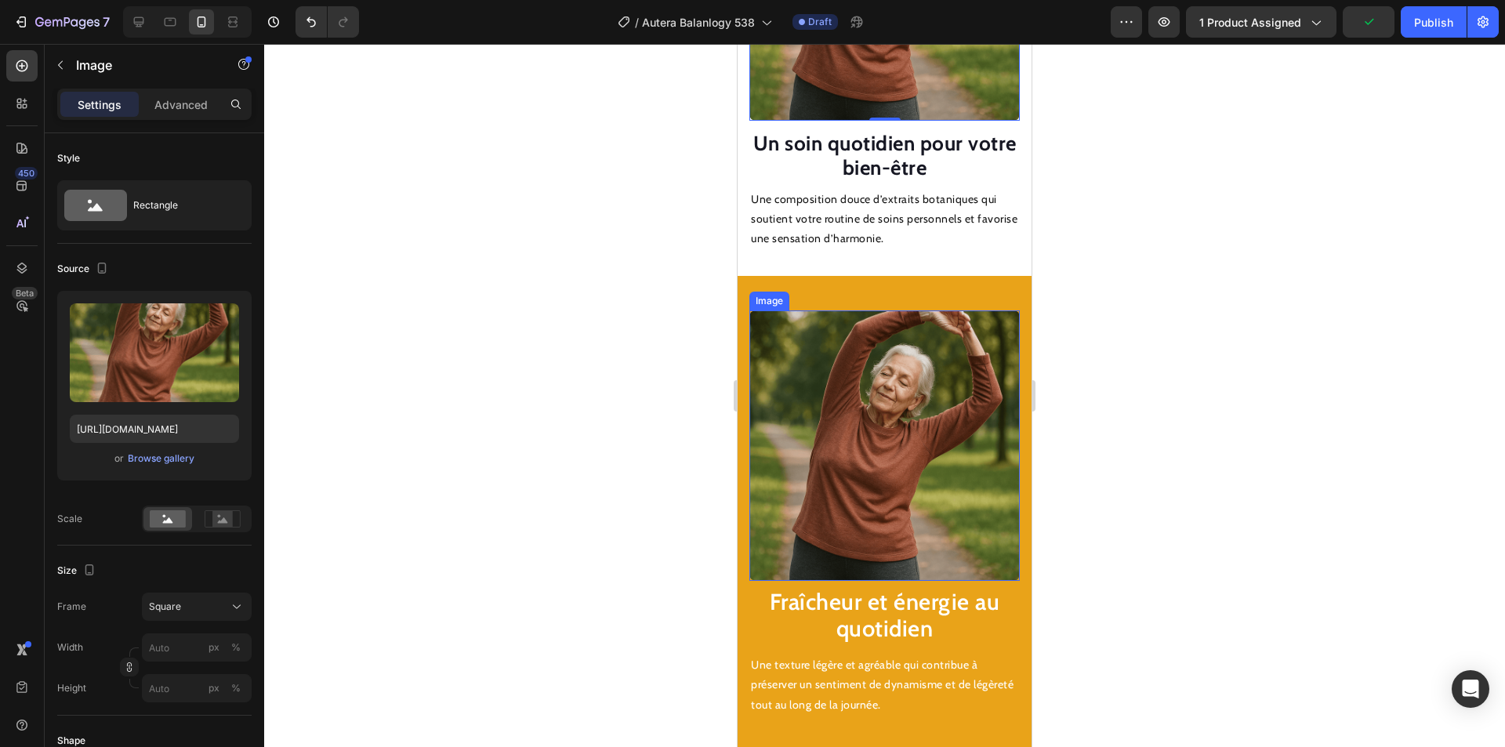
click at [861, 434] on img at bounding box center [885, 445] width 271 height 271
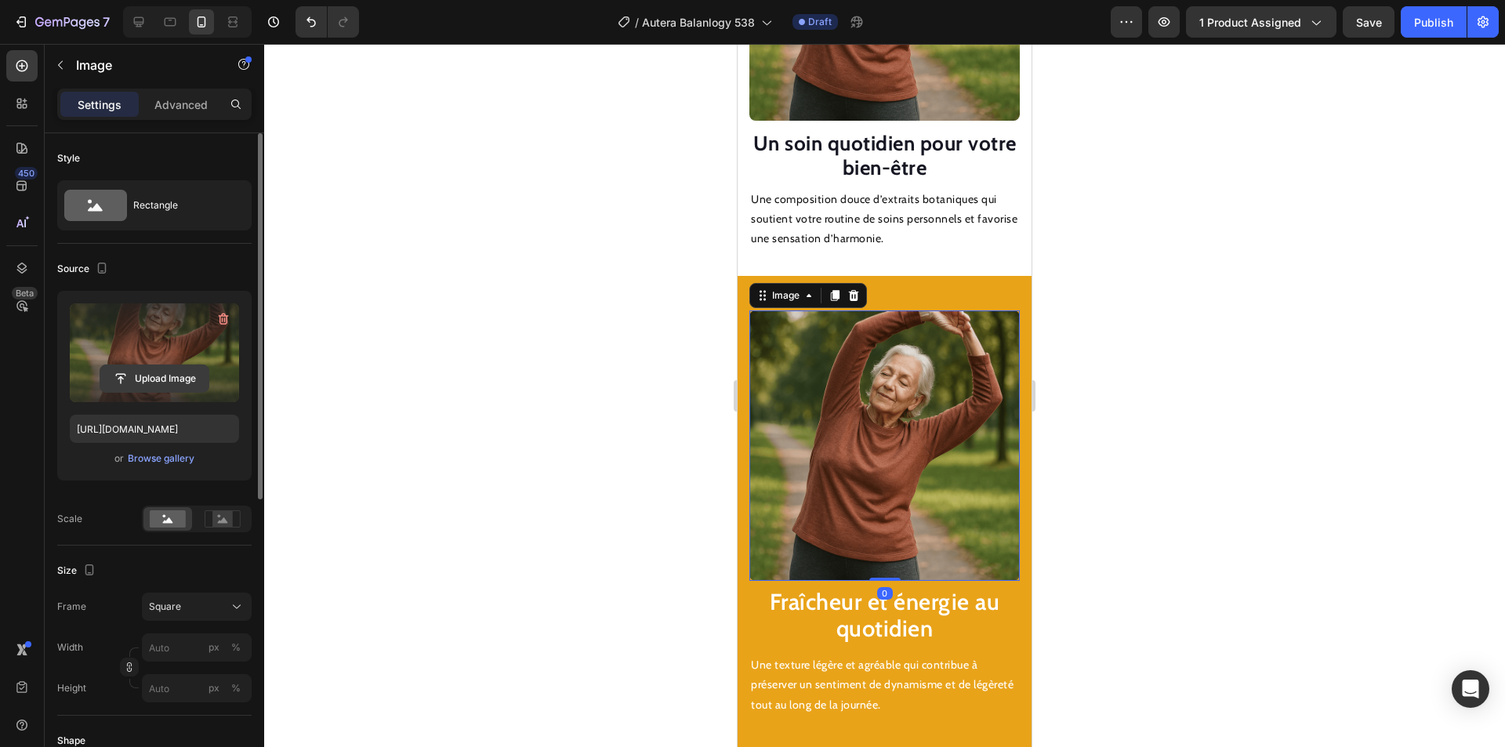
click at [172, 373] on input "file" at bounding box center [154, 378] width 108 height 27
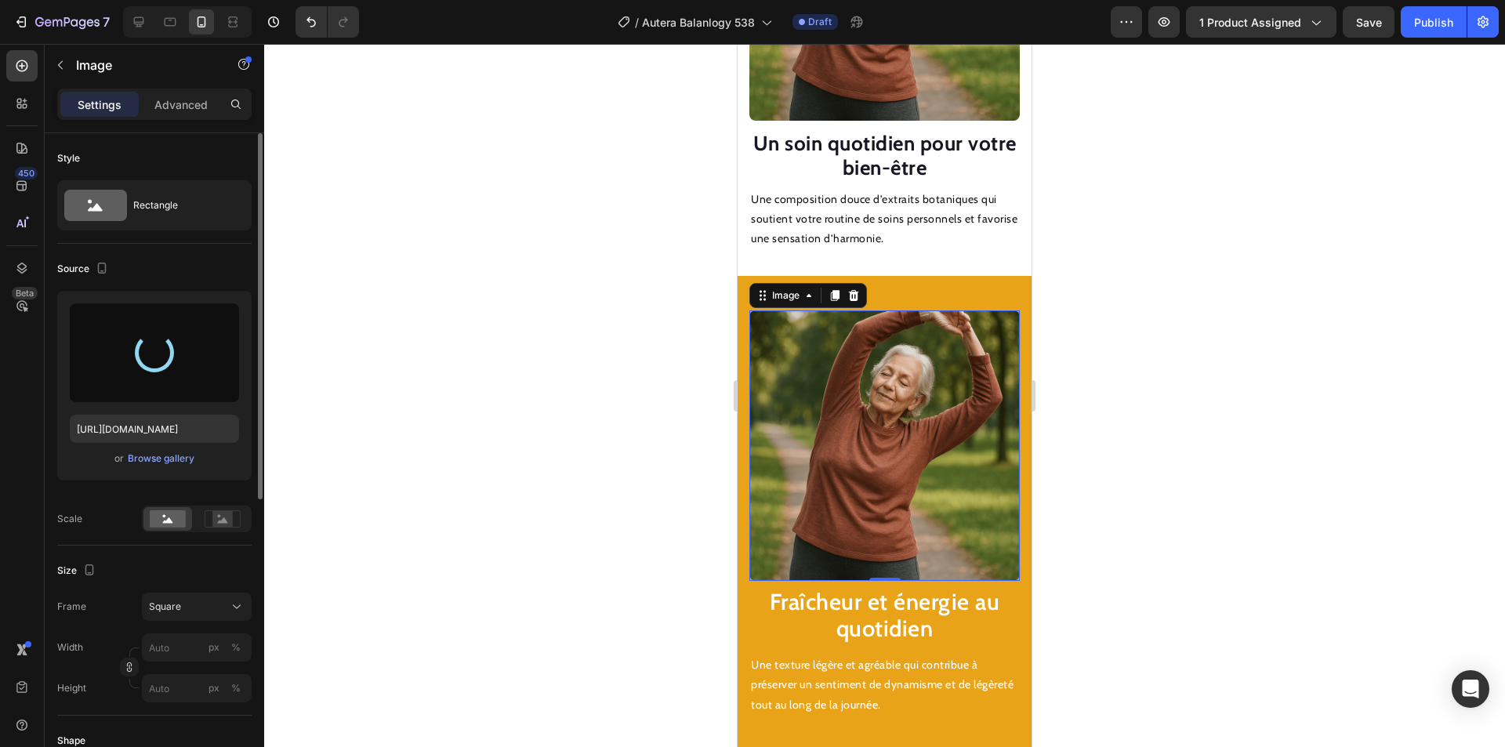
type input "[URL][DOMAIN_NAME]"
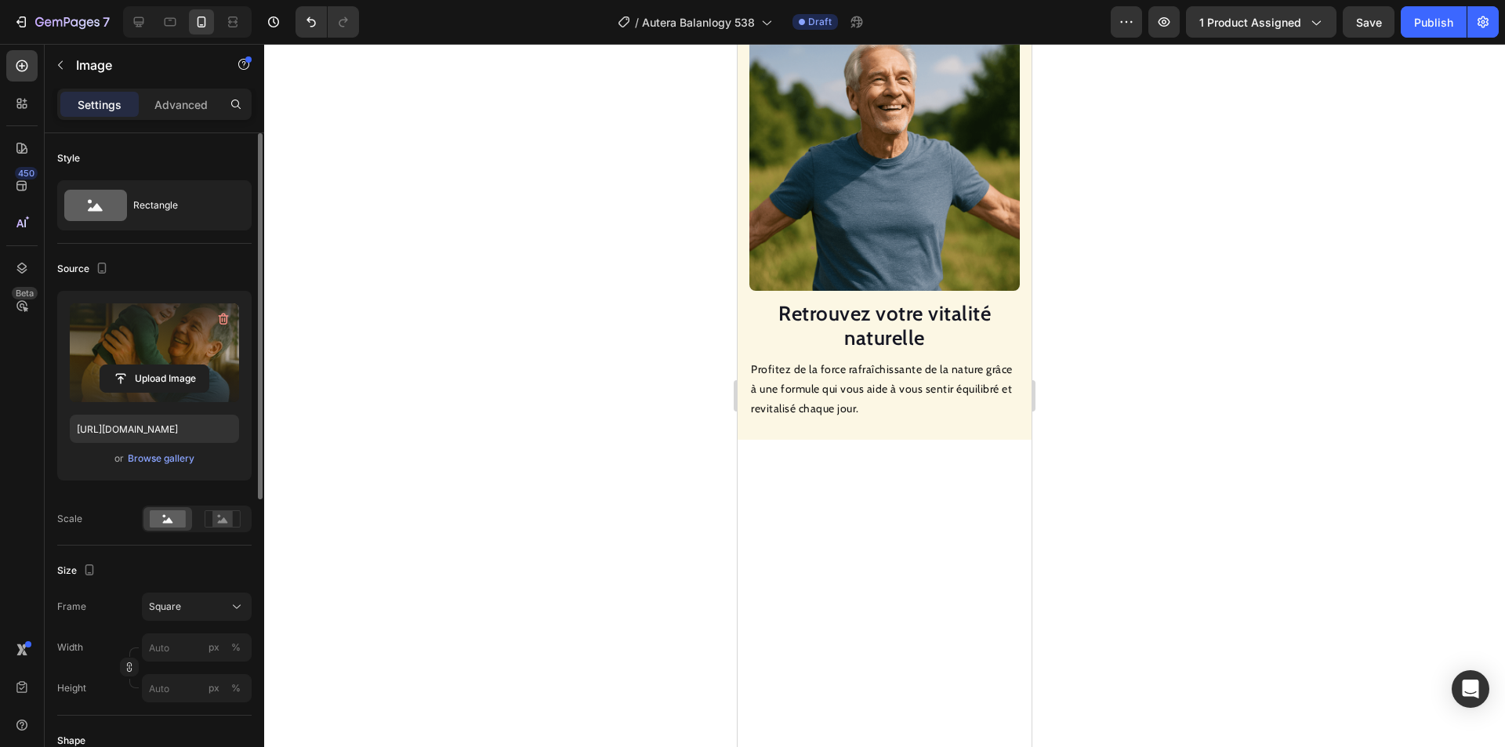
scroll to position [763, 0]
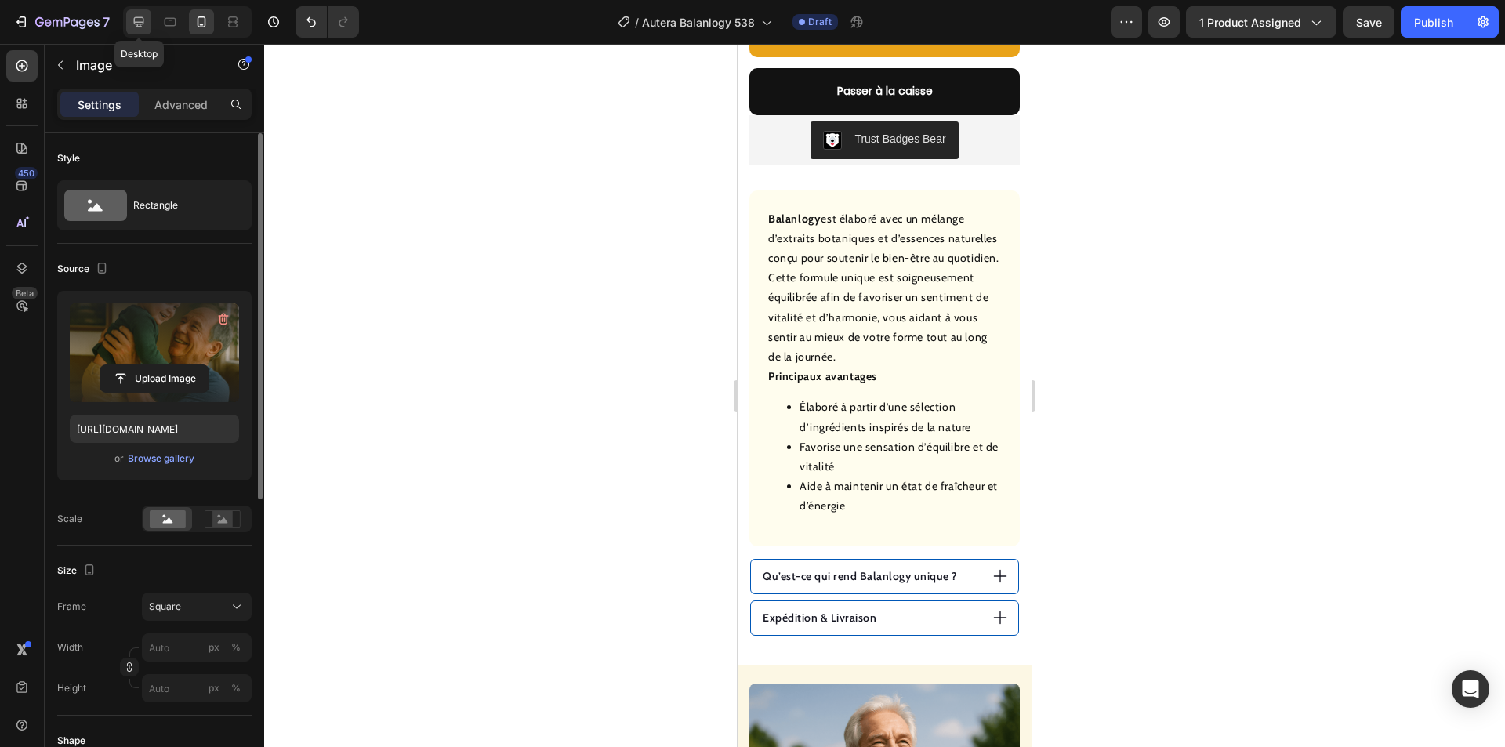
click at [137, 20] on icon at bounding box center [139, 22] width 16 height 16
type input "100"
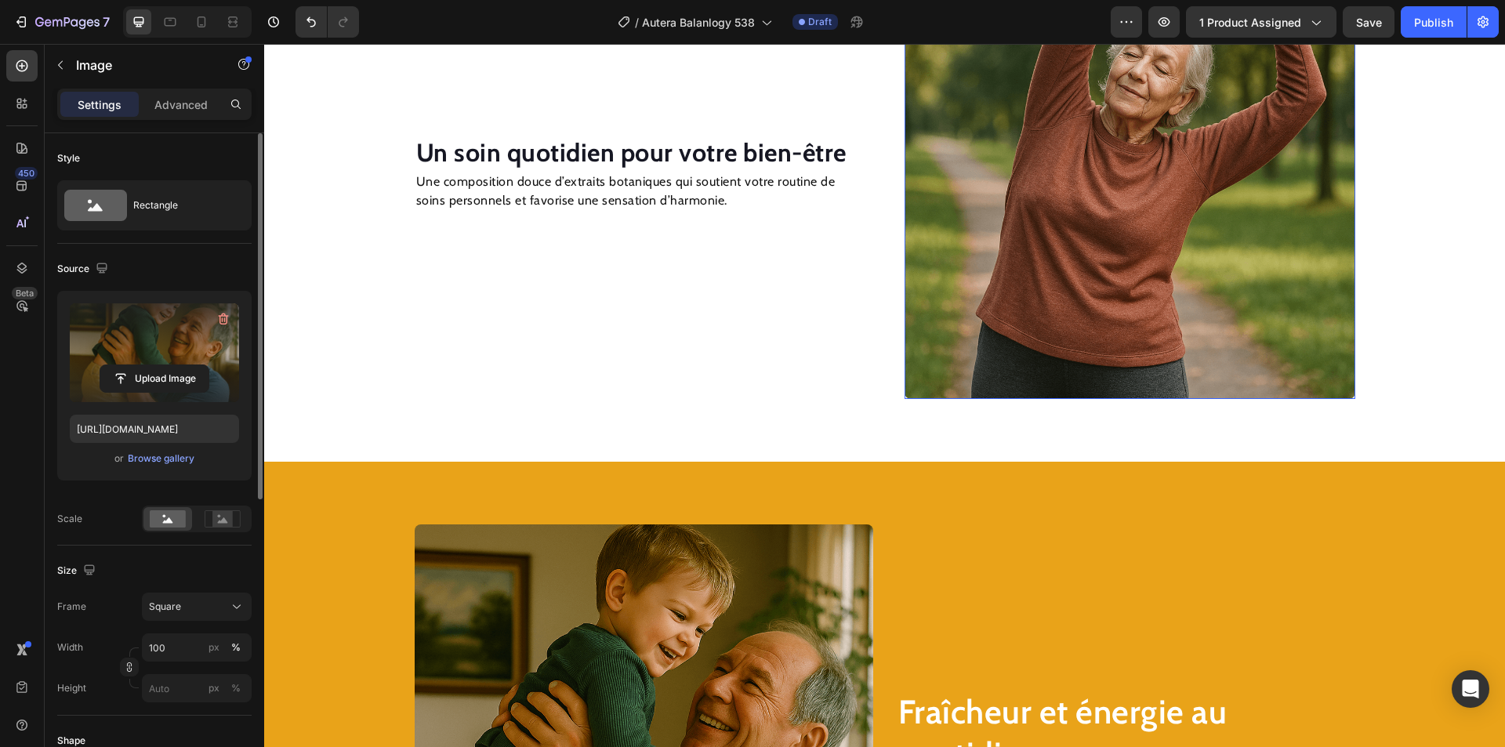
scroll to position [1687, 0]
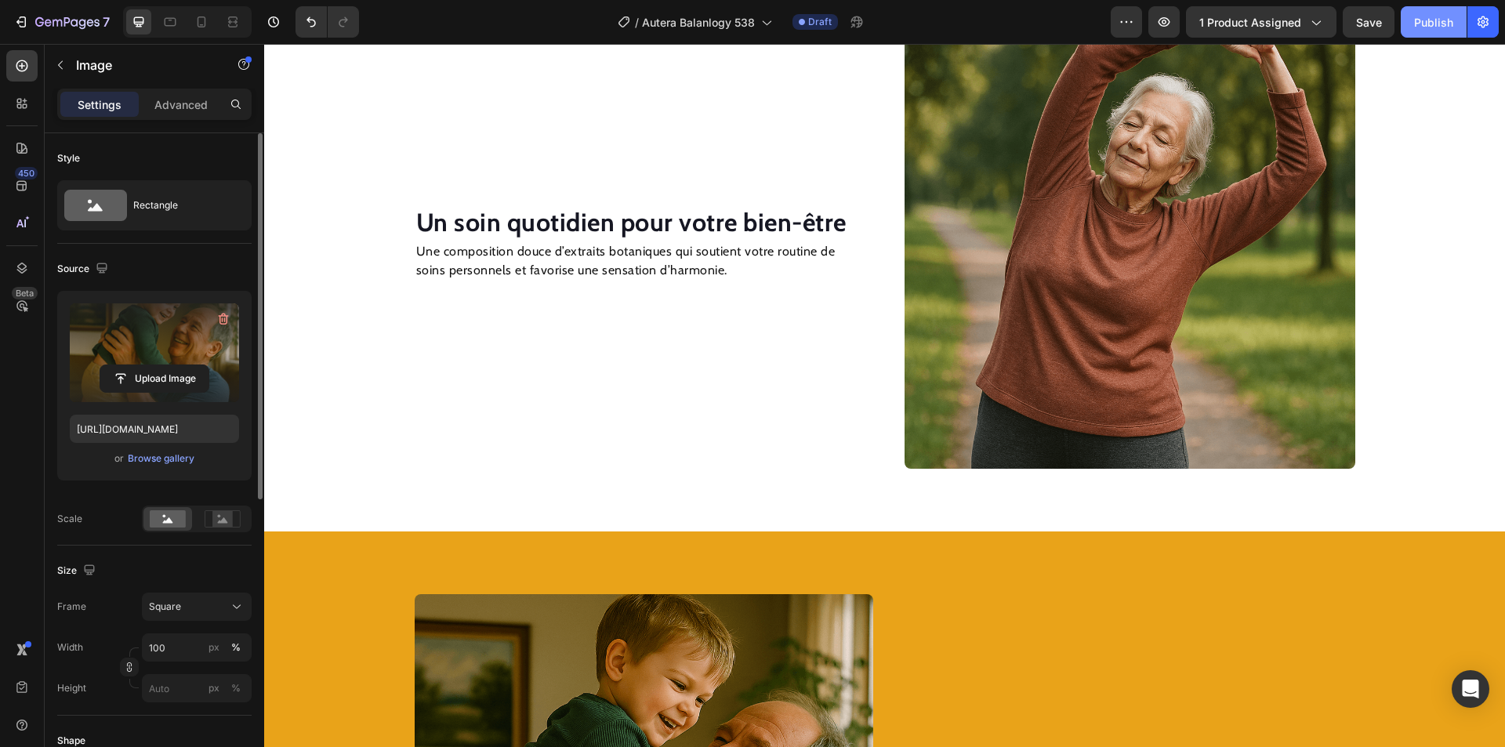
click at [1408, 24] on button "Publish" at bounding box center [1434, 21] width 66 height 31
